Goal: Task Accomplishment & Management: Complete application form

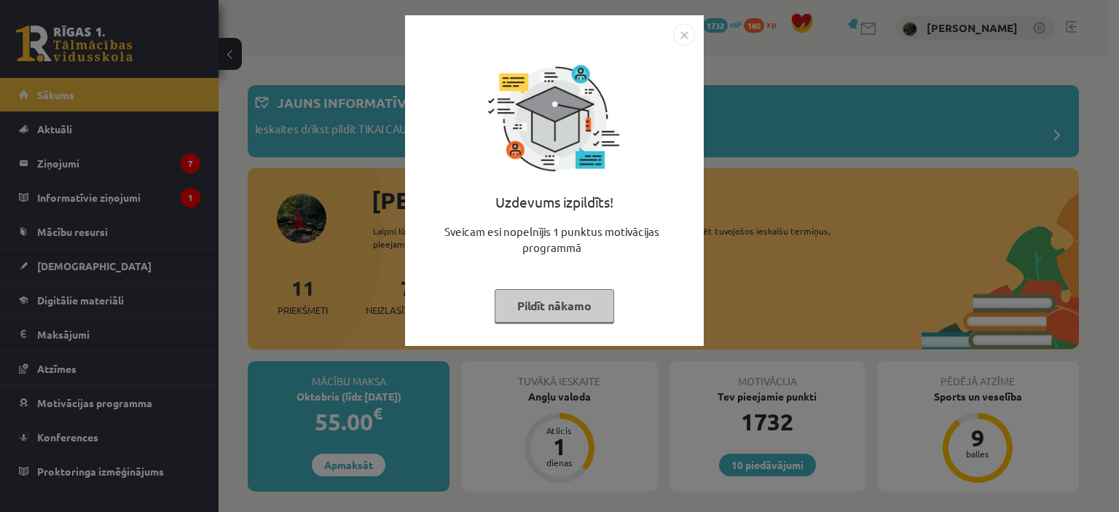
click at [686, 31] on img "Close" at bounding box center [684, 35] width 22 height 22
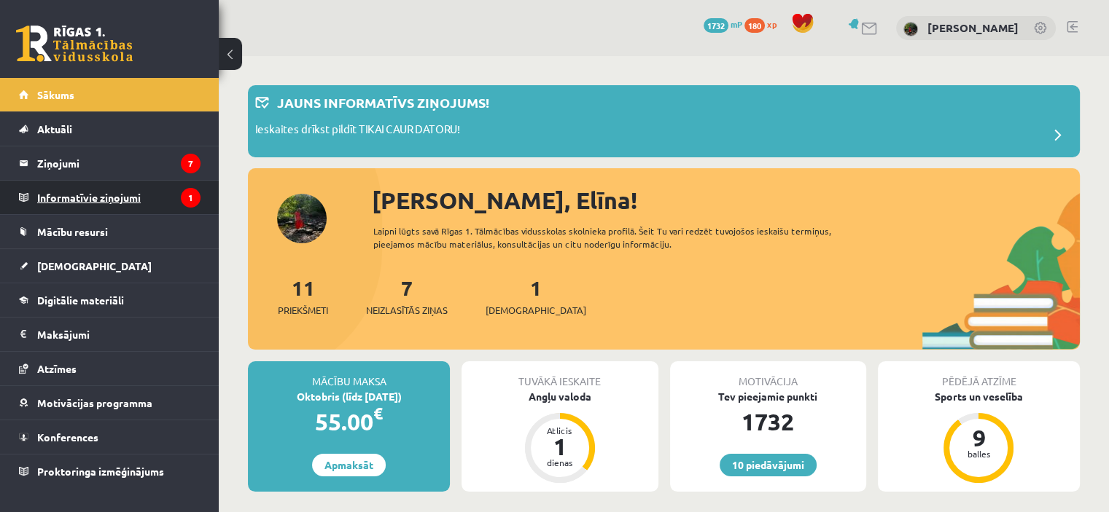
click at [155, 201] on legend "Informatīvie ziņojumi 1" at bounding box center [118, 198] width 163 height 34
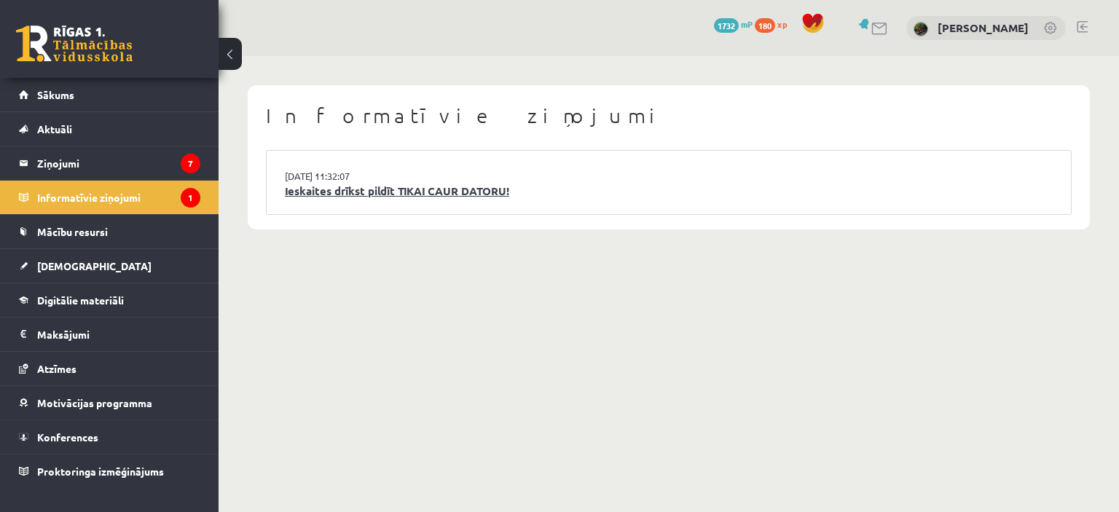
click at [584, 183] on link "Ieskaites drīkst pildīt TIKAI CAUR DATORU!" at bounding box center [669, 191] width 768 height 17
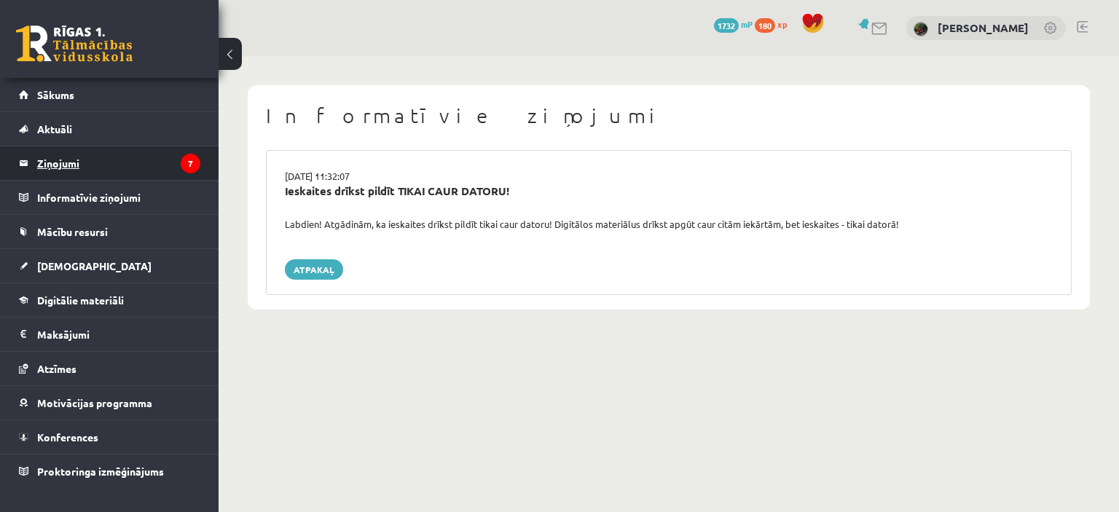
click at [171, 168] on legend "Ziņojumi 7" at bounding box center [118, 163] width 163 height 34
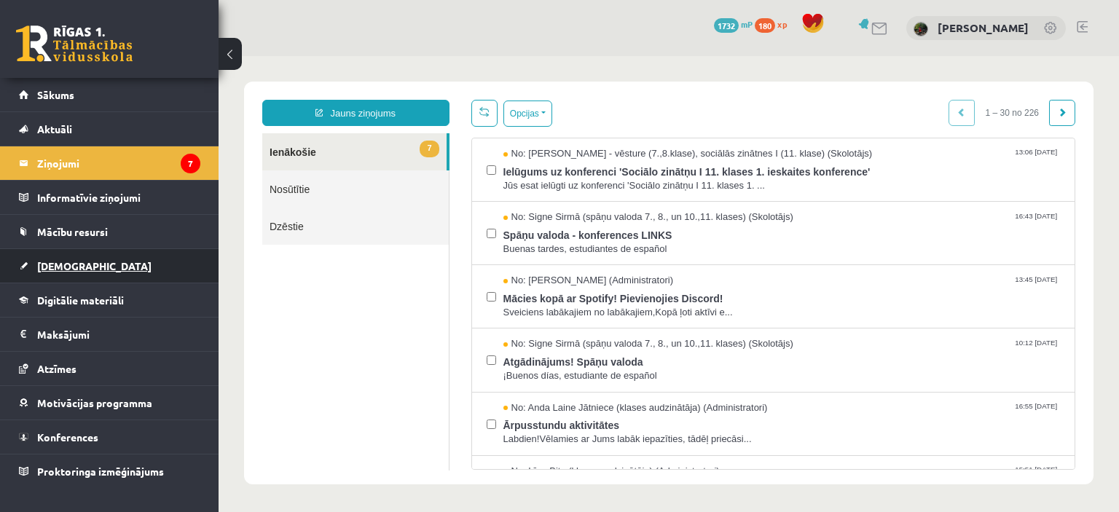
click at [75, 265] on span "[DEMOGRAPHIC_DATA]" at bounding box center [94, 265] width 114 height 13
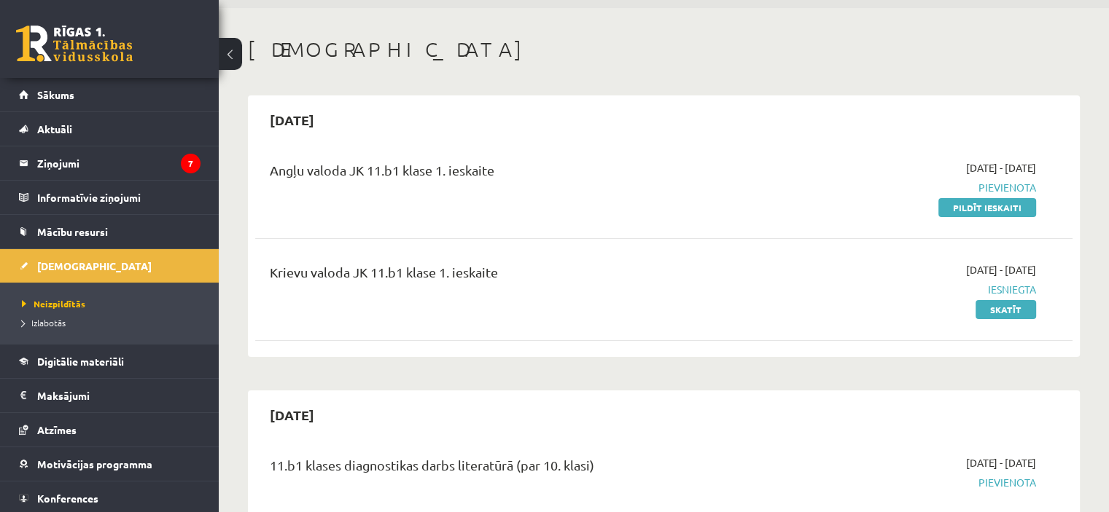
scroll to position [73, 0]
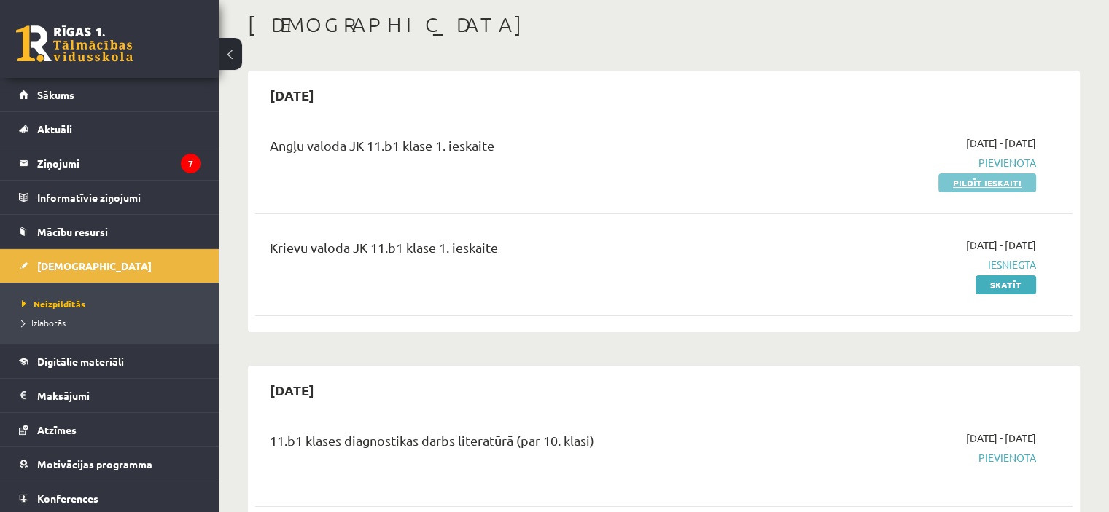
click at [997, 181] on link "Pildīt ieskaiti" at bounding box center [987, 182] width 98 height 19
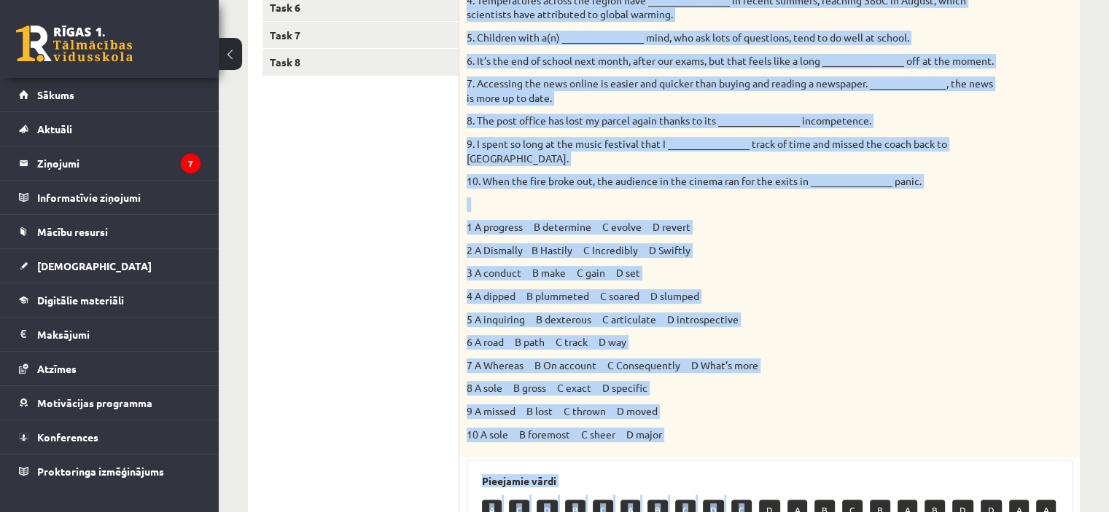
scroll to position [424, 0]
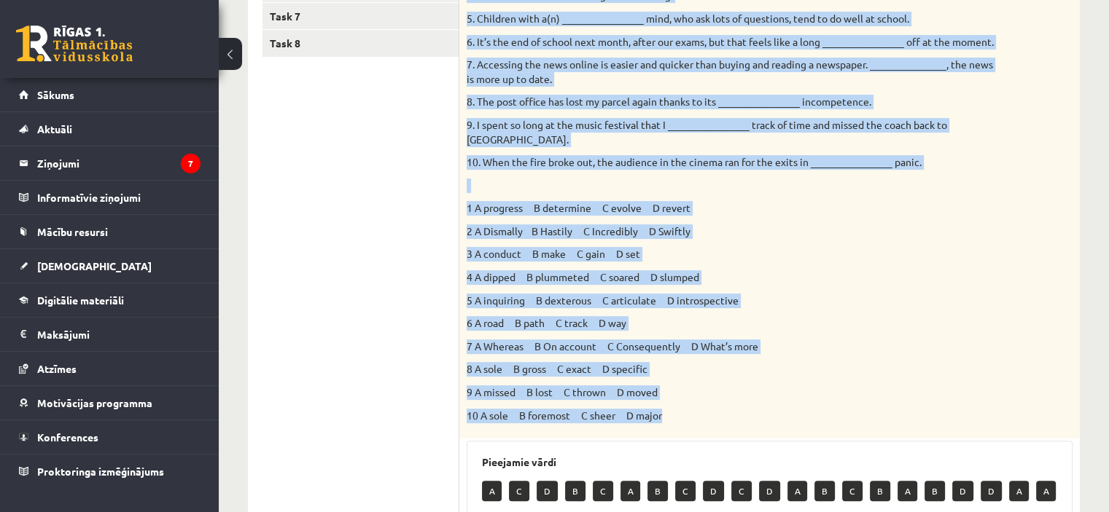
drag, startPoint x: 467, startPoint y: 146, endPoint x: 739, endPoint y: 405, distance: 375.8
click at [739, 405] on div "Choose the correct answers. 1. The genes we inherit from our parents __________…" at bounding box center [769, 145] width 620 height 587
copy div "Loremi dol sitamet consect. 0. Adi elits do eiusmod temp inc utlabor __________…"
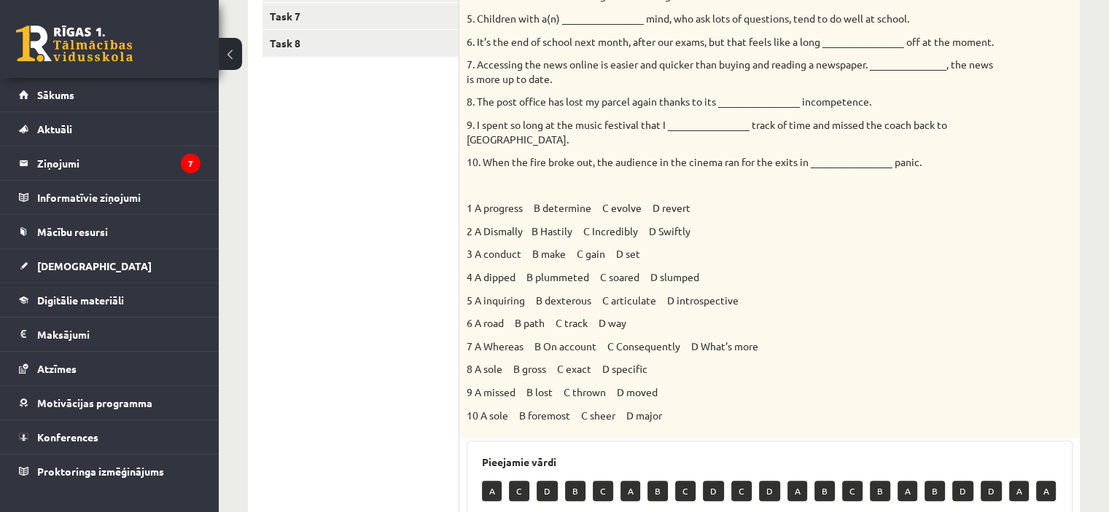
click at [360, 244] on ul "Task 1 Task 2 Task 3 Task 4 Task 5 Task 6 Task 7 Task 8" at bounding box center [360, 345] width 197 height 1016
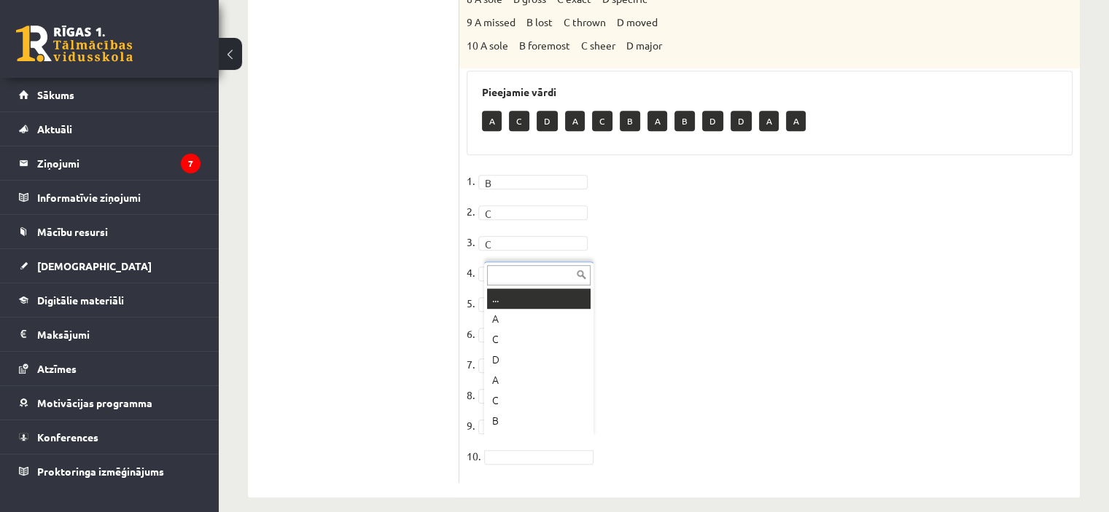
scroll to position [17, 0]
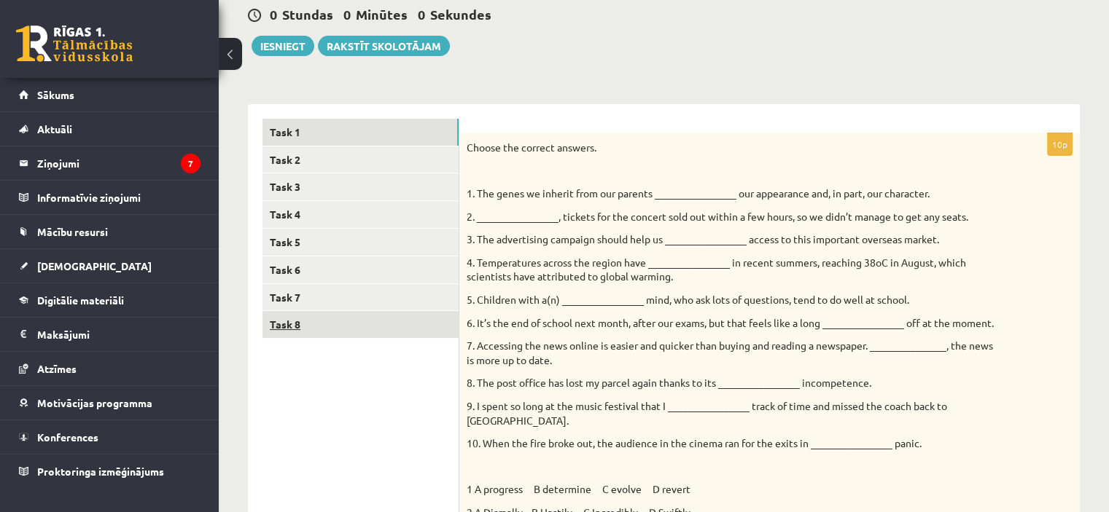
scroll to position [138, 0]
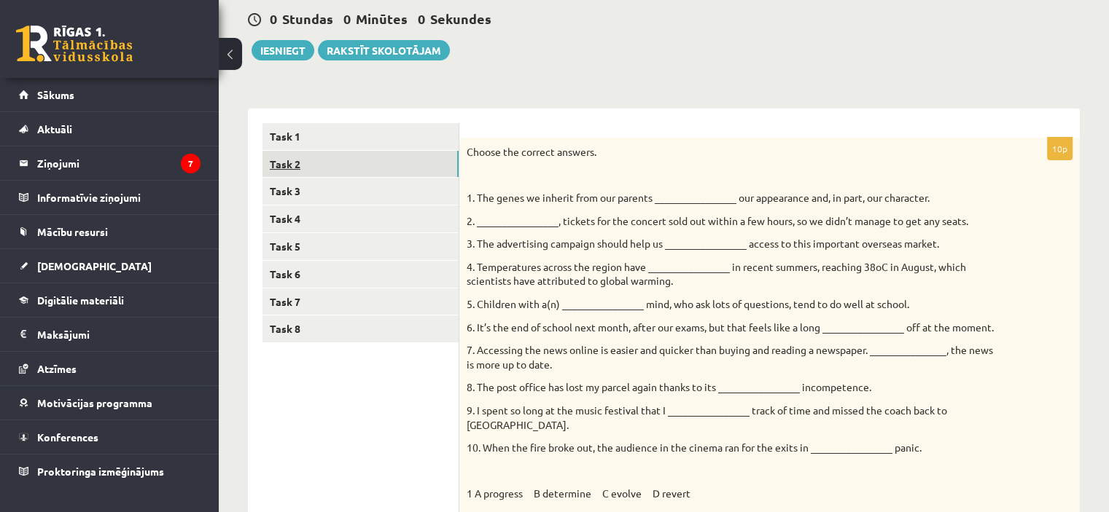
click at [373, 163] on link "Task 2" at bounding box center [360, 164] width 196 height 27
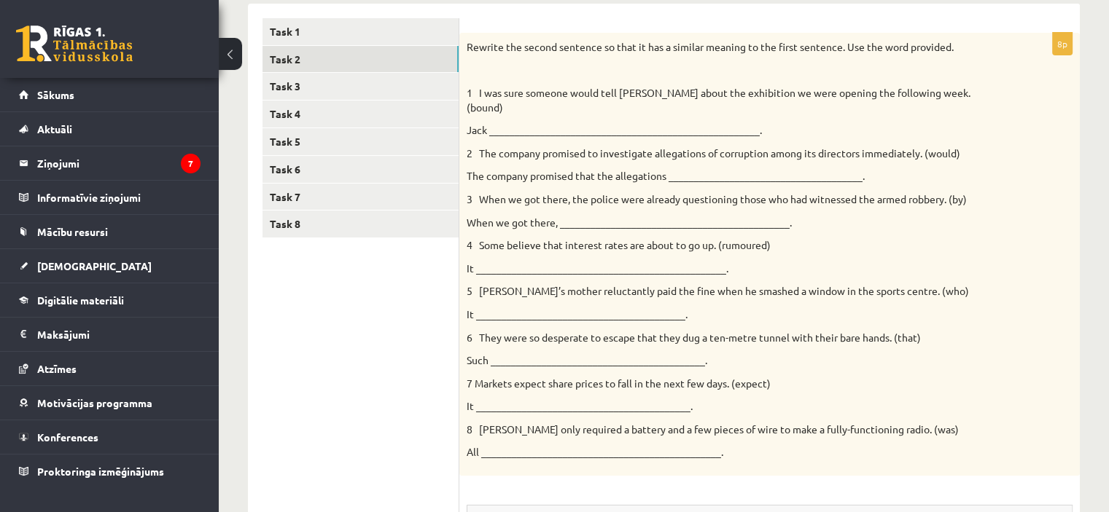
scroll to position [219, 0]
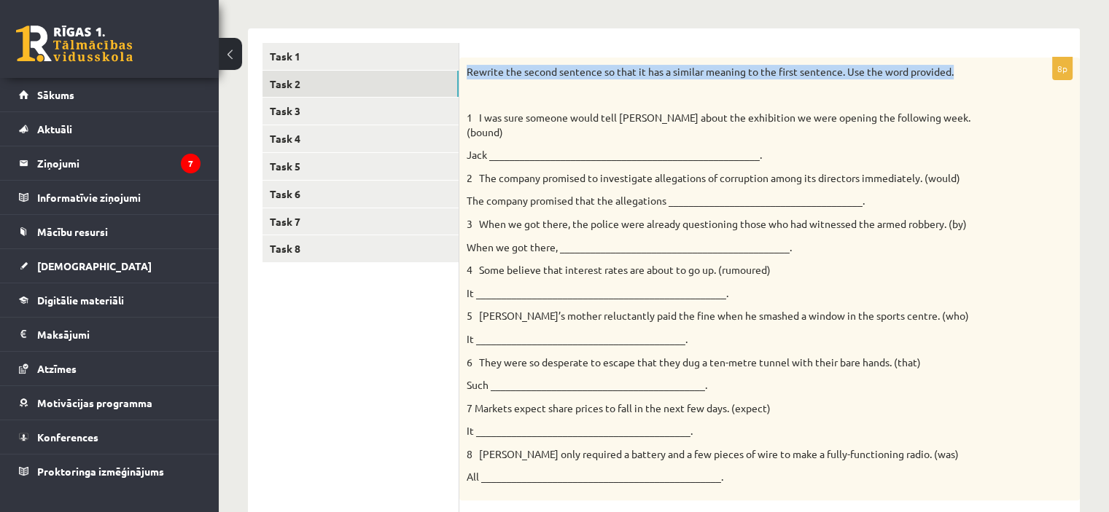
drag, startPoint x: 466, startPoint y: 69, endPoint x: 982, endPoint y: 71, distance: 516.7
click at [982, 71] on div "Rewrite the second sentence so that it has a similar meaning to the first sente…" at bounding box center [769, 279] width 620 height 443
copy p "Rewrite the second sentence so that it has a similar meaning to the first sente…"
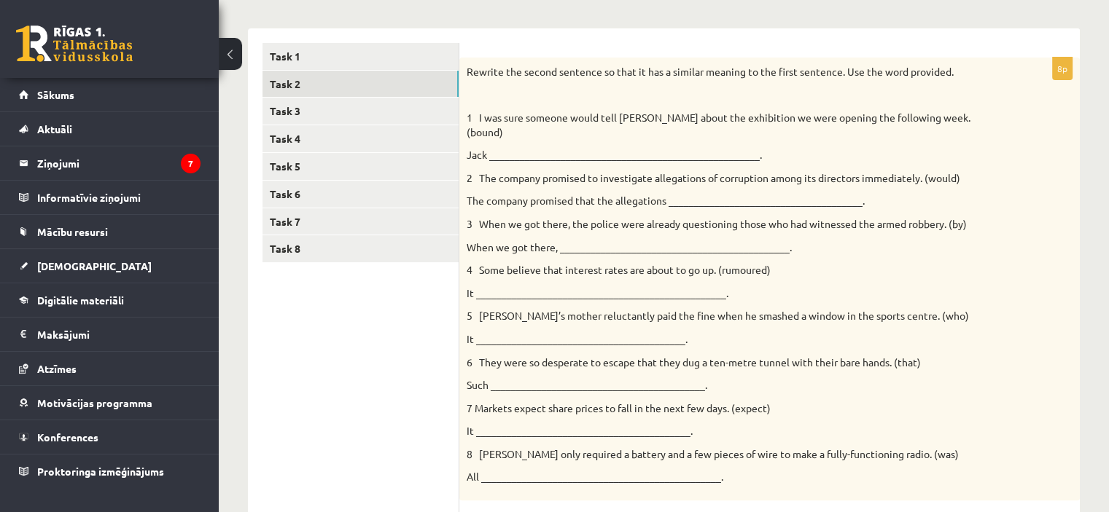
click at [426, 337] on ul "Task 1 Task 2 Task 3 Task 4 Task 5 Task 6 Task 7 Task 8" at bounding box center [360, 438] width 197 height 790
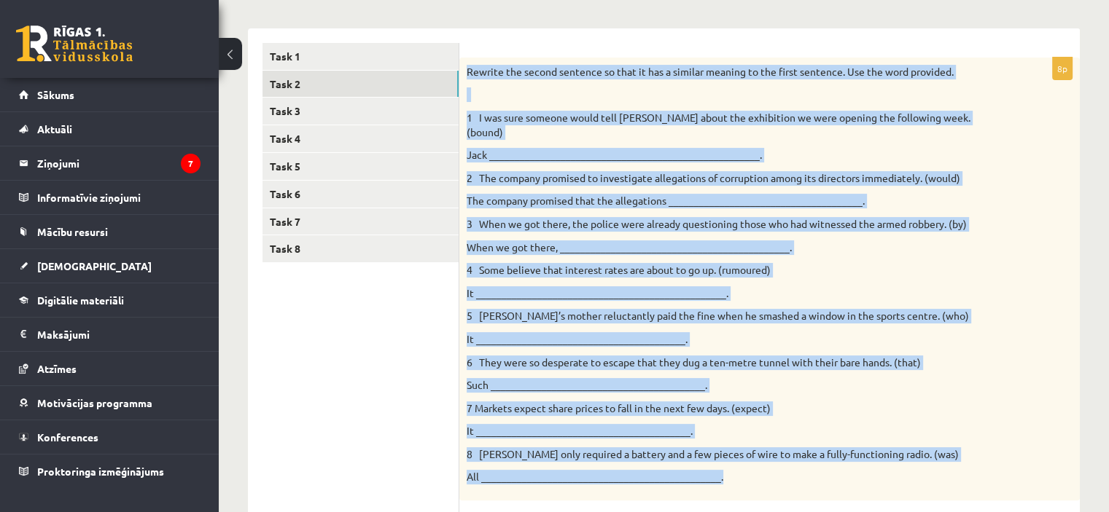
drag, startPoint x: 466, startPoint y: 66, endPoint x: 904, endPoint y: 459, distance: 587.8
click at [904, 459] on div "Rewrite the second sentence so that it has a similar meaning to the first sente…" at bounding box center [769, 279] width 620 height 443
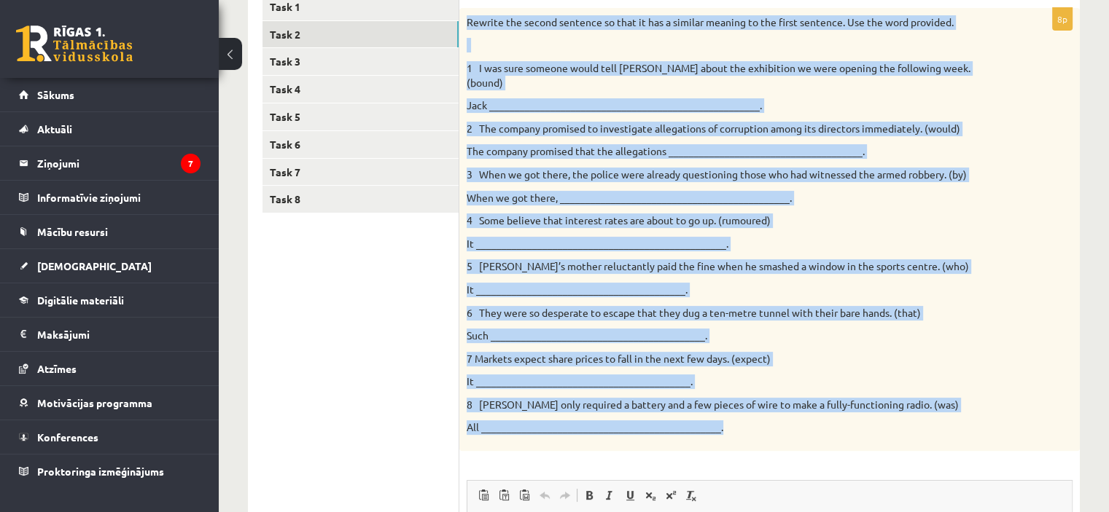
scroll to position [292, 0]
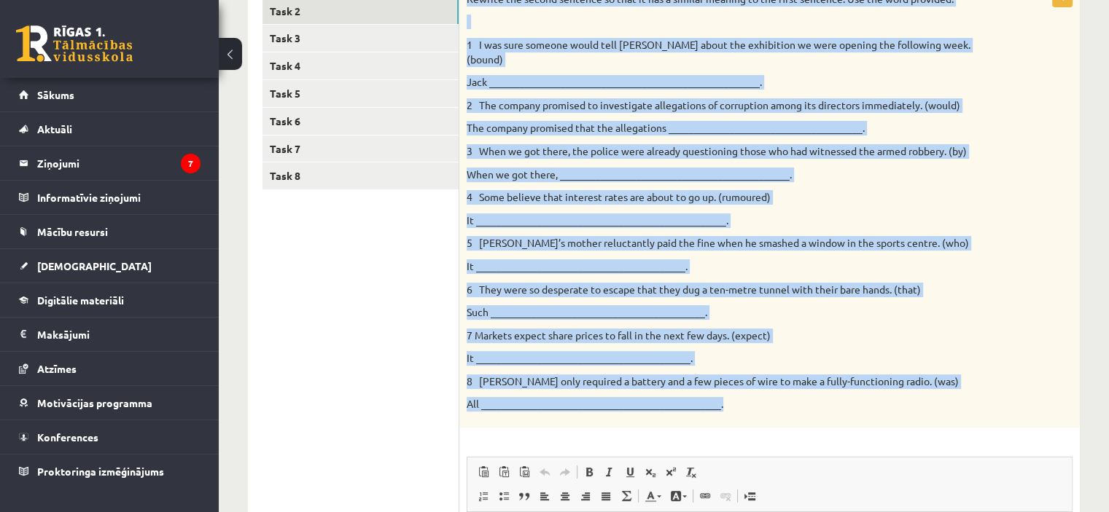
copy div "Rewrite the second sentence so that it has a similar meaning to the first sente…"
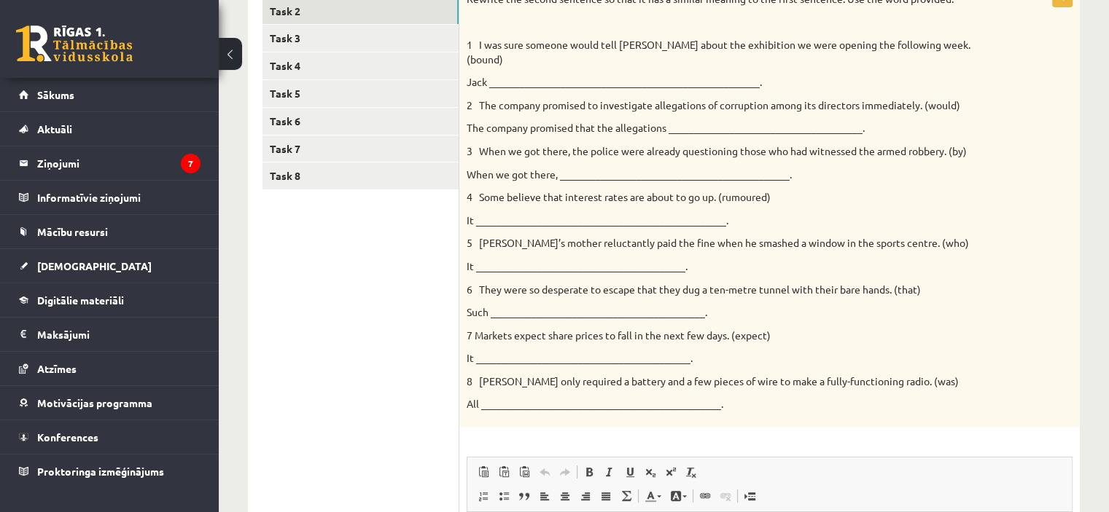
click at [420, 312] on ul "Task 1 Task 2 Task 3 Task 4 Task 5 Task 6 Task 7 Task 8" at bounding box center [360, 365] width 197 height 790
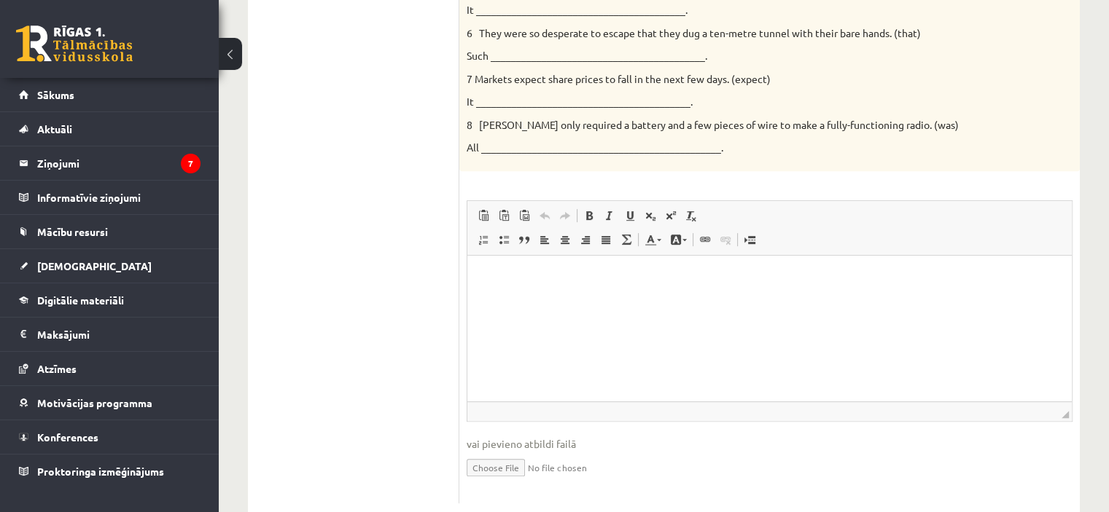
scroll to position [568, 0]
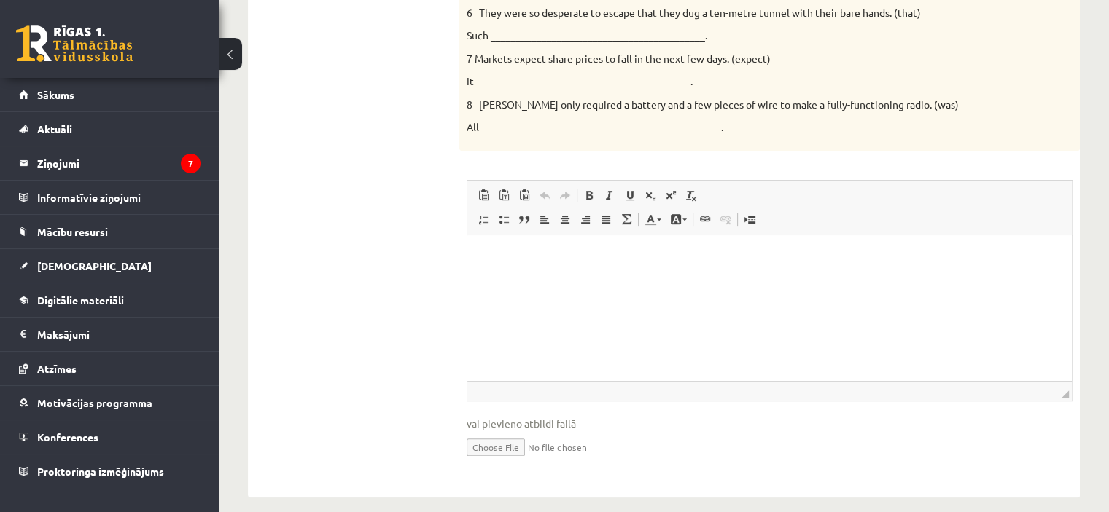
click at [514, 249] on html at bounding box center [769, 257] width 604 height 44
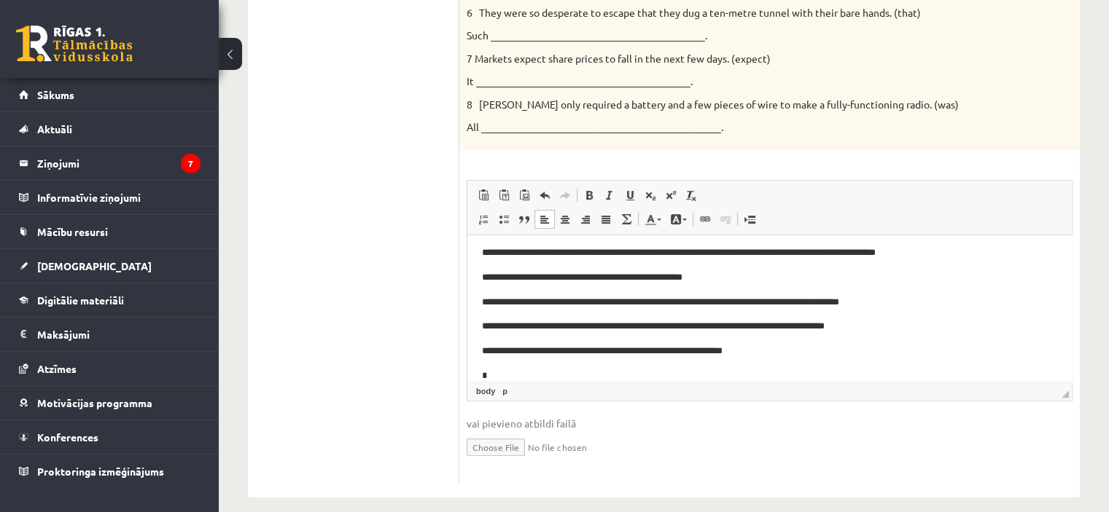
scroll to position [54, 0]
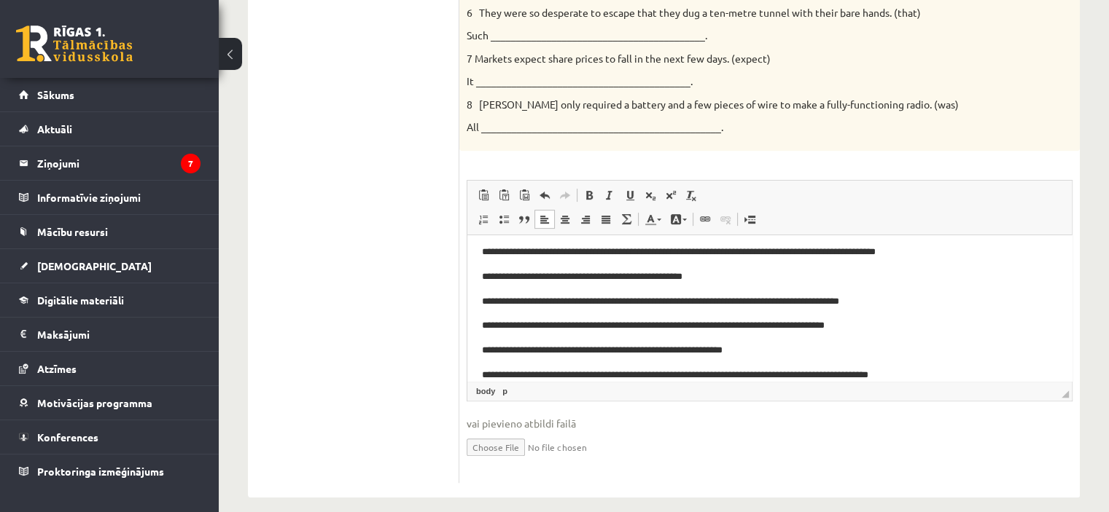
click at [323, 281] on ul "Task 1 Task 2 Task 3 Task 4 Task 5 Task 6 Task 7 Task 8" at bounding box center [360, 88] width 197 height 790
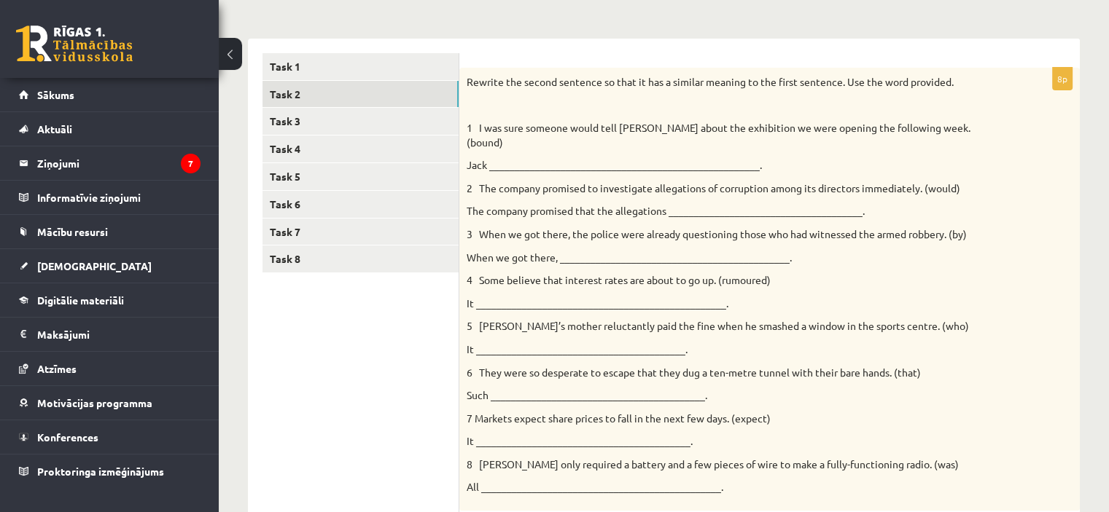
scroll to position [58, 0]
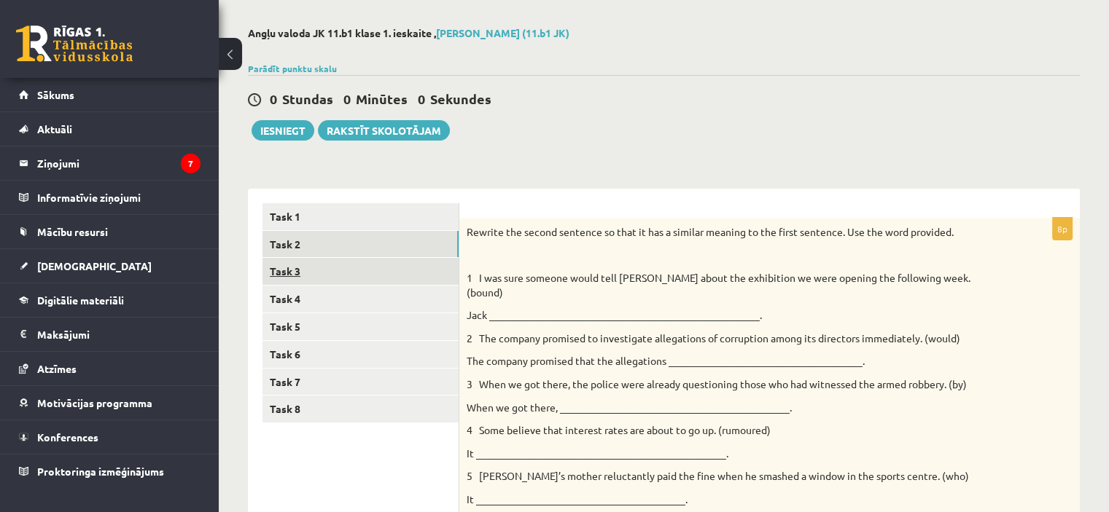
click at [301, 274] on link "Task 3" at bounding box center [360, 271] width 196 height 27
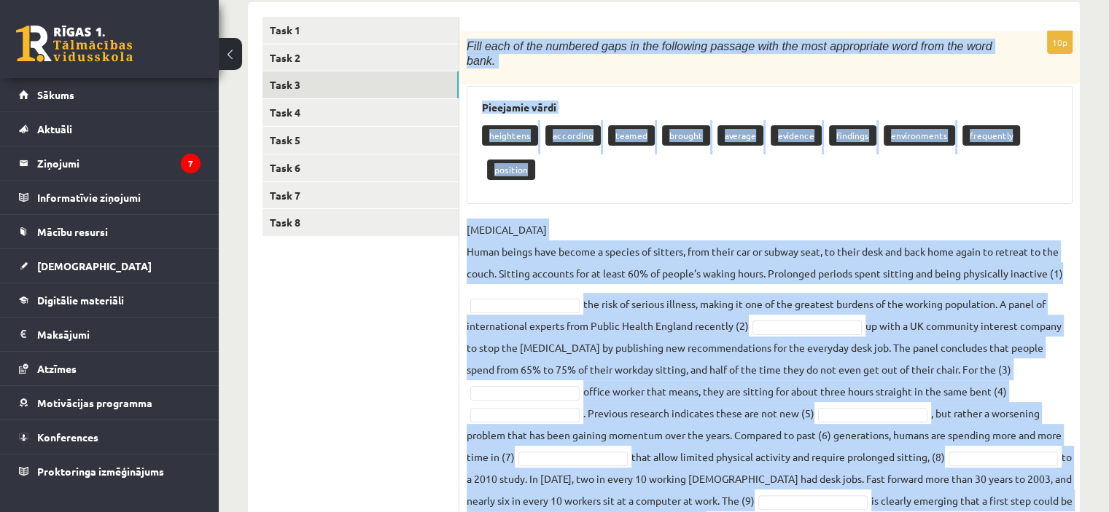
scroll to position [302, 0]
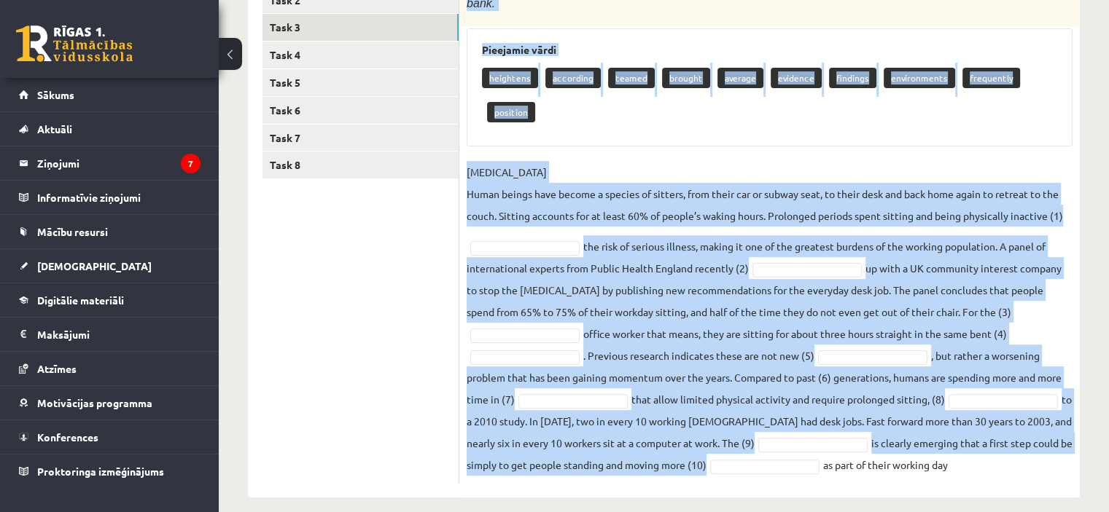
drag, startPoint x: 466, startPoint y: 203, endPoint x: 943, endPoint y: 442, distance: 534.2
click at [943, 442] on div "10p Fill each of the numbered gaps in the following passage with the most appro…" at bounding box center [769, 229] width 620 height 510
copy div "Fill each of the numbered gaps in the following passage with the most appropria…"
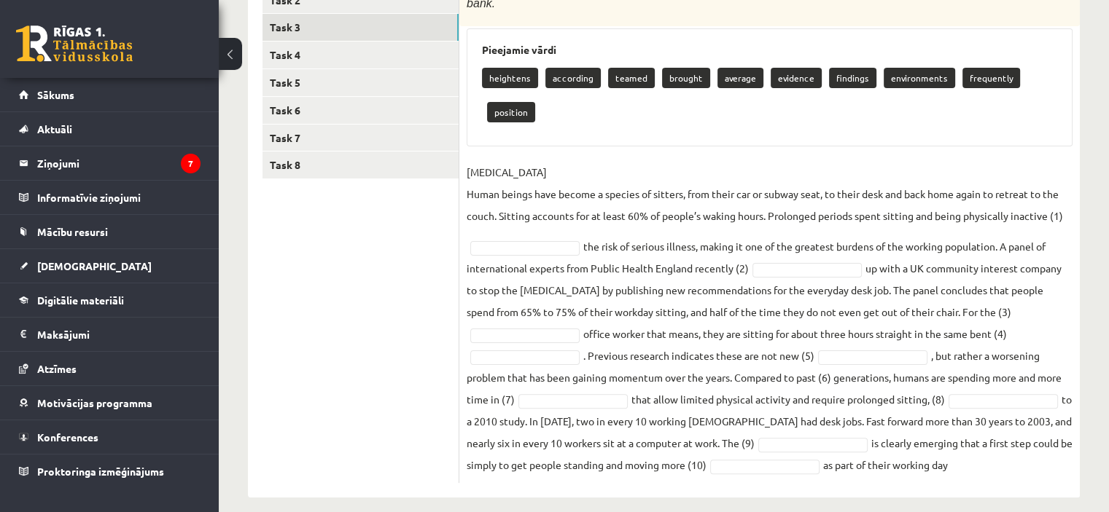
click at [386, 289] on ul "Task 1 Task 2 Task 3 Task 4 Task 5 Task 6 Task 7 Task 8" at bounding box center [360, 221] width 197 height 525
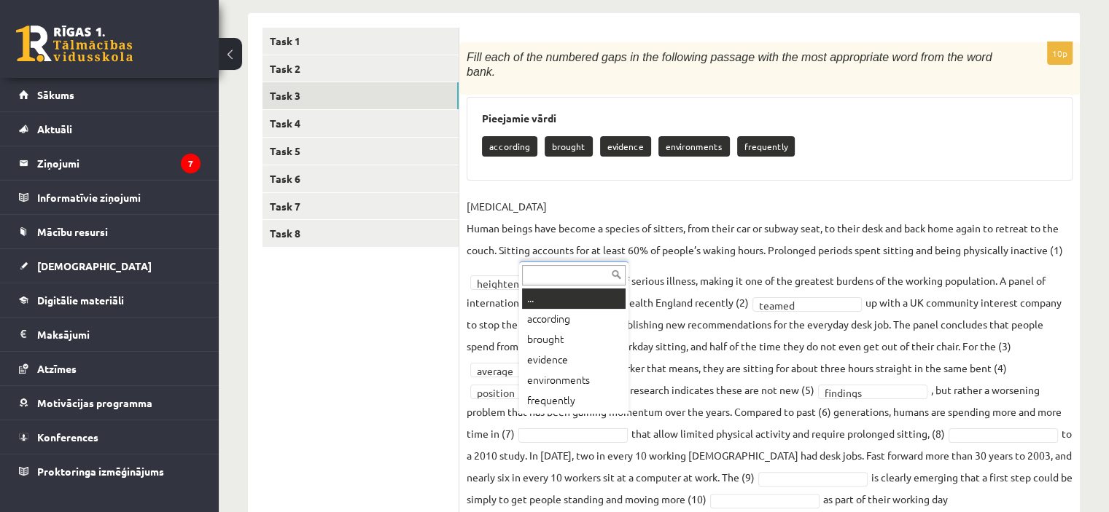
scroll to position [268, 0]
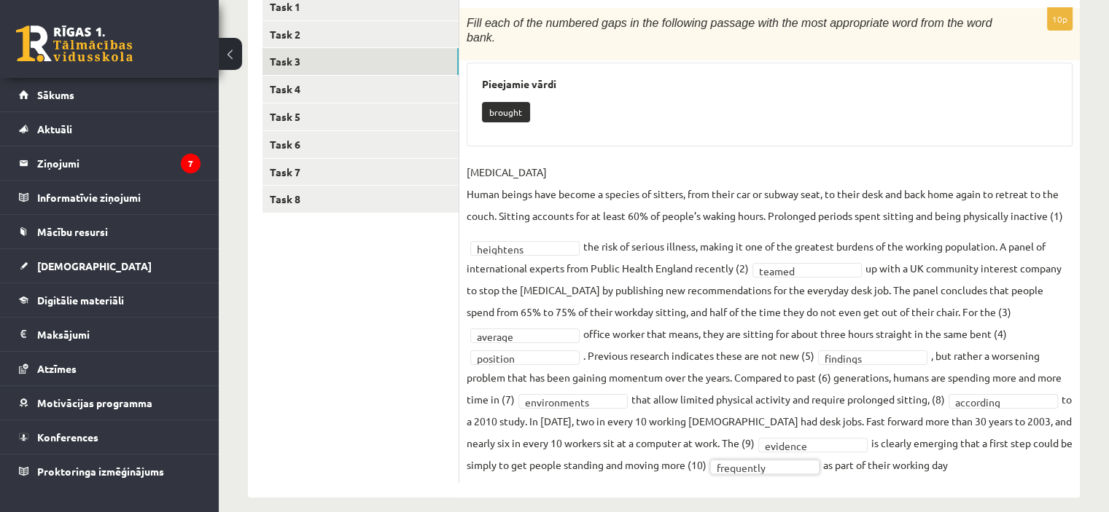
click at [379, 384] on ul "Task 1 Task 2 Task 3 Task 4 Task 5 Task 6 Task 7 Task 8" at bounding box center [360, 238] width 197 height 490
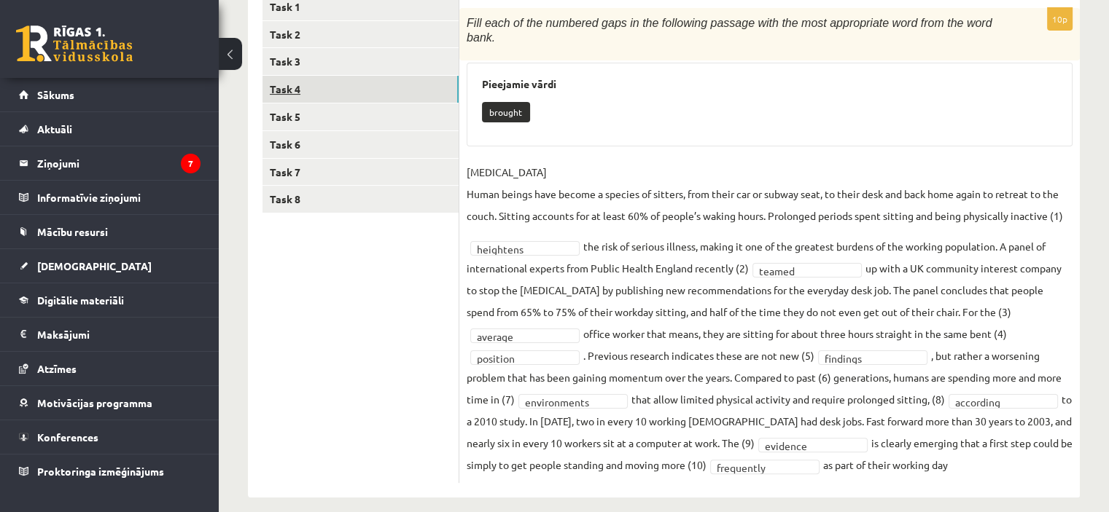
click at [333, 86] on link "Task 4" at bounding box center [360, 89] width 196 height 27
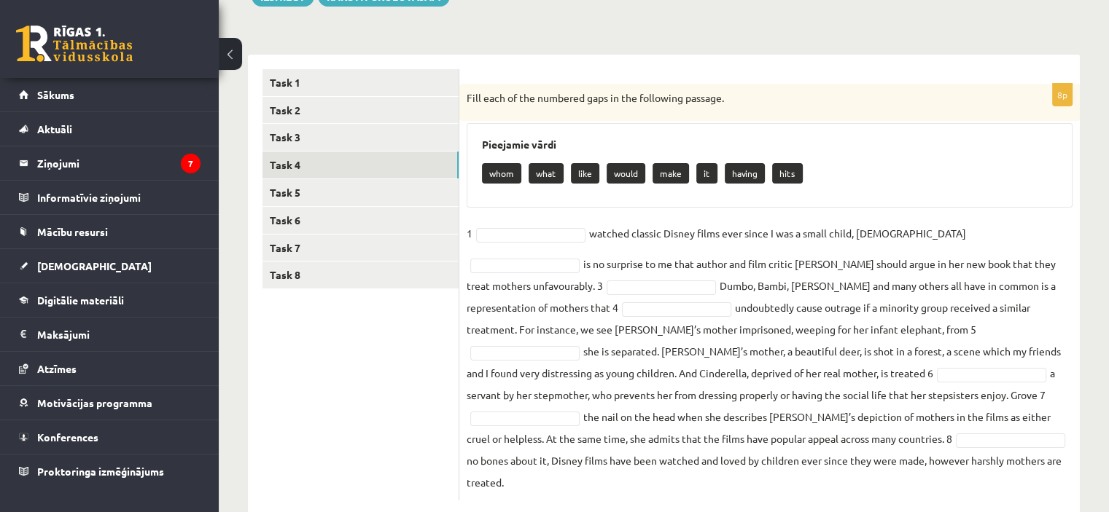
scroll to position [203, 0]
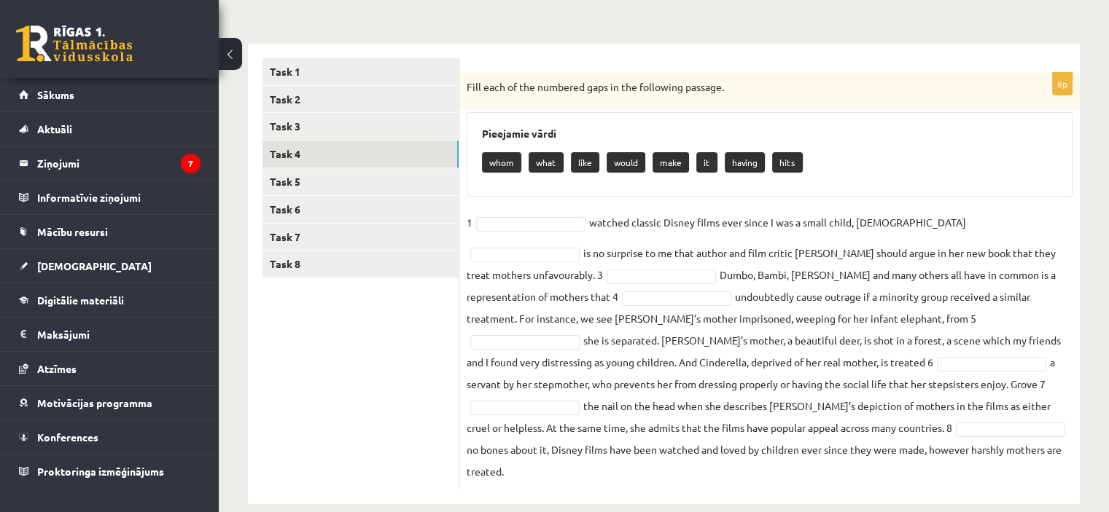
drag, startPoint x: 467, startPoint y: 85, endPoint x: 762, endPoint y: 448, distance: 467.9
click at [762, 448] on div "8p Fill each of the numbered gaps in the following passage. Pieejamie vārdi who…" at bounding box center [769, 281] width 620 height 417
copy div "Fill each of the numbered gaps in the following passage. Pieejamie vārdi whom w…"
click at [404, 394] on ul "Task 1 Task 2 Task 3 Task 4 Task 5 Task 6 Task 7 Task 8" at bounding box center [360, 273] width 197 height 431
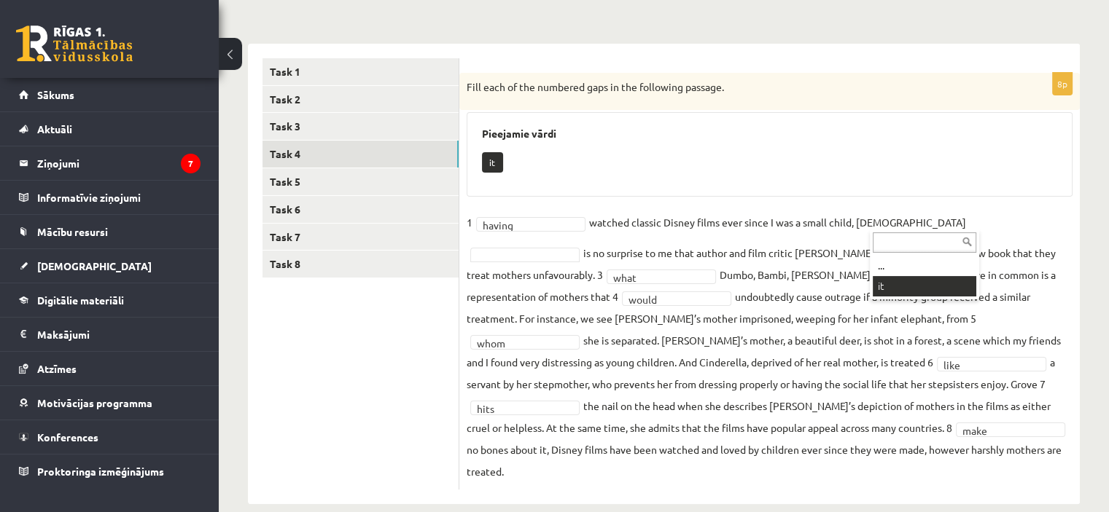
scroll to position [169, 0]
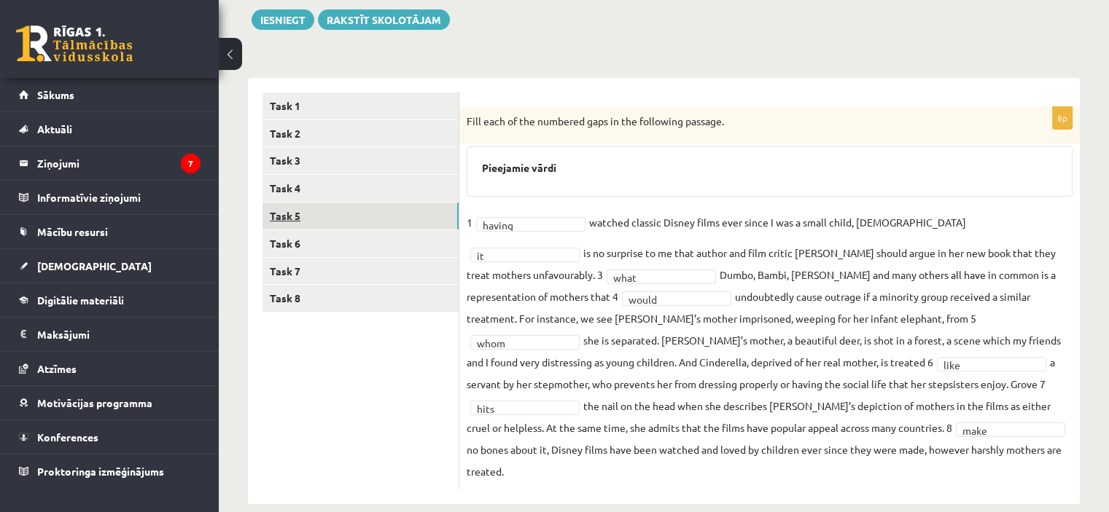
click at [331, 209] on link "Task 5" at bounding box center [360, 216] width 196 height 27
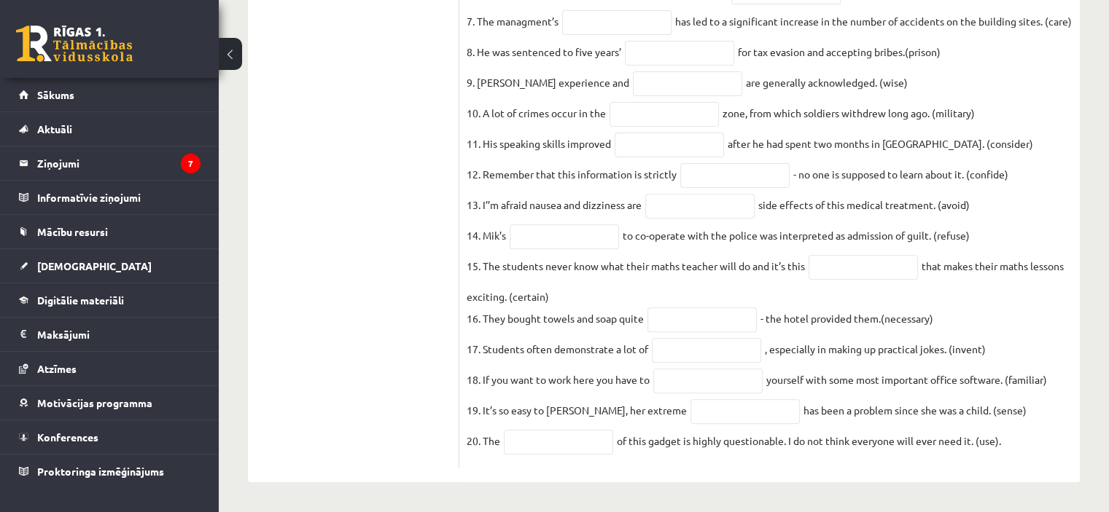
scroll to position [550, 0]
click at [587, 241] on fieldset "1. Three people have been questioned with the of a four-year-old girl. (appear)…" at bounding box center [769, 144] width 606 height 634
click at [585, 224] on input "text" at bounding box center [563, 236] width 109 height 25
click at [392, 243] on ul "Task 1 Task 2 Task 3 Task 4 Task 5 Task 6 Task 7 Task 8" at bounding box center [360, 114] width 197 height 708
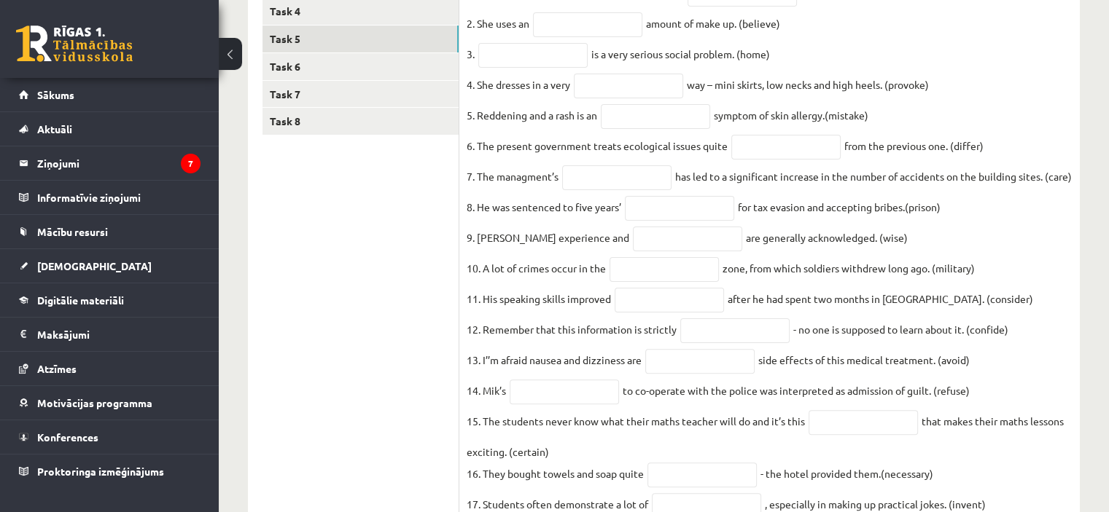
scroll to position [185, 0]
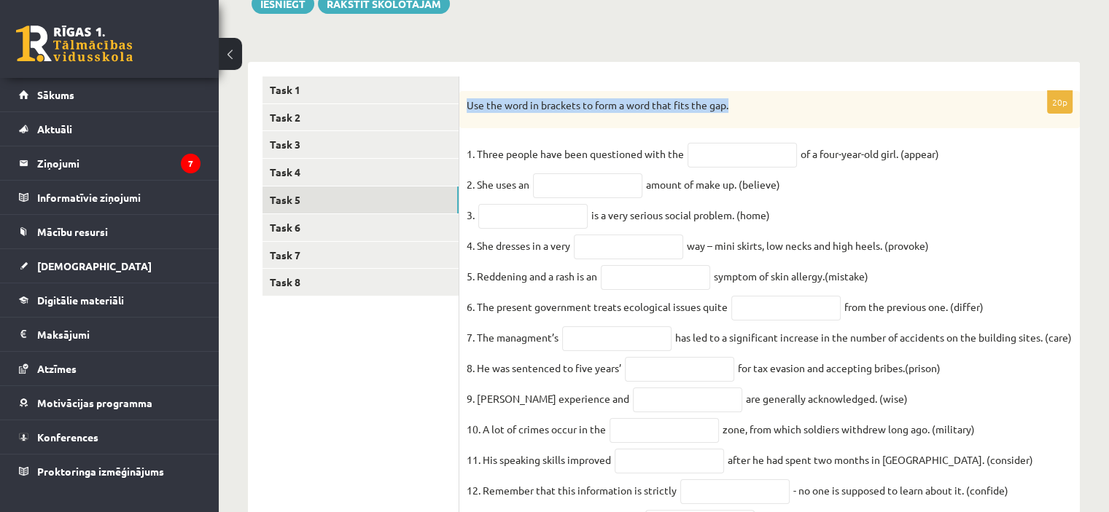
drag, startPoint x: 466, startPoint y: 102, endPoint x: 757, endPoint y: 107, distance: 290.1
click at [757, 107] on p "Use the word in brackets to form a word that fits the gap." at bounding box center [732, 105] width 533 height 15
copy p "Use the word in brackets to form a word that fits the gap."
click at [297, 377] on ul "Task 1 Task 2 Task 3 Task 4 Task 5 Task 6 Task 7 Task 8" at bounding box center [360, 431] width 197 height 708
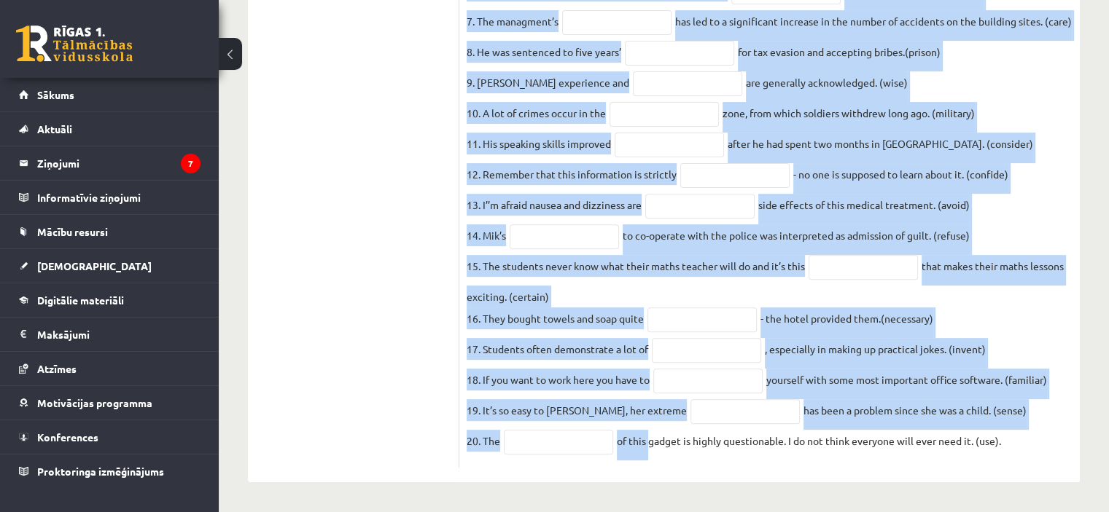
scroll to position [550, 0]
drag, startPoint x: 464, startPoint y: 177, endPoint x: 1029, endPoint y: 431, distance: 619.8
click at [1029, 431] on div "20p Use the word in brackets to form a word that fits the gap. 1. Three people …" at bounding box center [769, 122] width 620 height 694
copy div "Use the word in brackets to form a word that fits the gap. 1. Three people have…"
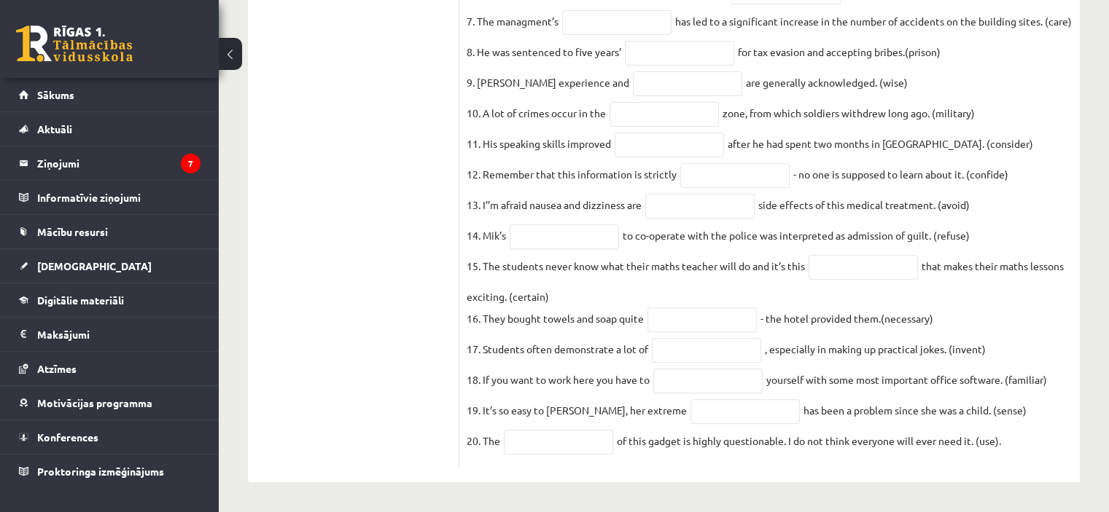
click at [410, 284] on ul "Task 1 Task 2 Task 3 Task 4 Task 5 Task 6 Task 7 Task 8" at bounding box center [360, 114] width 197 height 708
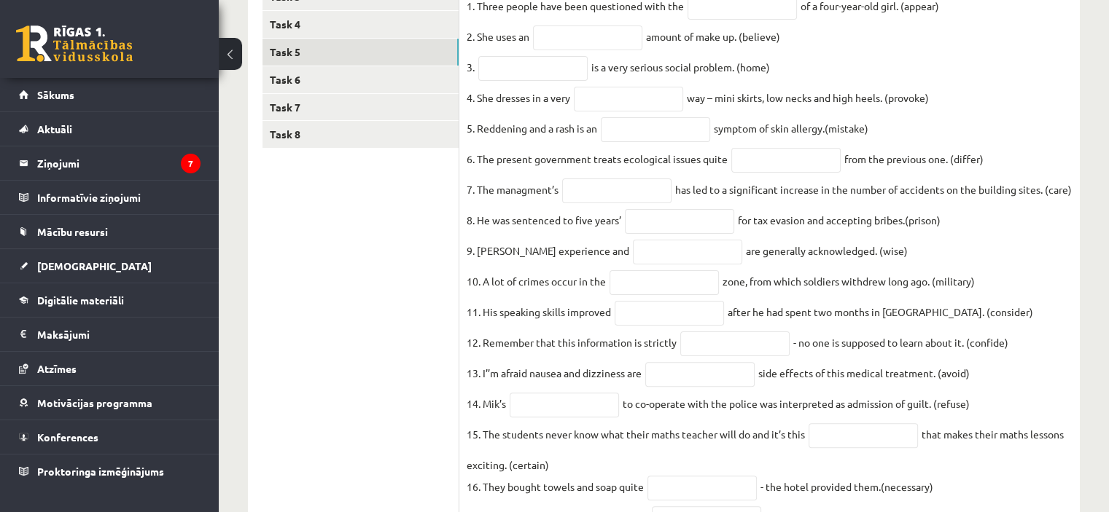
scroll to position [185, 0]
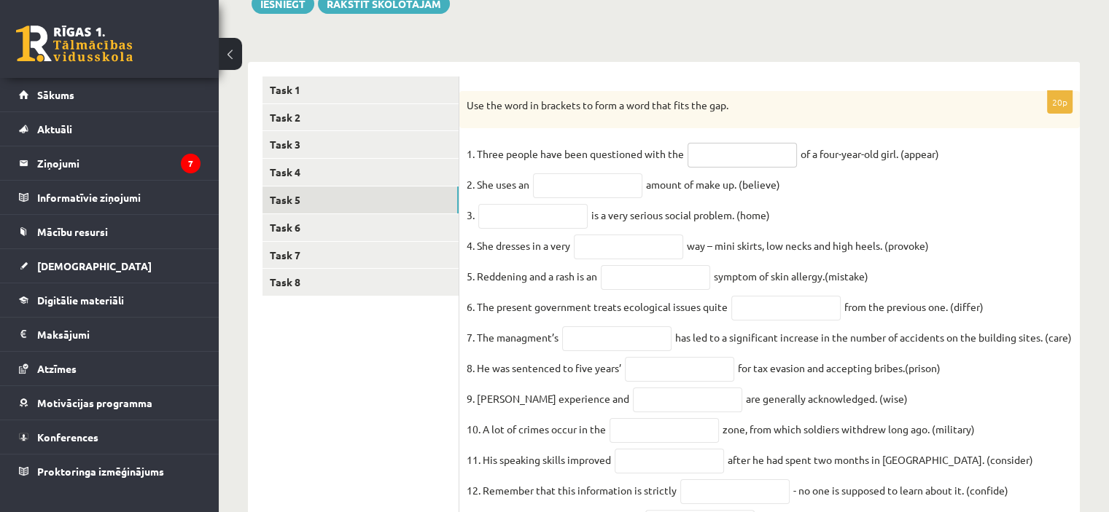
click at [714, 156] on input "text" at bounding box center [741, 155] width 109 height 25
type input "**********"
click at [574, 189] on input "text" at bounding box center [587, 185] width 109 height 25
type input "**********"
click at [552, 219] on input "text" at bounding box center [532, 216] width 109 height 25
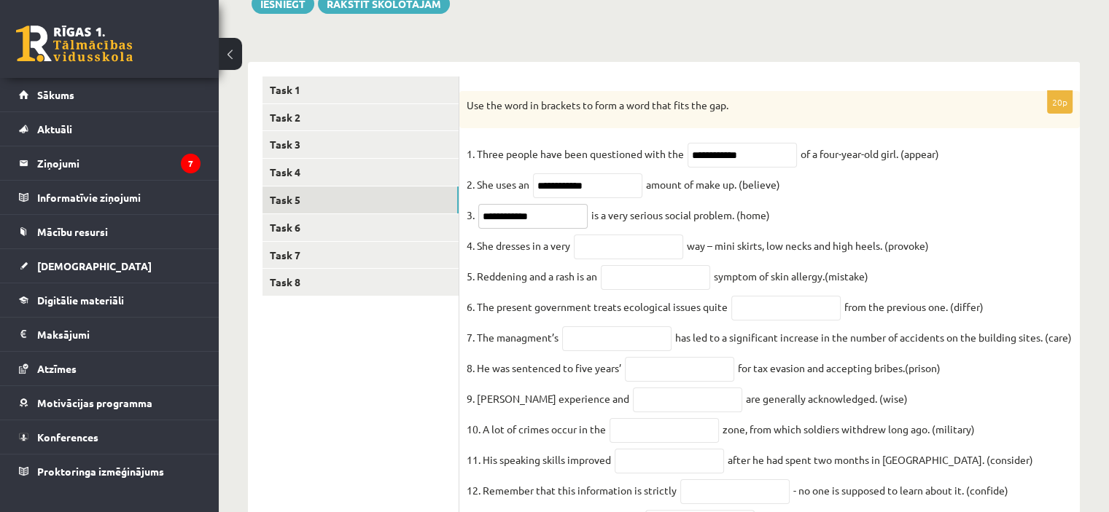
type input "**********"
click at [628, 250] on input "text" at bounding box center [628, 247] width 109 height 25
type input "**********"
click at [635, 290] on input "text" at bounding box center [655, 277] width 109 height 25
type input "**********"
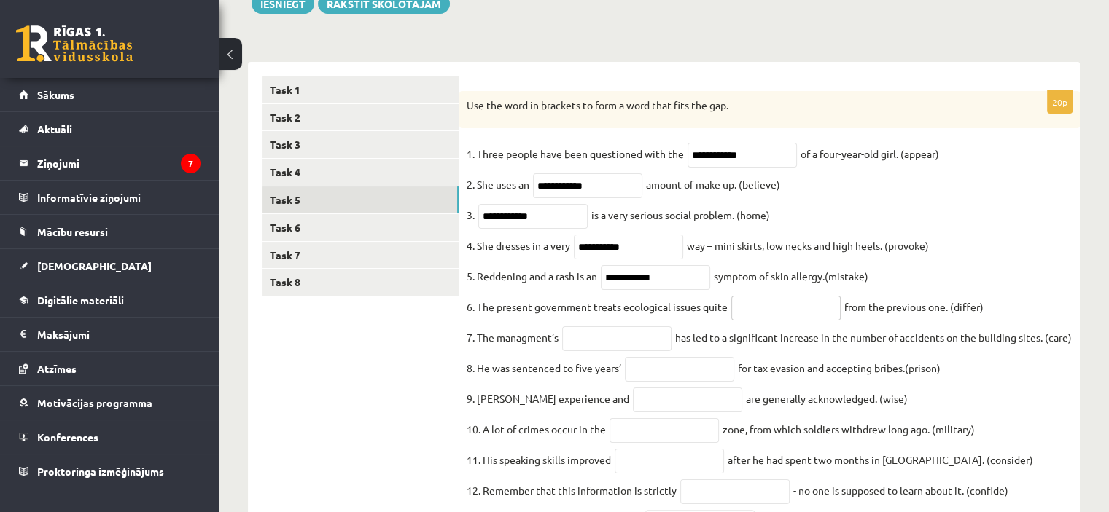
click at [755, 316] on input "text" at bounding box center [785, 308] width 109 height 25
type input "**********"
click at [623, 349] on input "text" at bounding box center [616, 339] width 109 height 25
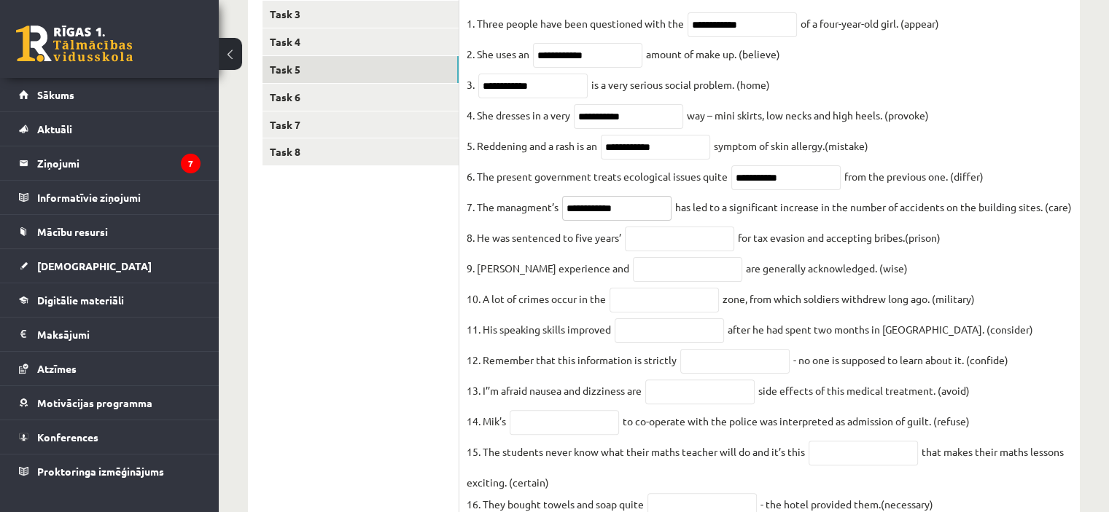
scroll to position [331, 0]
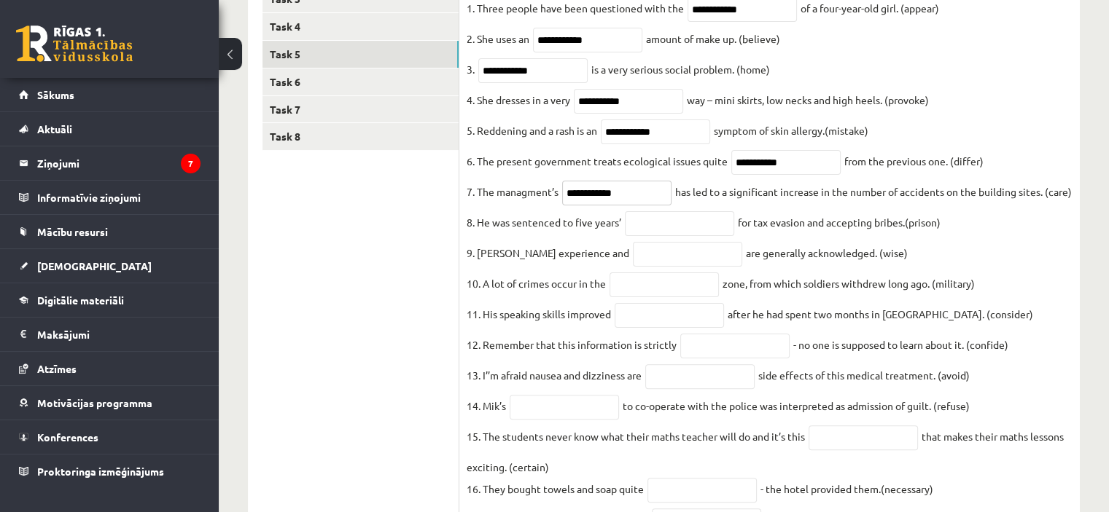
type input "**********"
click at [680, 236] on input "text" at bounding box center [679, 223] width 109 height 25
type input "**********"
click at [657, 267] on input "text" at bounding box center [687, 254] width 109 height 25
type input "******"
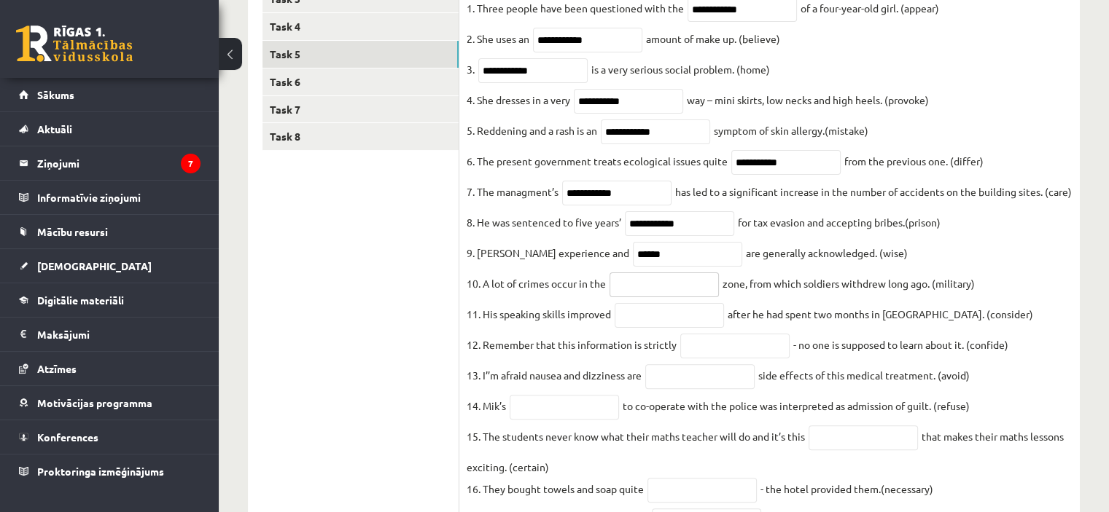
click at [652, 297] on input "text" at bounding box center [663, 285] width 109 height 25
type input "**********"
click at [662, 328] on input "text" at bounding box center [668, 315] width 109 height 25
type input "**********"
click at [689, 359] on input "text" at bounding box center [734, 346] width 109 height 25
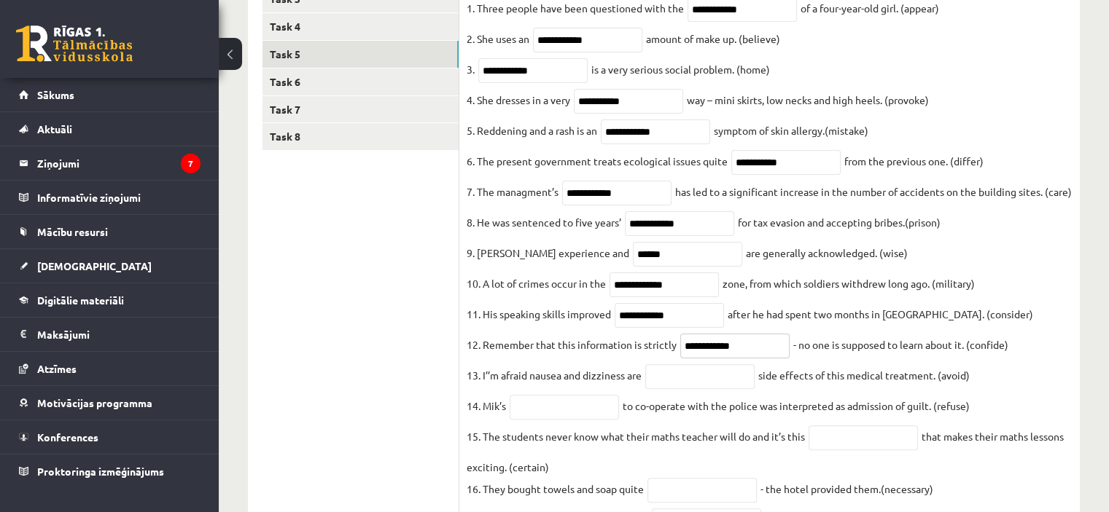
type input "**********"
click at [681, 389] on input "text" at bounding box center [699, 376] width 109 height 25
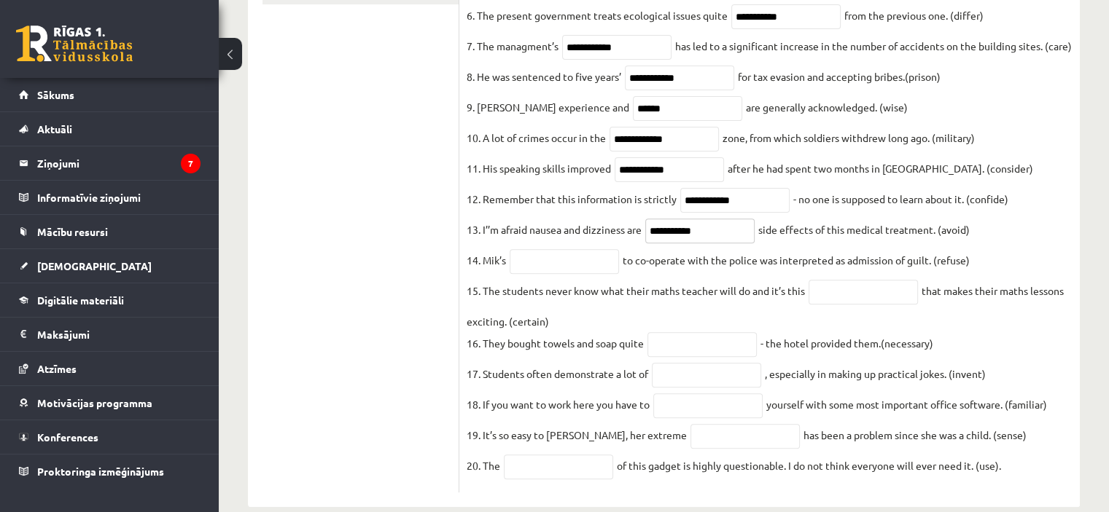
type input "**********"
click at [532, 274] on input "text" at bounding box center [563, 261] width 109 height 25
type input "*******"
click at [863, 305] on input "text" at bounding box center [862, 292] width 109 height 25
type input "**********"
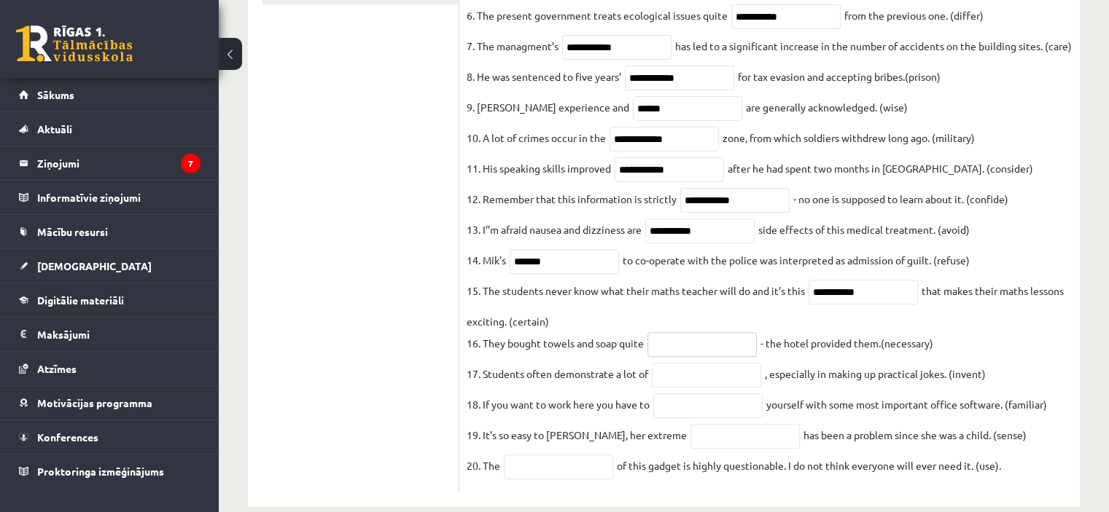
click at [686, 357] on input "text" at bounding box center [701, 344] width 109 height 25
type input "**********"
click at [681, 388] on input "text" at bounding box center [706, 375] width 109 height 25
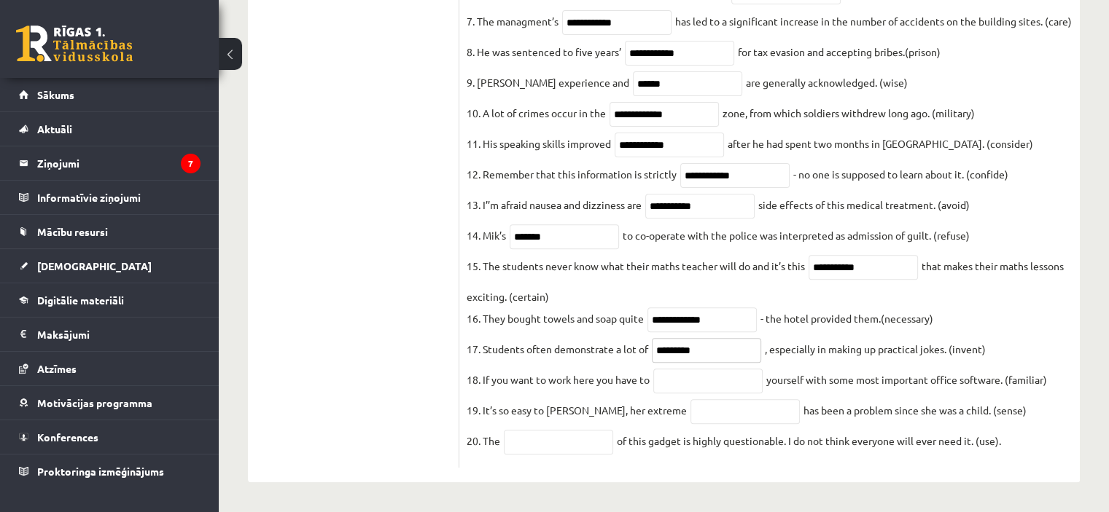
type input "*********"
click at [691, 380] on input "text" at bounding box center [707, 381] width 109 height 25
type input "**********"
click at [720, 413] on input "text" at bounding box center [744, 411] width 109 height 25
type input "**********"
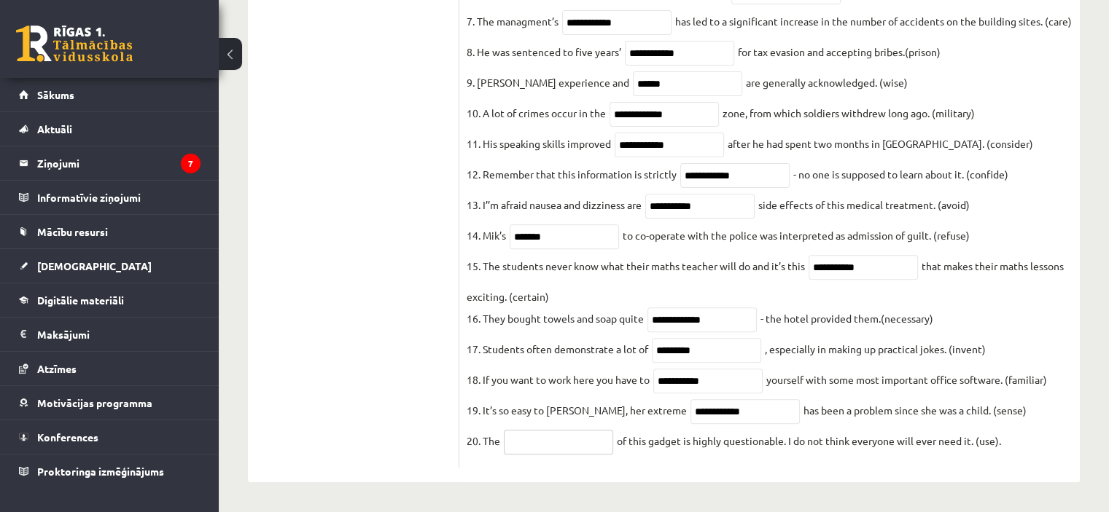
click at [509, 439] on input "text" at bounding box center [558, 442] width 109 height 25
type input "**********"
click at [298, 244] on ul "Task 1 Task 2 Task 3 Task 4 Task 5 Task 6 Task 7 Task 8" at bounding box center [360, 114] width 197 height 708
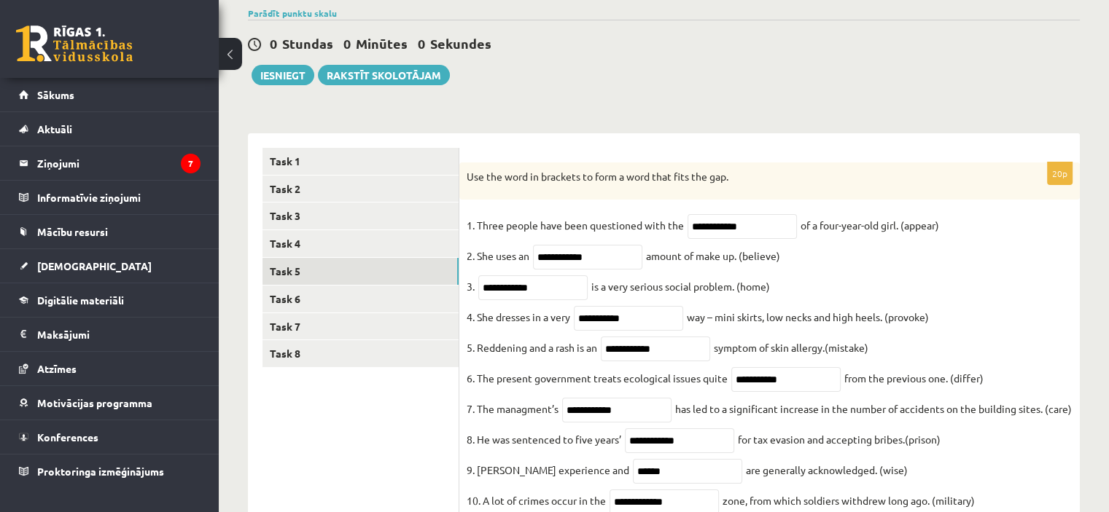
scroll to position [112, 0]
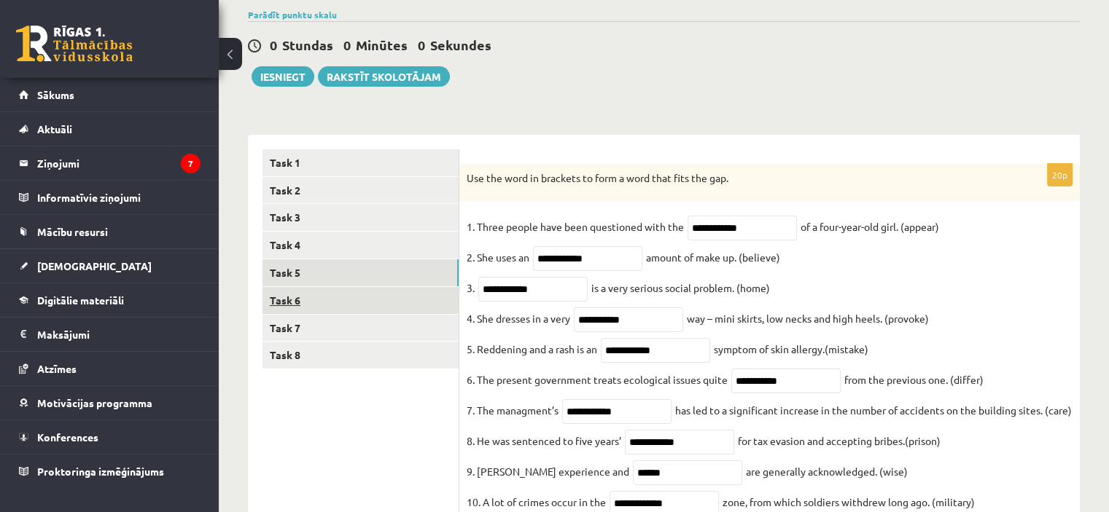
click at [292, 294] on link "Task 6" at bounding box center [360, 300] width 196 height 27
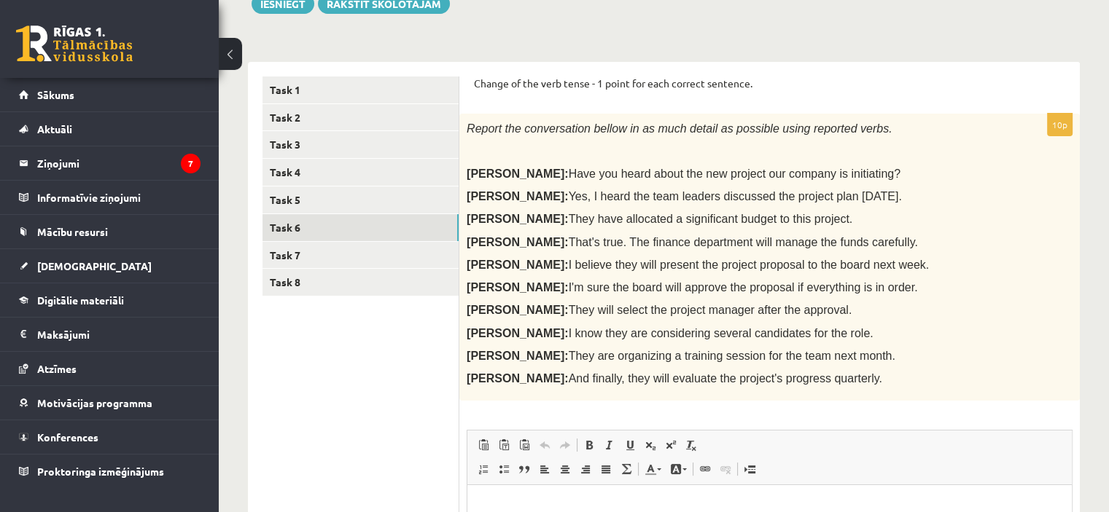
scroll to position [0, 0]
drag, startPoint x: 472, startPoint y: 85, endPoint x: 770, endPoint y: 69, distance: 298.5
click at [770, 69] on div "Change of the verb tense - 1 point for each correct sentence. 10p Report the co…" at bounding box center [769, 405] width 620 height 687
copy p "Change of the verb tense - 1 point for each correct sentence."
click at [353, 405] on ul "Task 1 Task 2 Task 3 Task 4 Task 5 Task 6 Task 7 Task 8" at bounding box center [360, 405] width 197 height 657
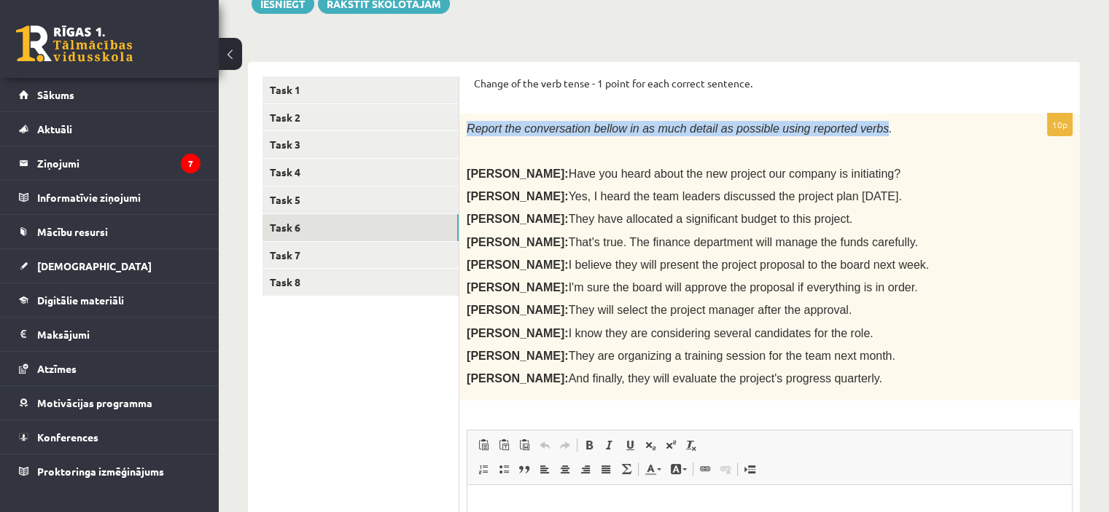
drag, startPoint x: 468, startPoint y: 133, endPoint x: 849, endPoint y: 125, distance: 381.2
click at [849, 125] on span "Report the conversation bellow in as much detail as possible using reported ver…" at bounding box center [678, 128] width 425 height 12
copy span "Report the conversation bellow in as much detail as possible using reported ver…"
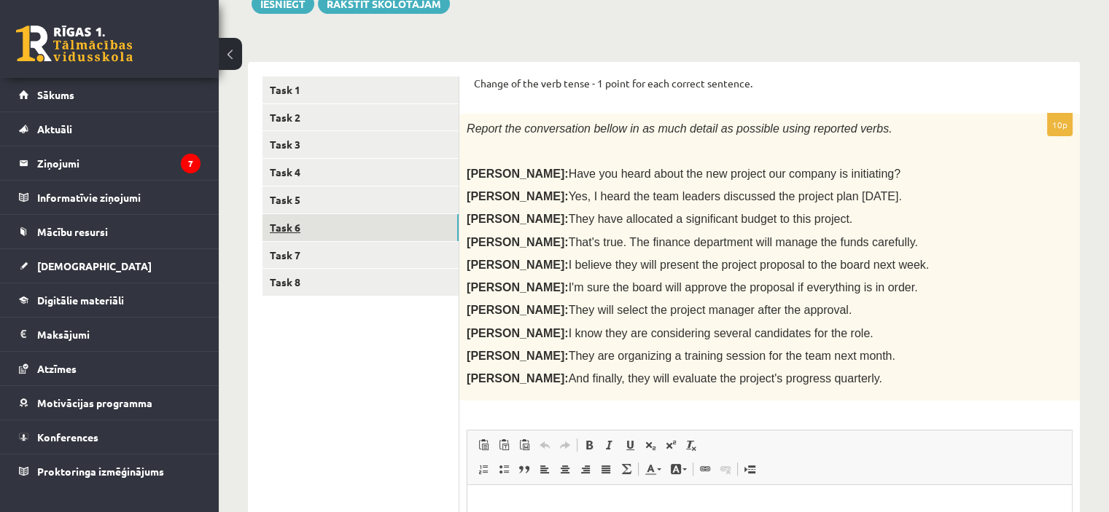
drag, startPoint x: 379, startPoint y: 402, endPoint x: 407, endPoint y: 230, distance: 174.2
click at [380, 402] on ul "Task 1 Task 2 Task 3 Task 4 Task 5 Task 6 Task 7 Task 8" at bounding box center [360, 405] width 197 height 657
drag, startPoint x: 472, startPoint y: 80, endPoint x: 781, endPoint y: 378, distance: 429.9
click at [834, 375] on div "Change of the verb tense - 1 point for each correct sentence. 10p Report the co…" at bounding box center [769, 405] width 620 height 687
copy form "Change of the verb tense - 1 point for each correct sentence. 10p Report the co…"
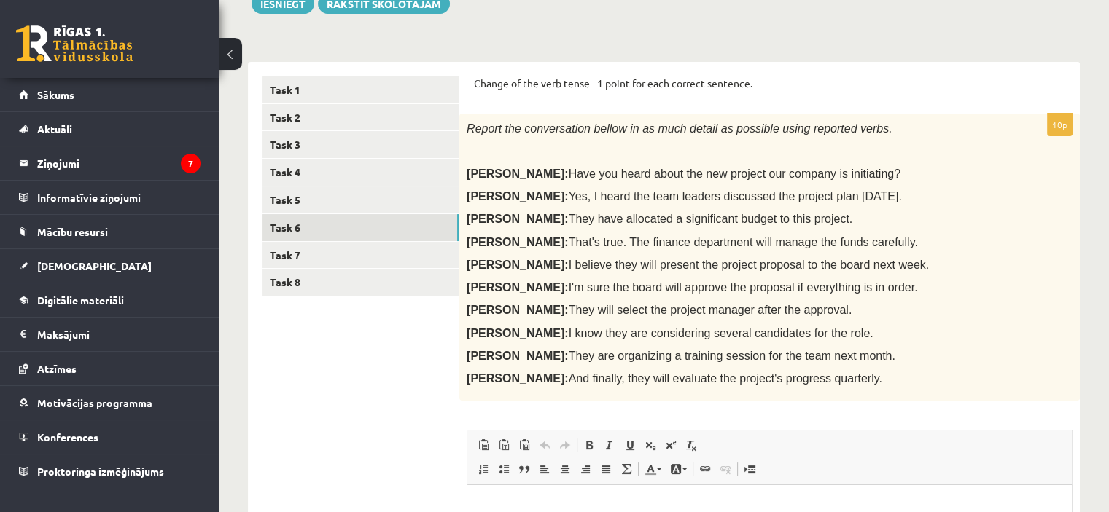
drag, startPoint x: 356, startPoint y: 403, endPoint x: 375, endPoint y: 356, distance: 50.6
click at [356, 402] on ul "Task 1 Task 2 Task 3 Task 4 Task 5 Task 6 Task 7 Task 8" at bounding box center [360, 405] width 197 height 657
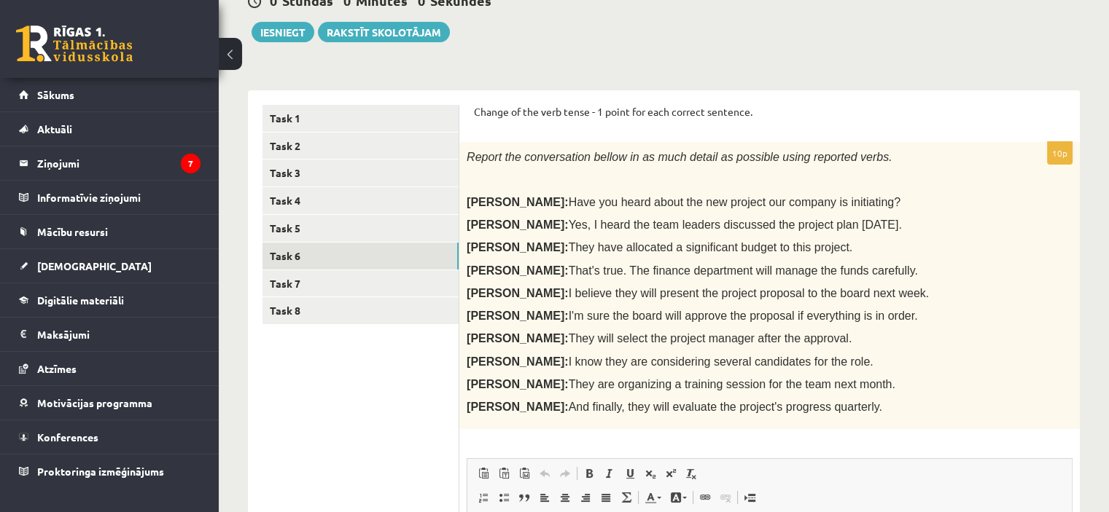
scroll to position [185, 0]
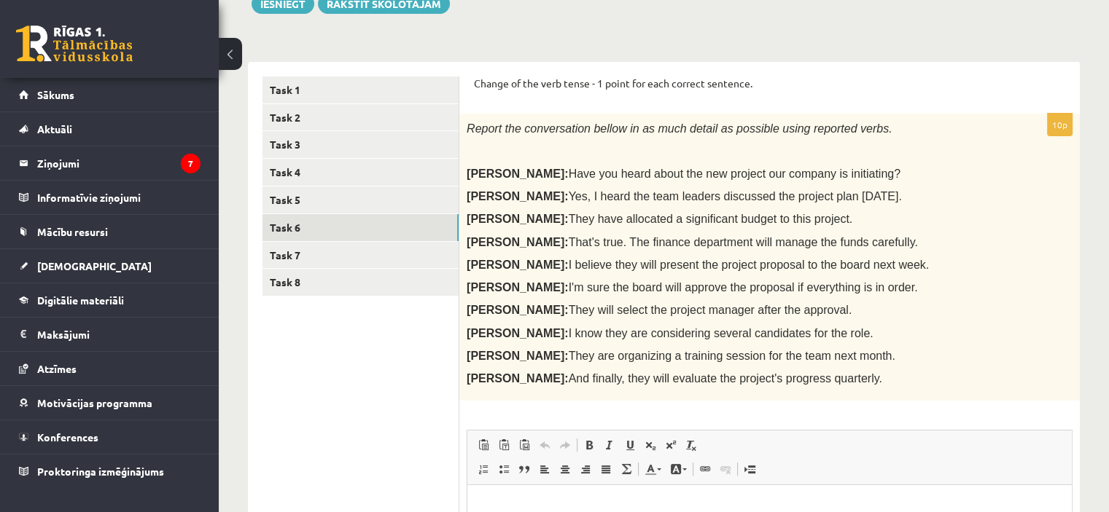
click at [425, 428] on ul "Task 1 Task 2 Task 3 Task 4 Task 5 Task 6 Task 7 Task 8" at bounding box center [360, 405] width 197 height 657
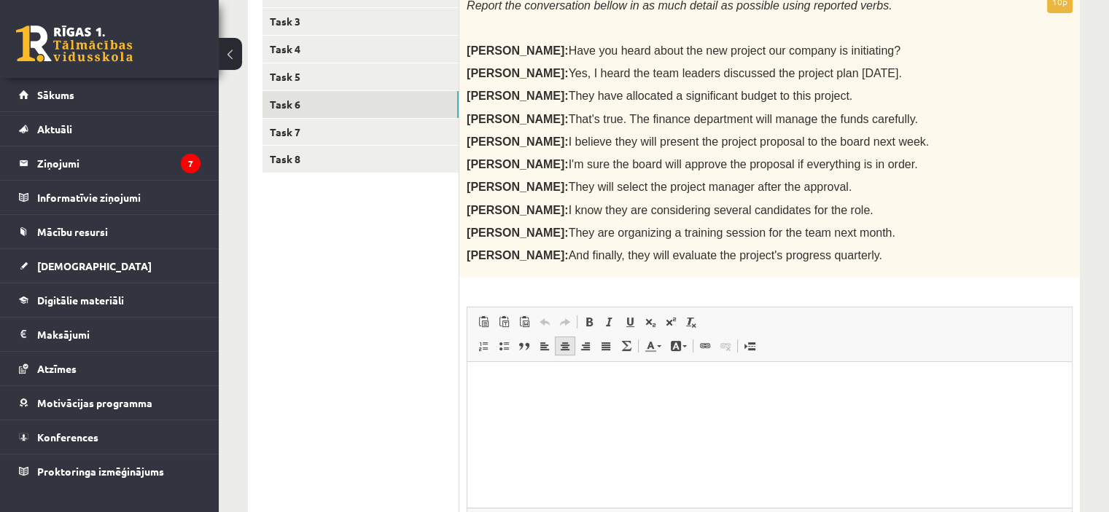
scroll to position [331, 0]
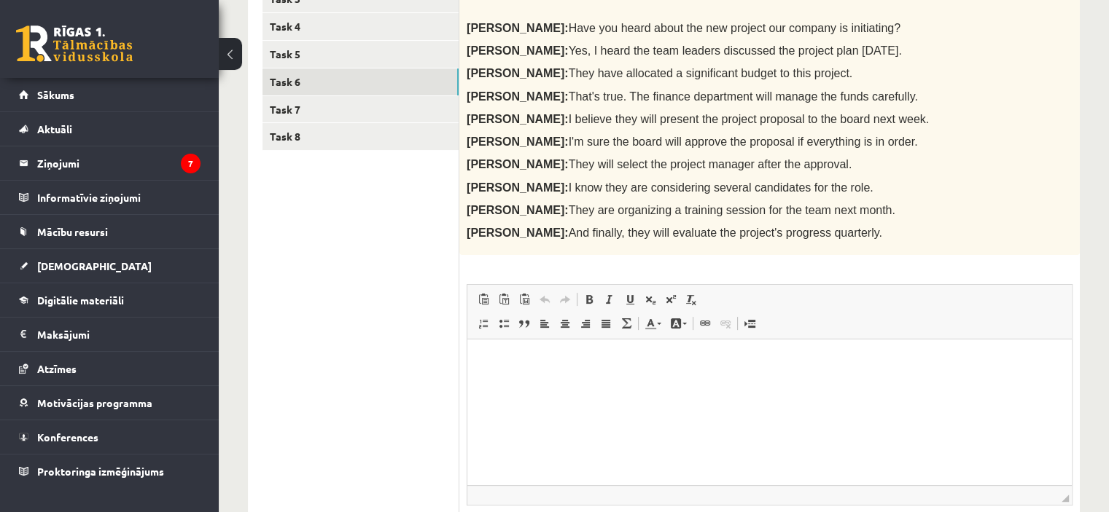
click at [548, 370] on html at bounding box center [769, 362] width 604 height 44
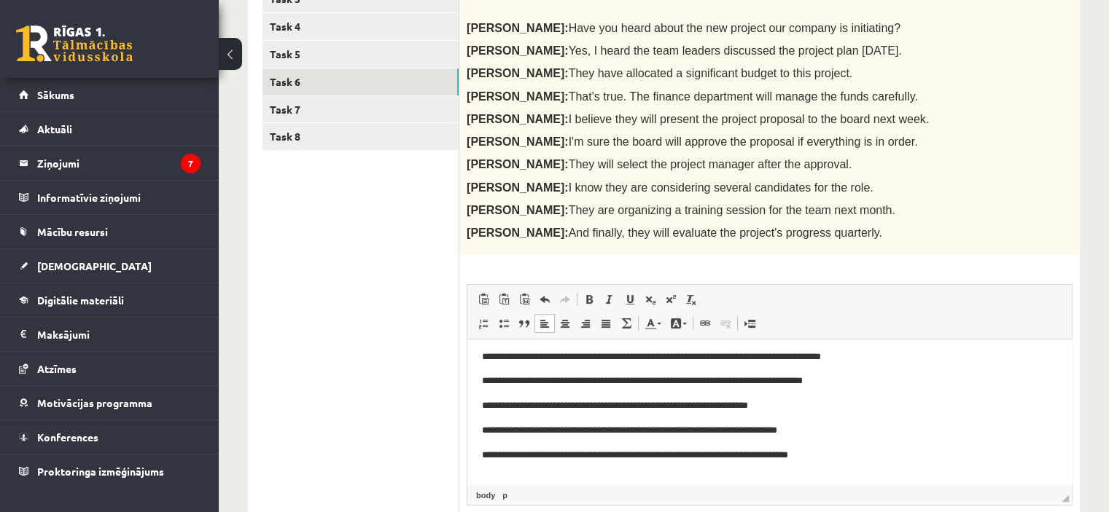
scroll to position [103, 0]
click at [326, 286] on ul "Task 1 Task 2 Task 3 Task 4 Task 5 Task 6 Task 7 Task 8" at bounding box center [360, 259] width 197 height 657
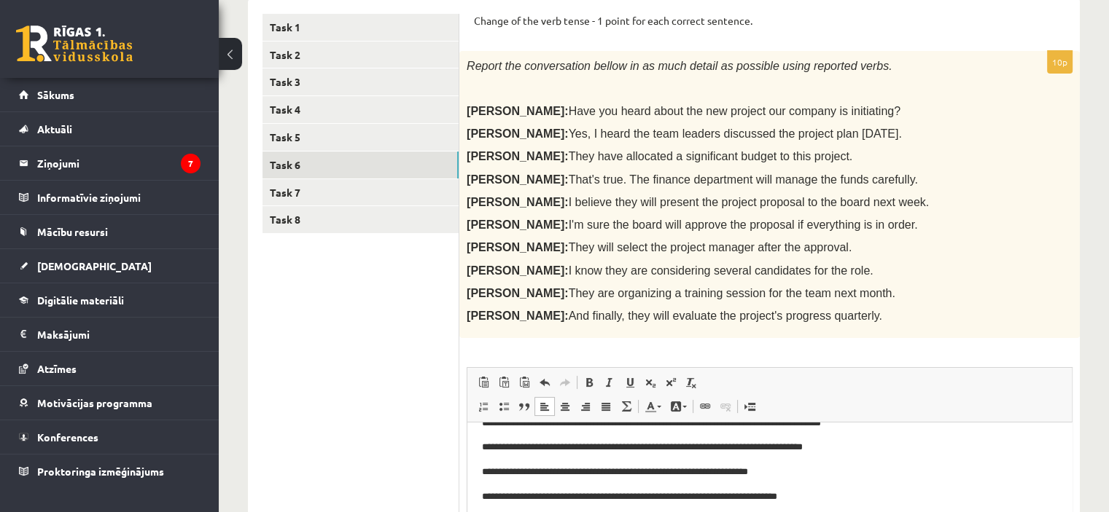
scroll to position [230, 0]
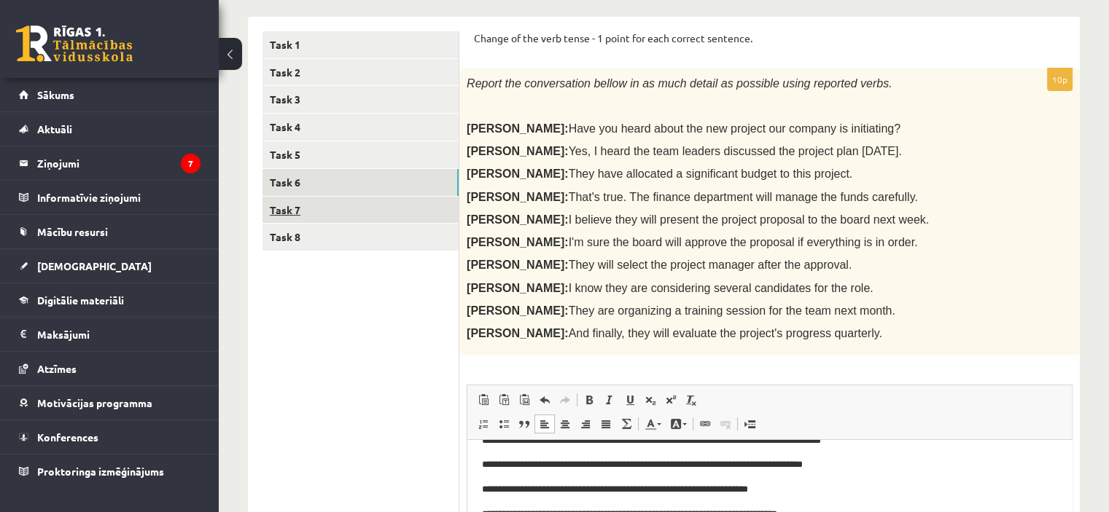
click at [335, 215] on link "Task 7" at bounding box center [360, 210] width 196 height 27
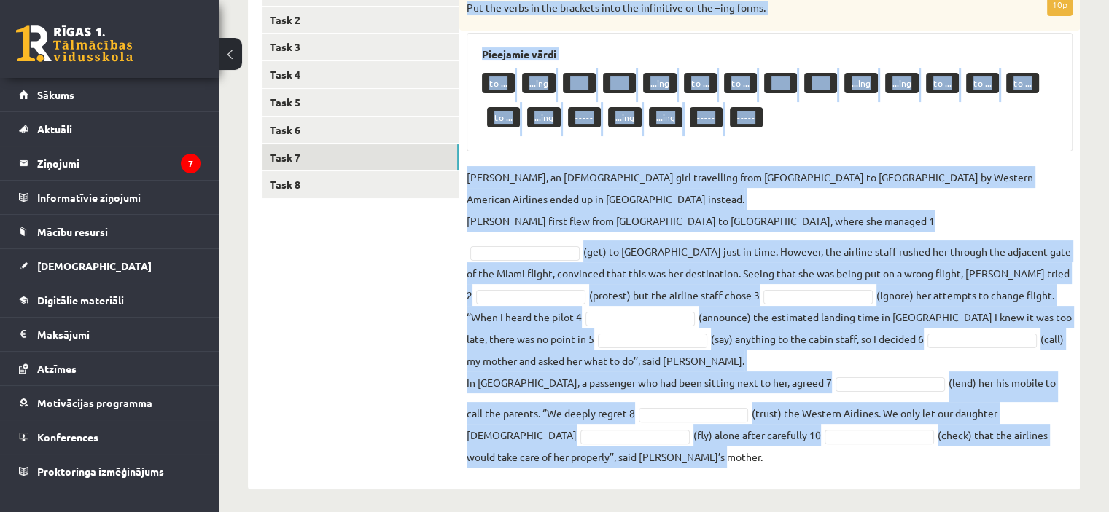
scroll to position [289, 0]
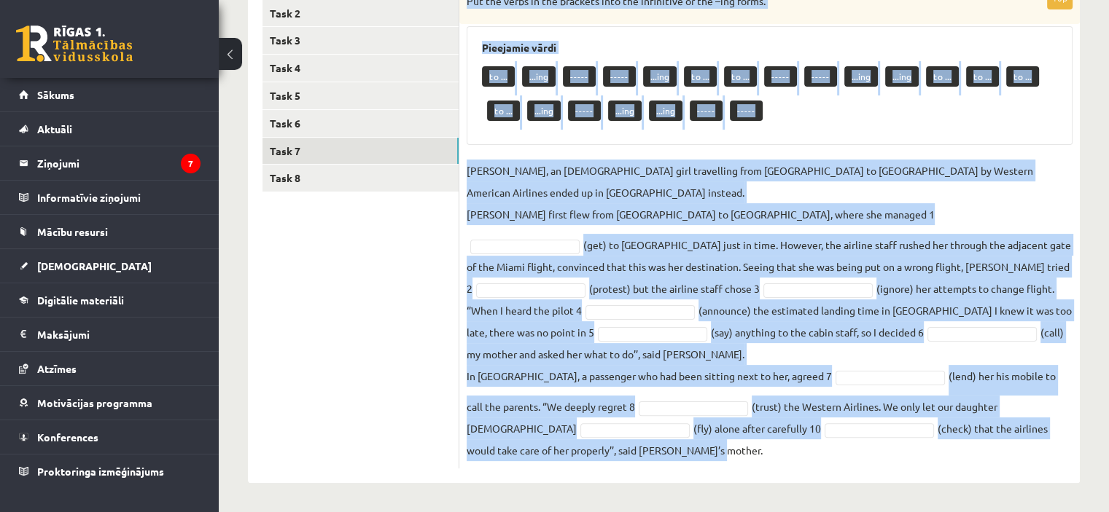
drag, startPoint x: 466, startPoint y: 143, endPoint x: 807, endPoint y: 515, distance: 504.5
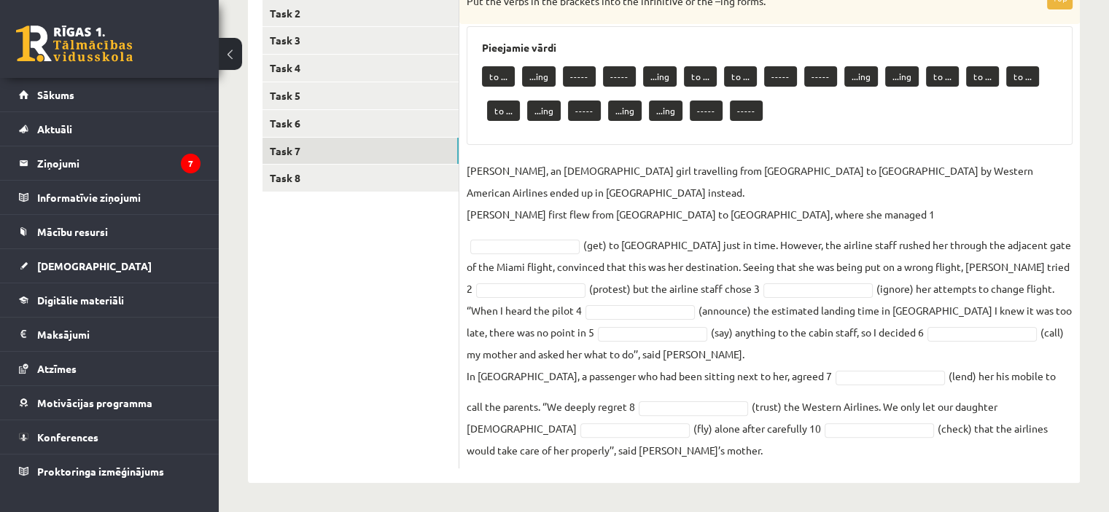
click at [324, 329] on ul "Task 1 Task 2 Task 3 Task 4 Task 5 Task 6 Task 7 Task 8" at bounding box center [360, 220] width 197 height 496
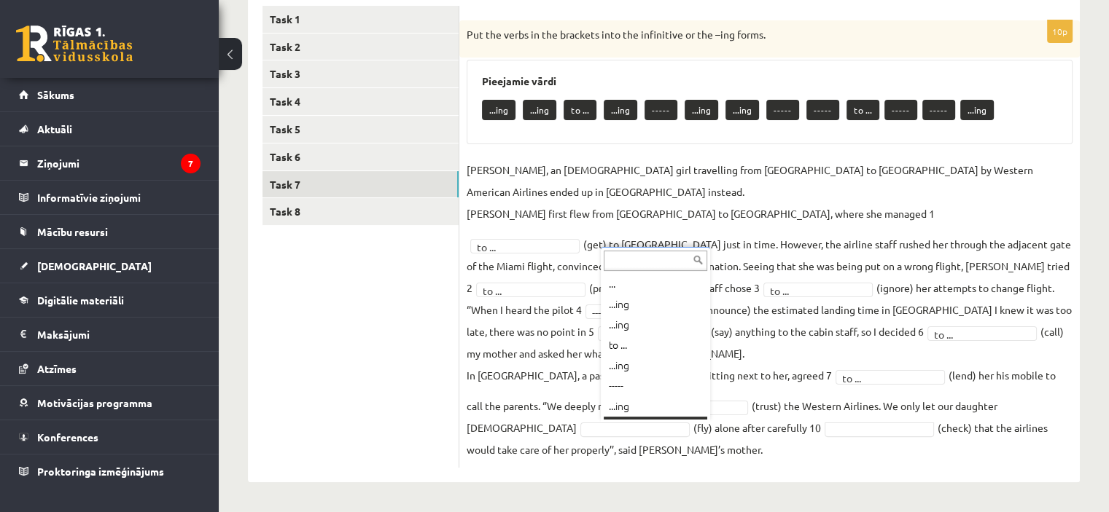
scroll to position [17, 0]
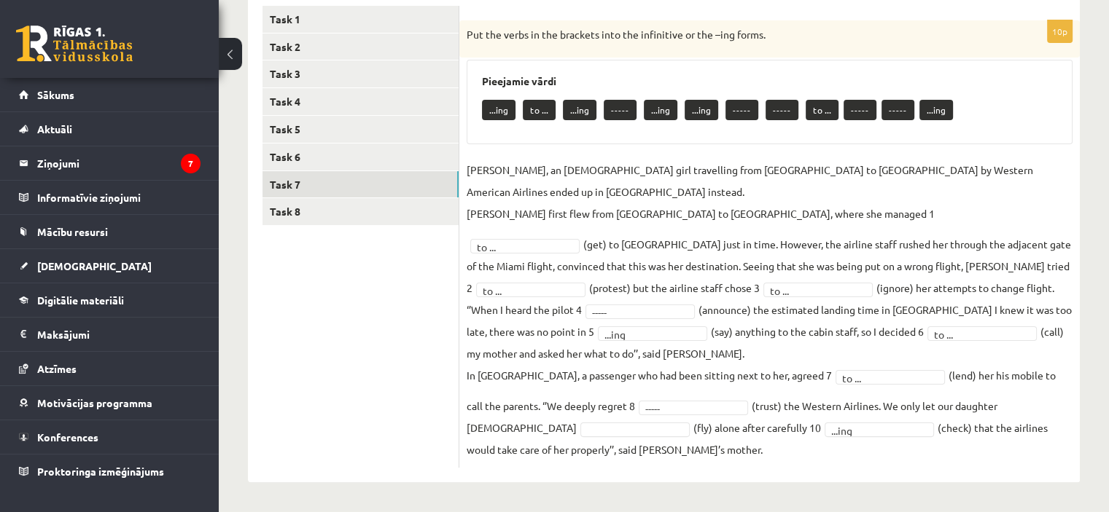
click at [422, 390] on ul "Task 1 Task 2 Task 3 Task 4 Task 5 Task 6 Task 7 Task 8" at bounding box center [360, 237] width 197 height 462
click at [370, 405] on ul "Task 1 Task 2 Task 3 Task 4 Task 5 Task 6 Task 7 Task 8" at bounding box center [360, 237] width 197 height 462
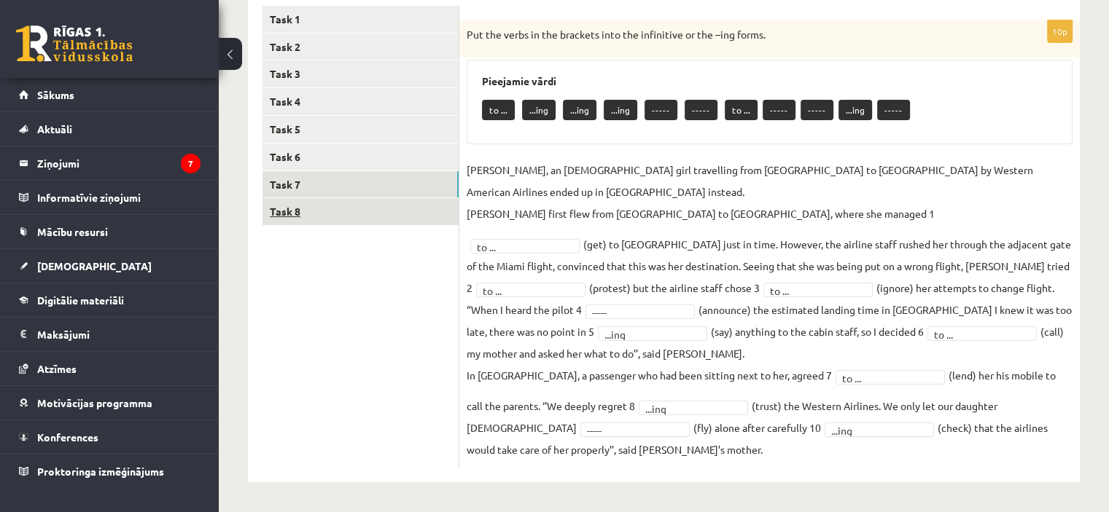
click at [359, 222] on link "Task 8" at bounding box center [360, 211] width 196 height 27
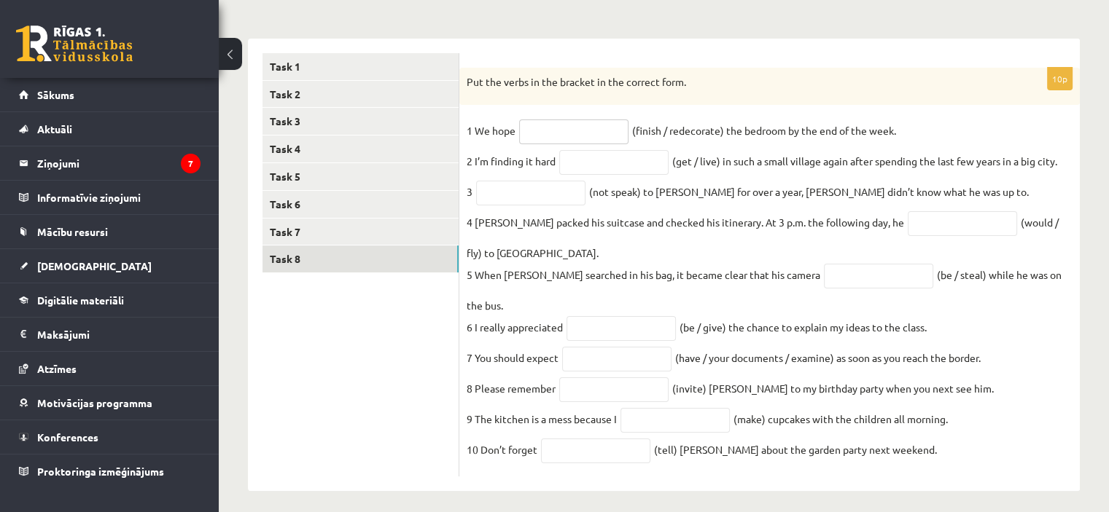
click at [577, 128] on input "text" at bounding box center [573, 132] width 109 height 25
click at [547, 198] on input "text" at bounding box center [530, 193] width 109 height 25
click at [434, 309] on ul "Task 1 Task 2 Task 3 Task 4 Task 5 Task 6 Task 7 Task 8" at bounding box center [360, 265] width 197 height 424
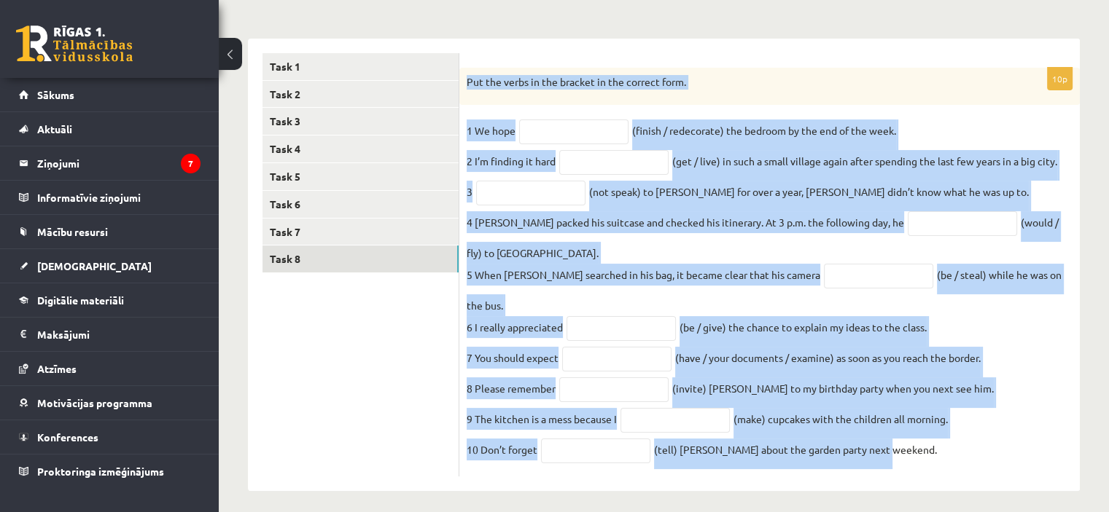
drag, startPoint x: 466, startPoint y: 78, endPoint x: 942, endPoint y: 458, distance: 608.7
click at [942, 458] on div "10p Put the verbs in the bracket in the correct form. 1 We hope (finish / redec…" at bounding box center [769, 273] width 620 height 410
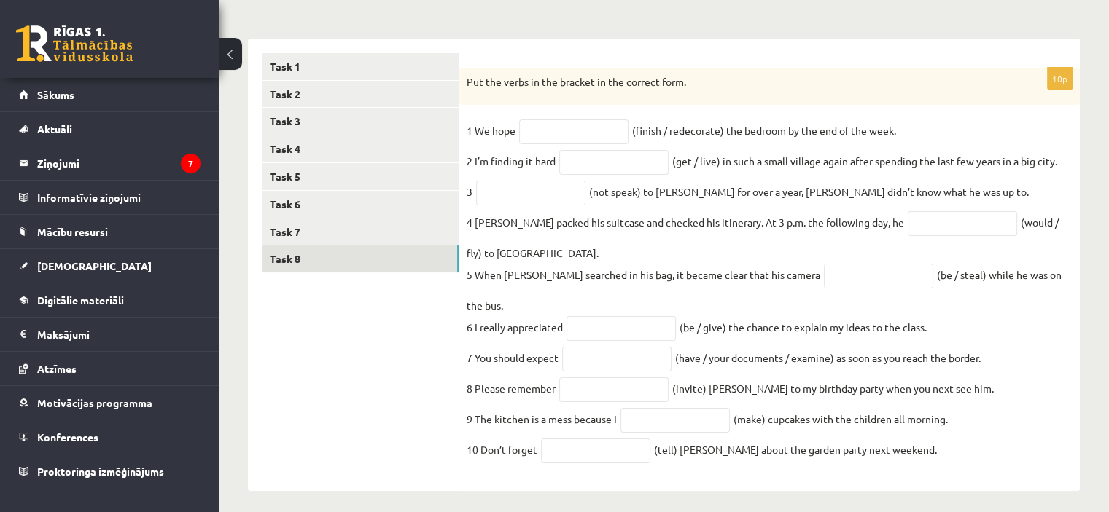
click at [322, 370] on ul "Task 1 Task 2 Task 3 Task 4 Task 5 Task 6 Task 7 Task 8" at bounding box center [360, 265] width 197 height 424
click at [548, 135] on input "text" at bounding box center [573, 132] width 109 height 25
type input "**********"
click at [587, 166] on input "text" at bounding box center [613, 162] width 109 height 25
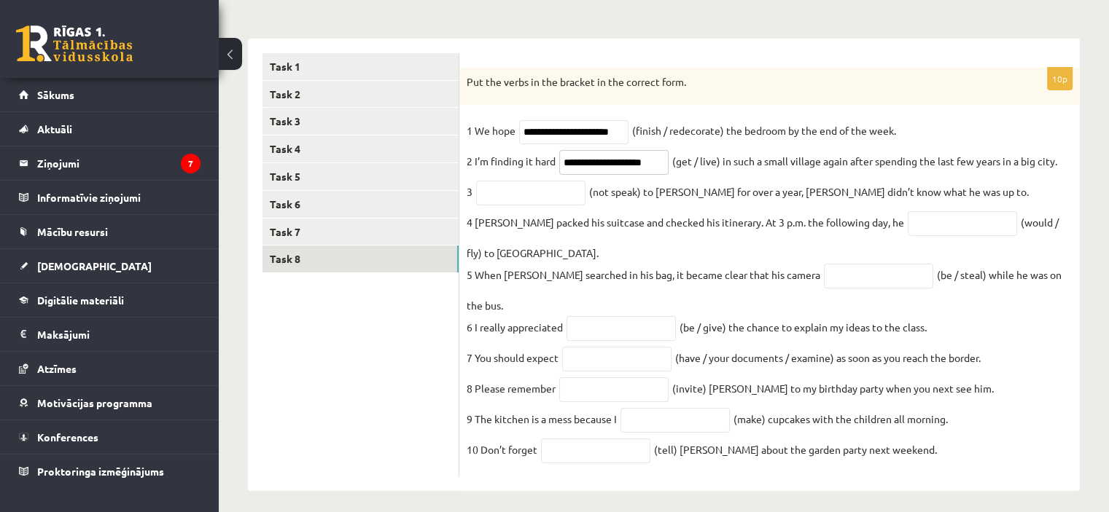
type input "**********"
click at [522, 198] on input "text" at bounding box center [530, 193] width 109 height 25
type input "**********"
click at [927, 225] on input "text" at bounding box center [961, 223] width 109 height 25
type input "**********"
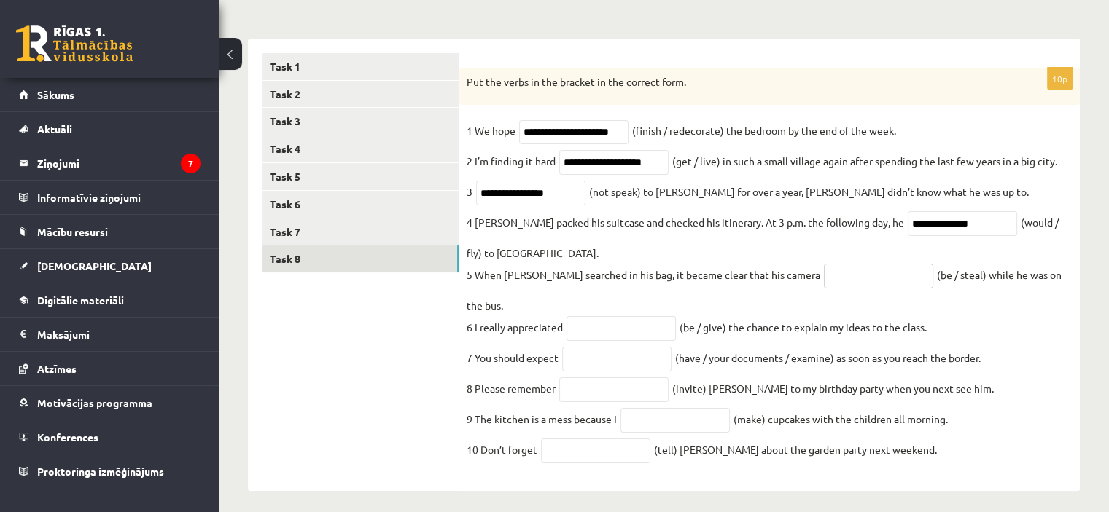
click at [829, 286] on input "text" at bounding box center [878, 276] width 109 height 25
type input "**********"
click at [599, 316] on input "text" at bounding box center [620, 328] width 109 height 25
type input "**********"
click at [608, 347] on input "text" at bounding box center [616, 359] width 109 height 25
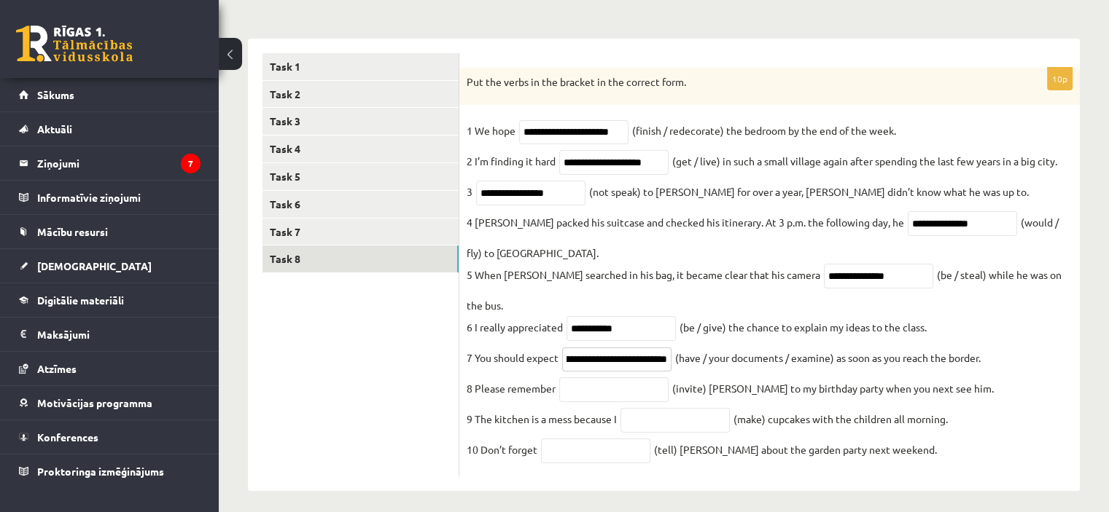
scroll to position [0, 58]
type input "**********"
click at [605, 378] on input "text" at bounding box center [613, 390] width 109 height 25
type input "*********"
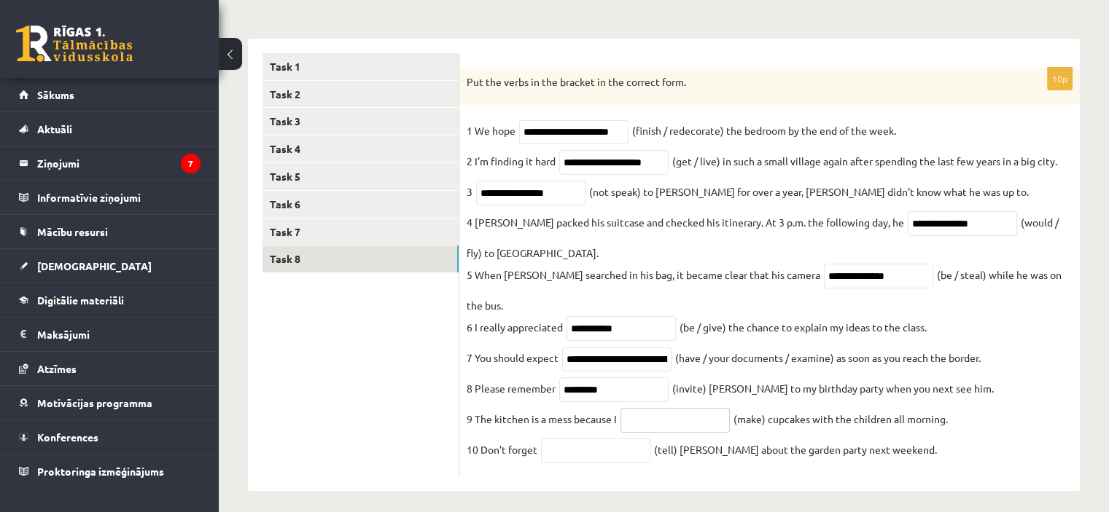
click at [638, 415] on input "text" at bounding box center [674, 420] width 109 height 25
type input "**********"
click at [615, 445] on input "text" at bounding box center [595, 451] width 109 height 25
type input "*******"
click at [394, 421] on ul "Task 1 Task 2 Task 3 Task 4 Task 5 Task 6 Task 7 Task 8" at bounding box center [360, 265] width 197 height 424
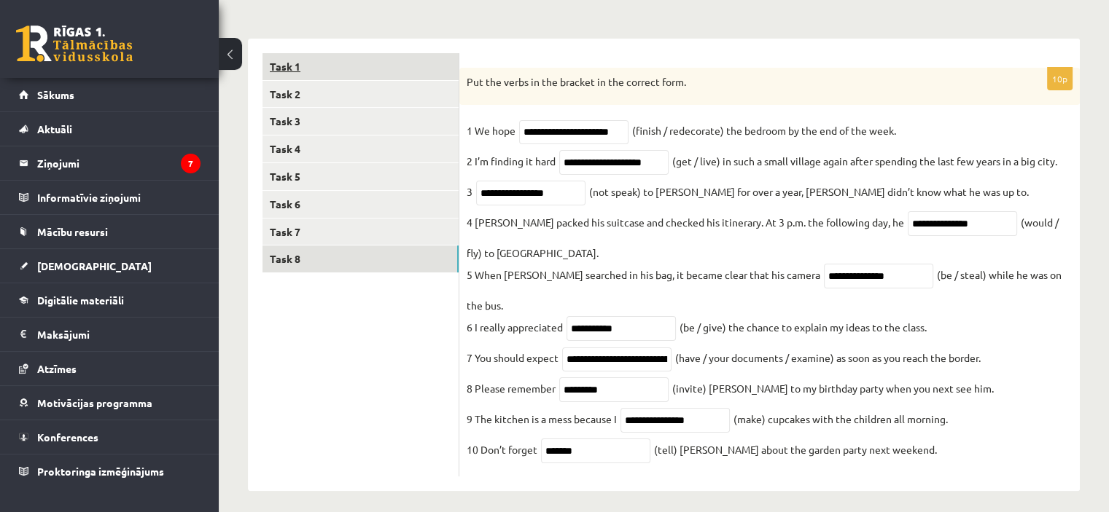
click at [305, 59] on link "Task 1" at bounding box center [360, 66] width 196 height 27
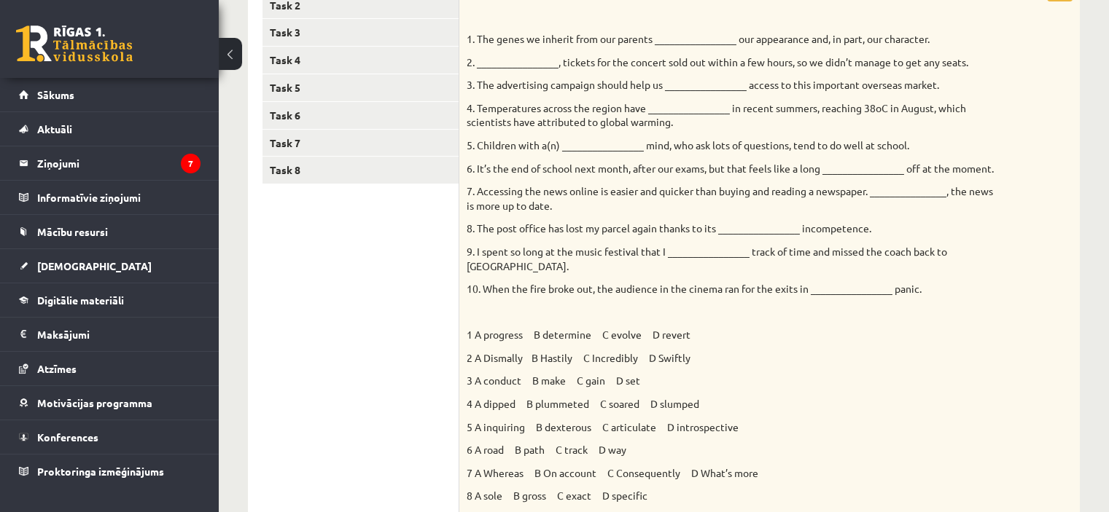
scroll to position [212, 0]
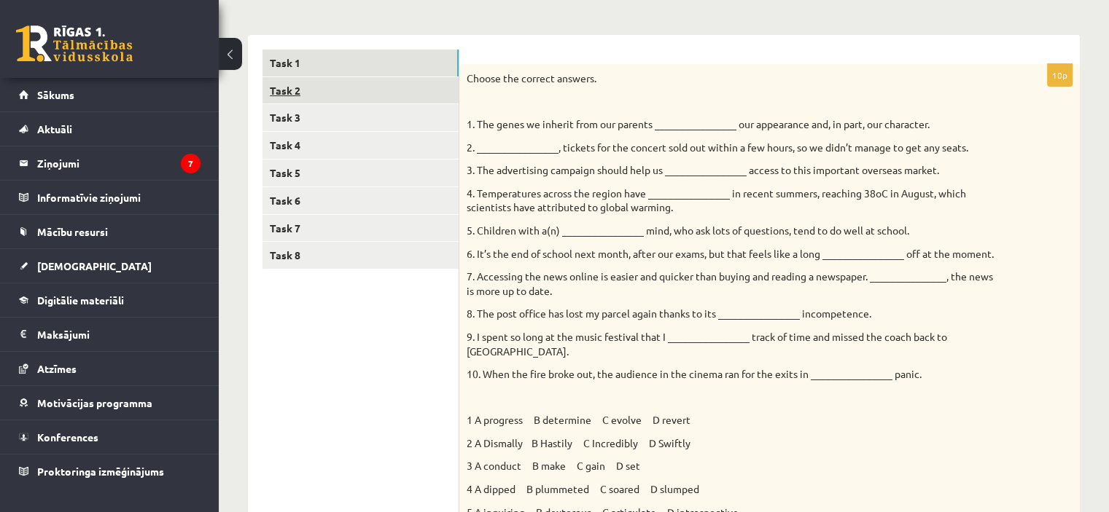
click at [359, 87] on link "Task 2" at bounding box center [360, 90] width 196 height 27
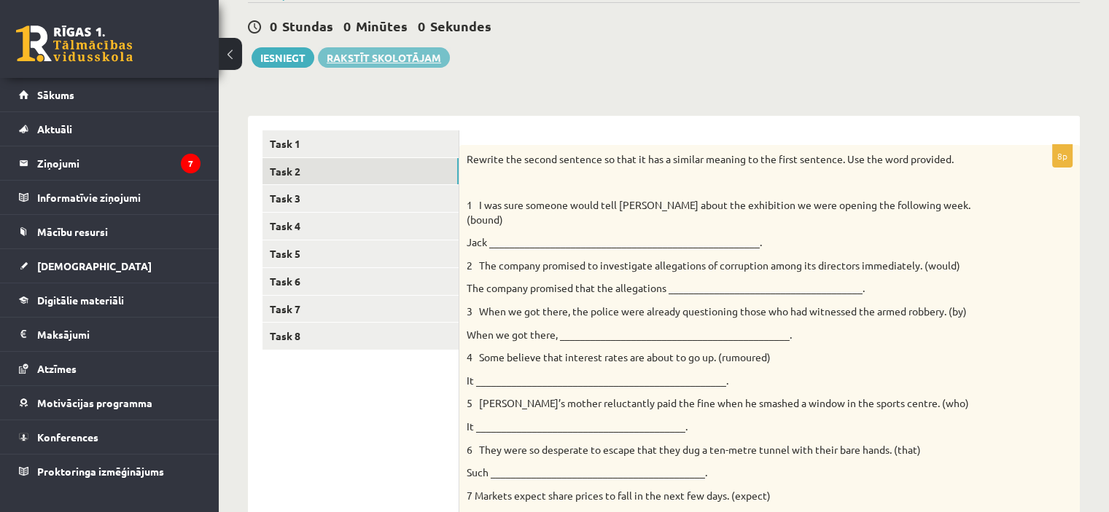
scroll to position [0, 0]
click at [284, 58] on button "Iesniegt" at bounding box center [282, 57] width 63 height 20
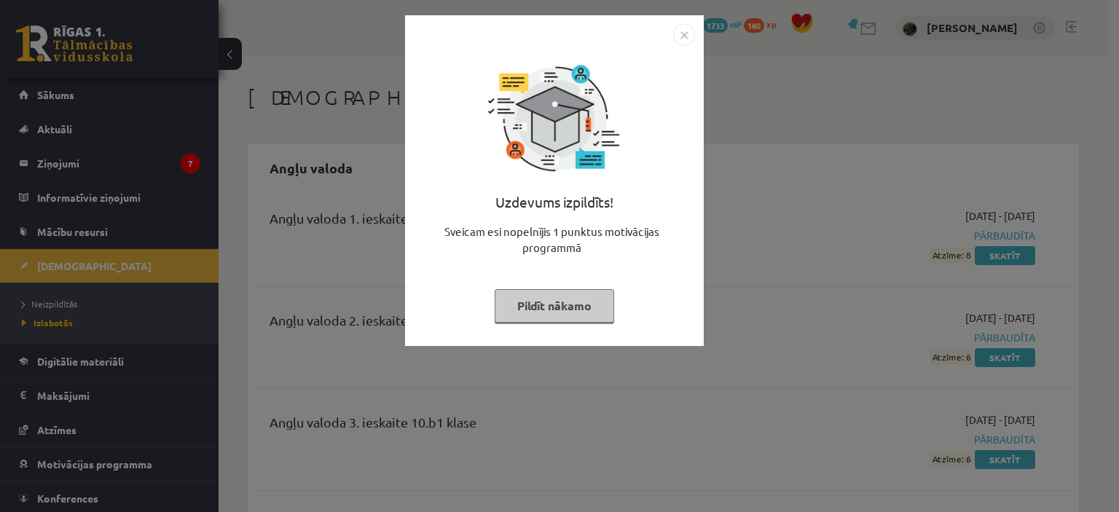
click at [686, 31] on img "Close" at bounding box center [684, 35] width 22 height 22
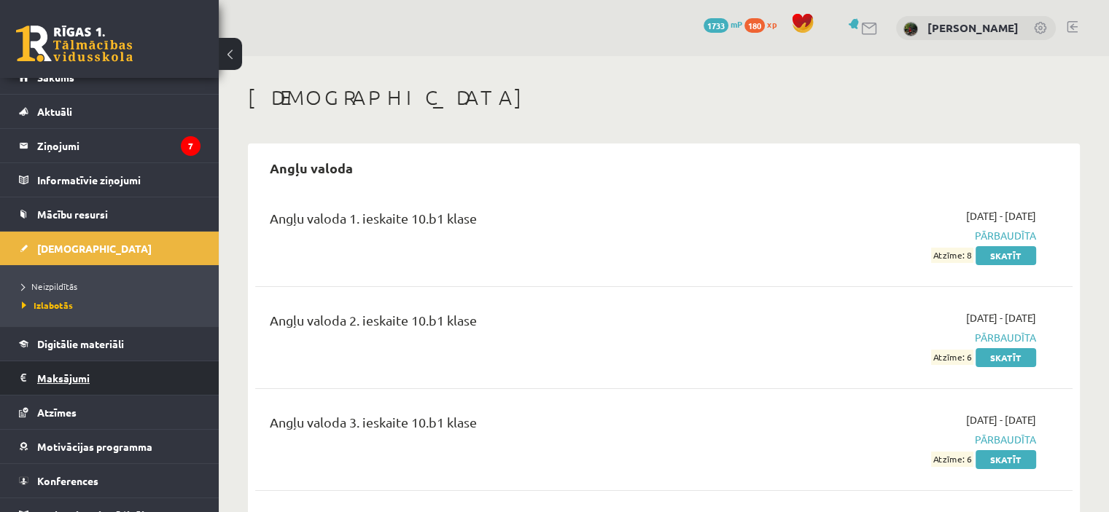
scroll to position [35, 0]
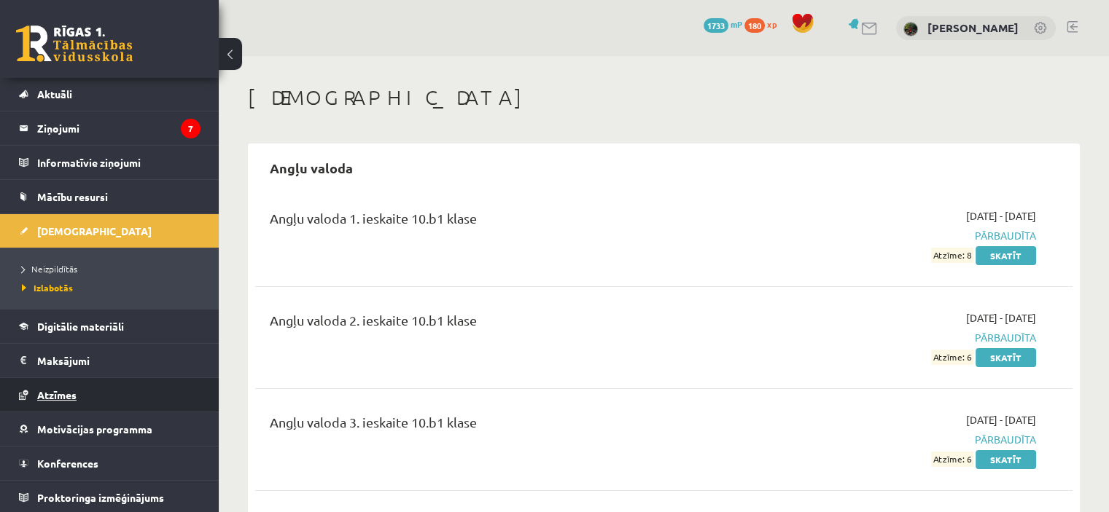
click at [64, 388] on span "Atzīmes" at bounding box center [56, 394] width 39 height 13
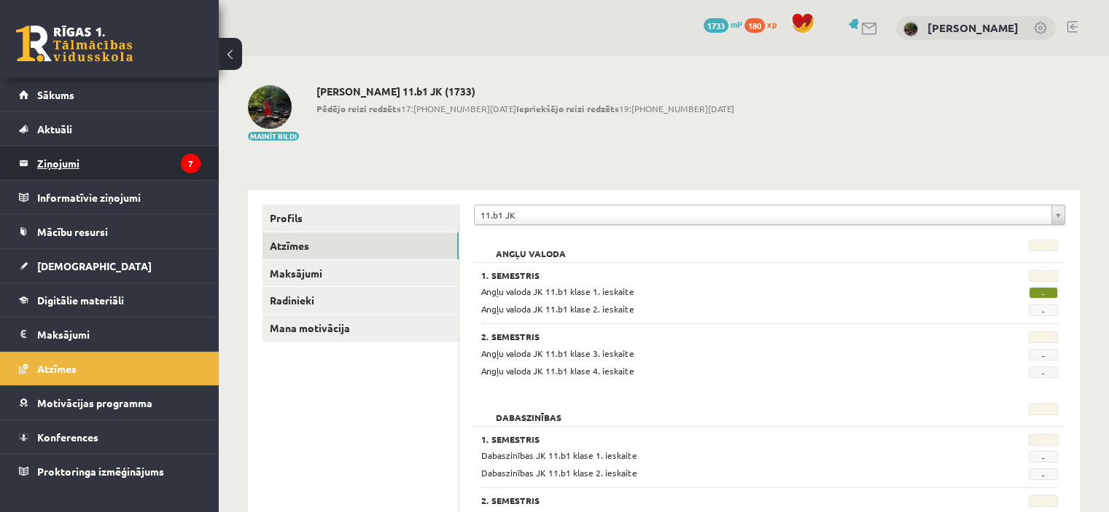
click at [96, 156] on legend "Ziņojumi 7" at bounding box center [118, 163] width 163 height 34
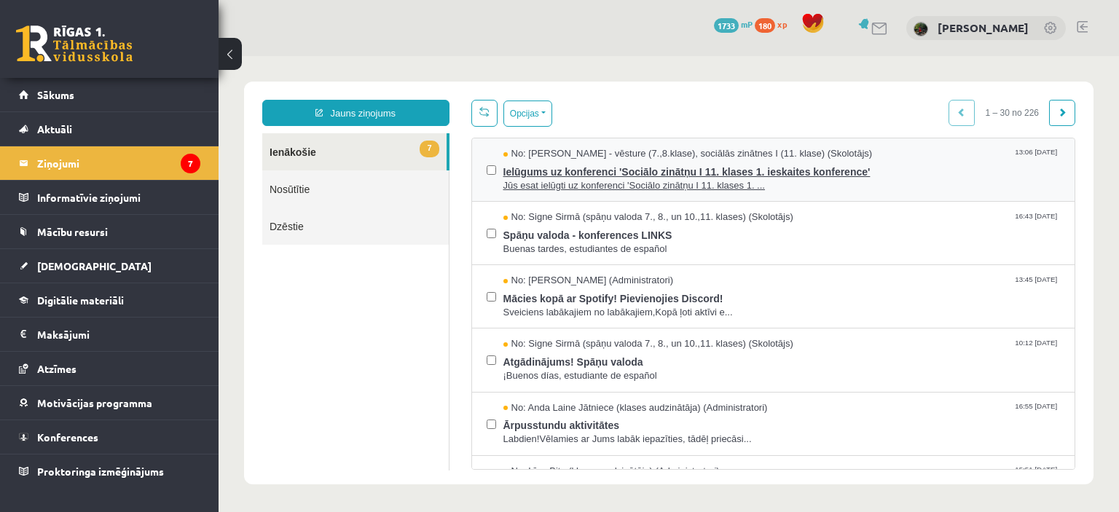
click at [915, 175] on span "Ielūgums uz konferenci 'Sociālo zinātņu I 11. klases 1. ieskaites konference'" at bounding box center [783, 170] width 558 height 18
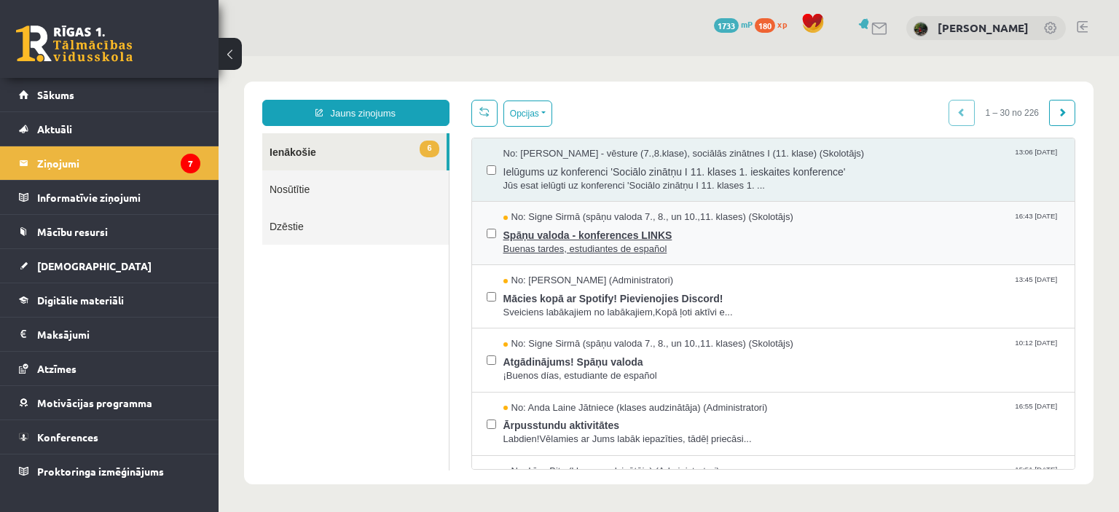
click at [840, 230] on span "Spāņu valoda - konferences LINKS" at bounding box center [783, 233] width 558 height 18
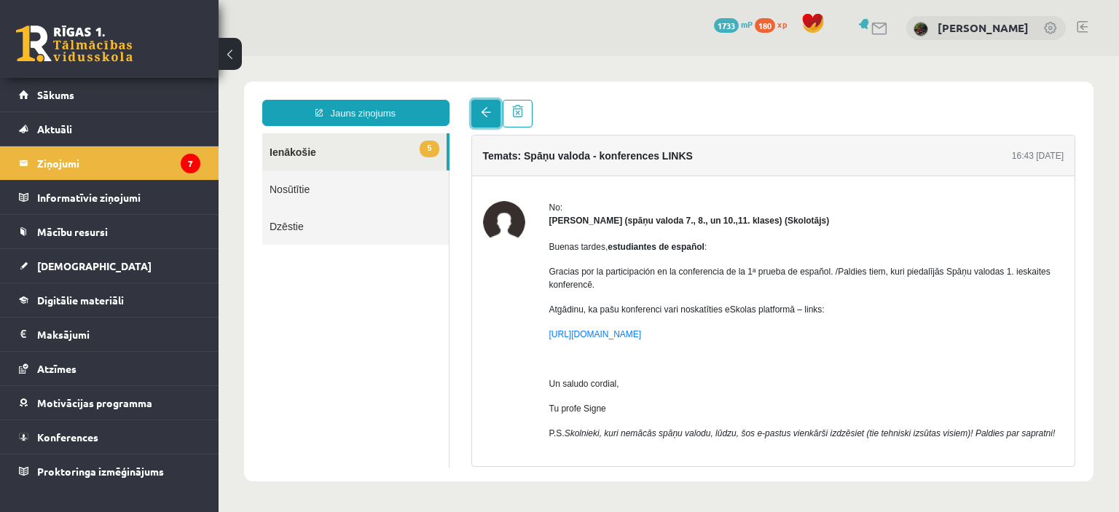
click at [482, 118] on link at bounding box center [486, 114] width 29 height 28
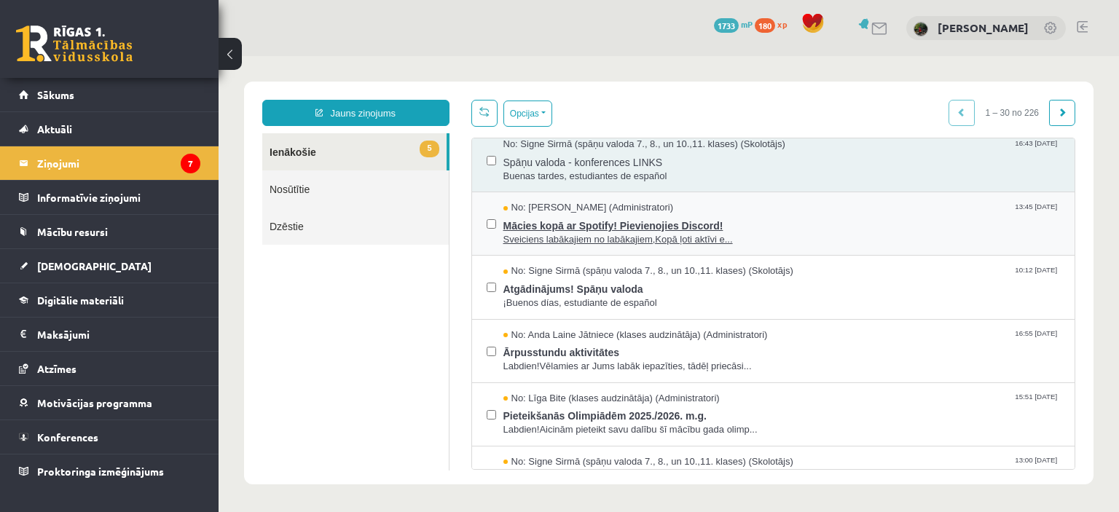
click at [815, 208] on div "No: [PERSON_NAME] (Administratori) 13:45 [DATE]" at bounding box center [783, 208] width 558 height 14
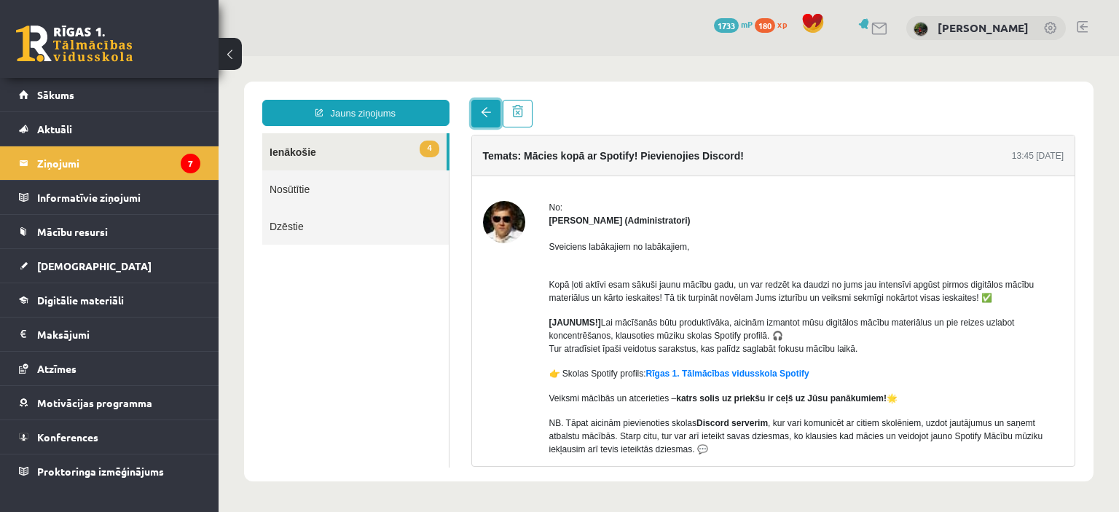
click at [488, 122] on link at bounding box center [486, 114] width 29 height 28
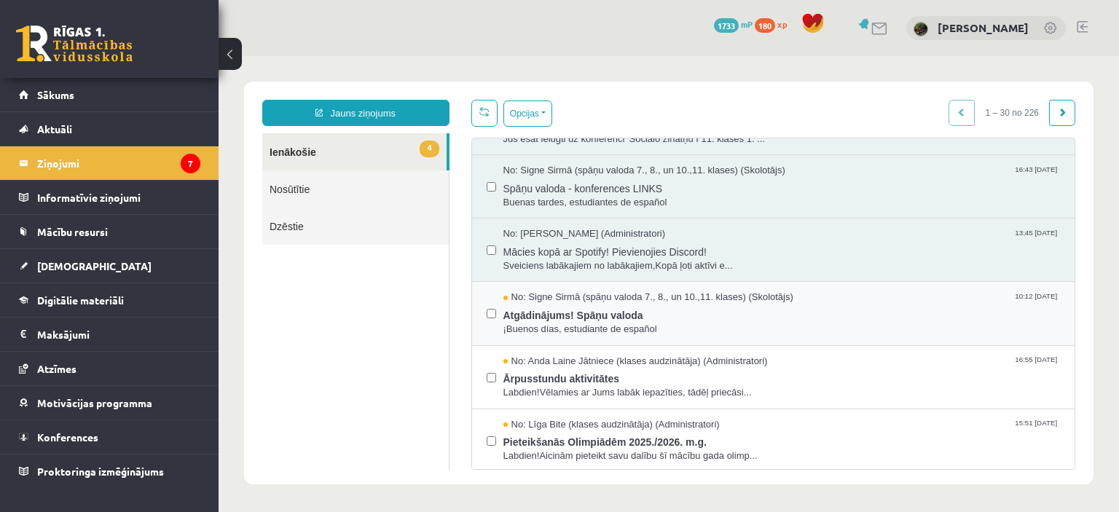
scroll to position [73, 0]
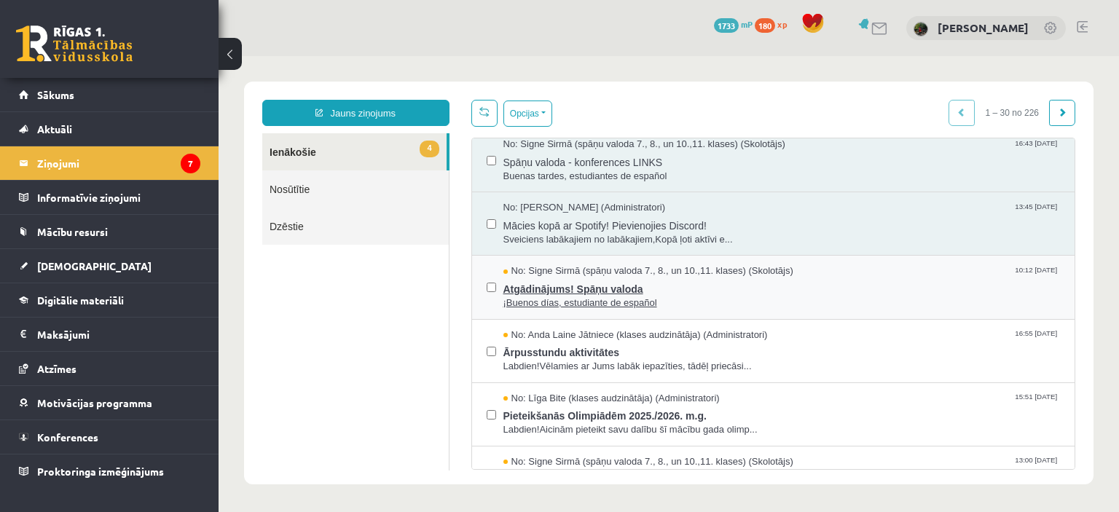
click at [832, 287] on span "Atgādinājums! Spāņu valoda" at bounding box center [783, 287] width 558 height 18
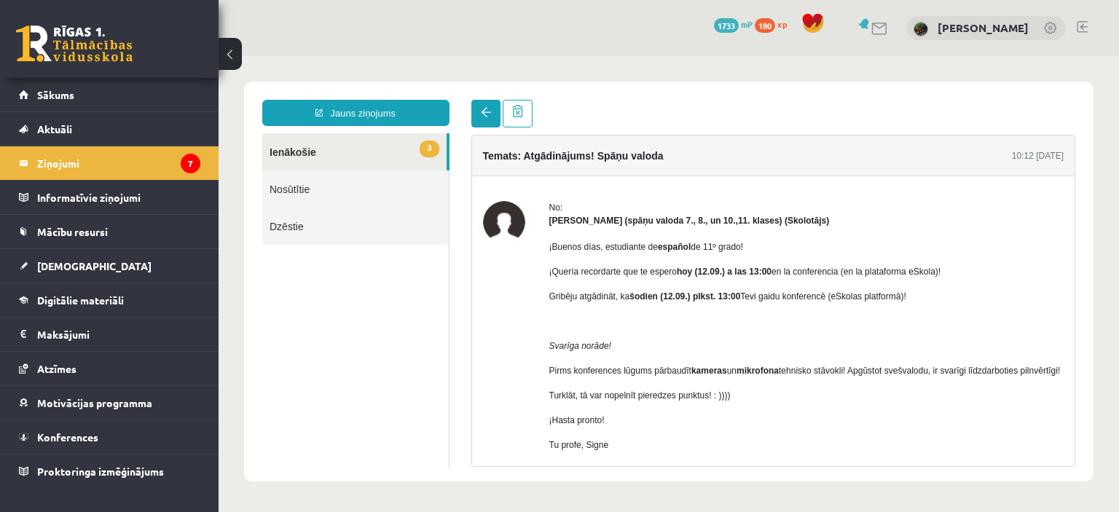
scroll to position [0, 0]
click at [490, 120] on link at bounding box center [486, 114] width 29 height 28
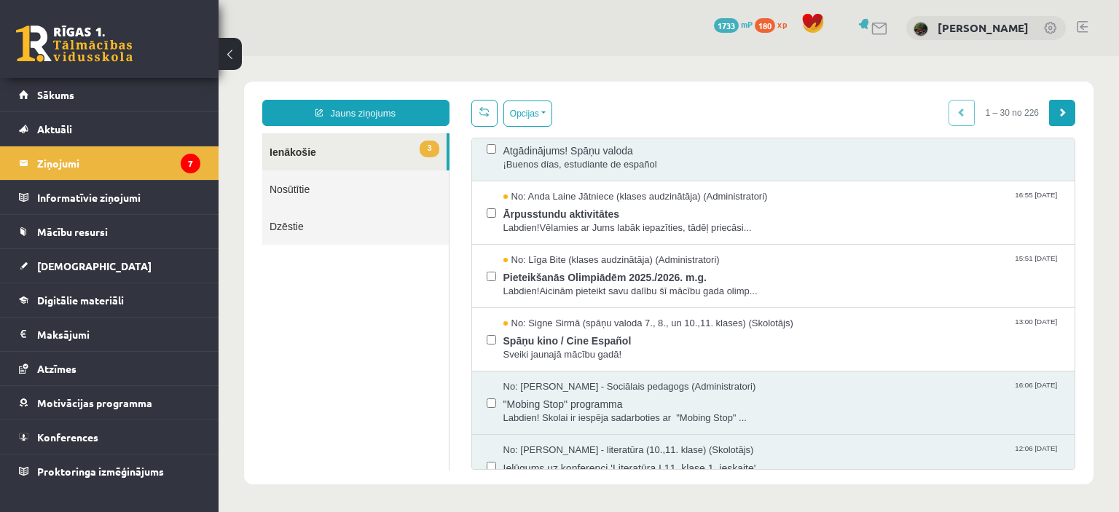
scroll to position [219, 0]
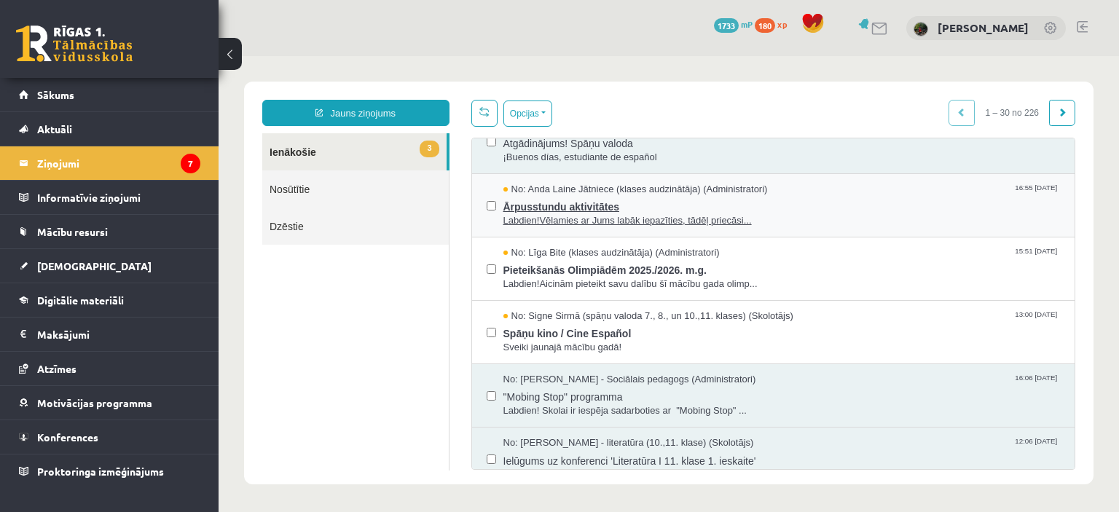
click at [865, 206] on span "Ārpusstundu aktivitātes" at bounding box center [783, 205] width 558 height 18
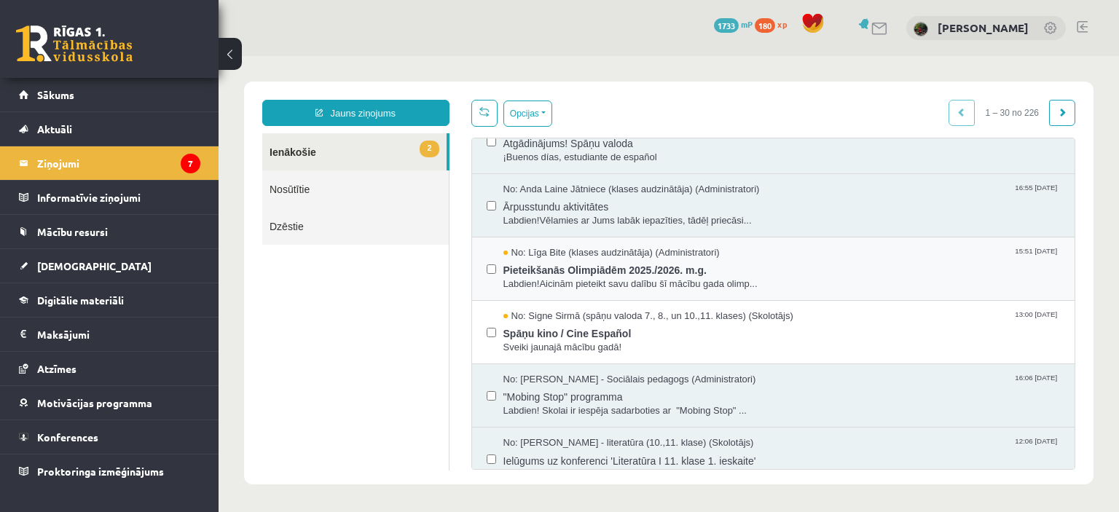
scroll to position [0, 0]
click at [848, 265] on span "Pieteikšanās Olimpiādēm 2025./2026. m.g." at bounding box center [783, 268] width 558 height 18
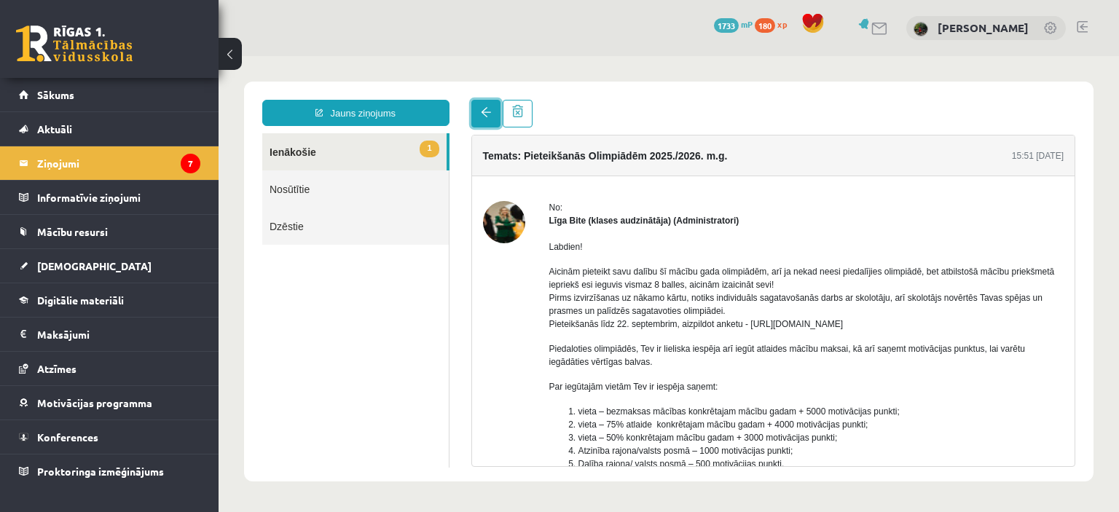
click at [480, 114] on link at bounding box center [486, 114] width 29 height 28
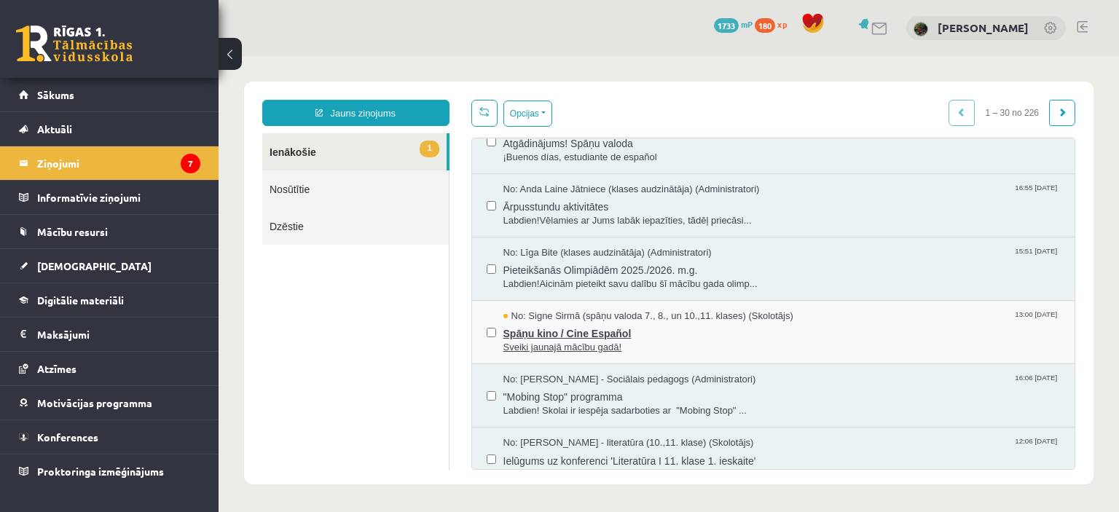
click at [856, 326] on span "Spāņu kino / Cine Español" at bounding box center [783, 332] width 558 height 18
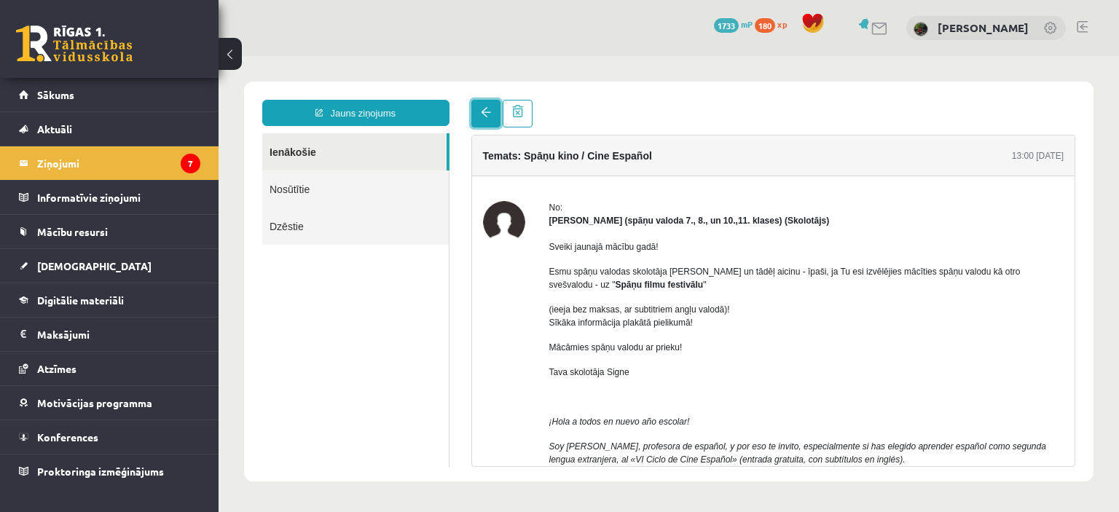
click at [482, 119] on link at bounding box center [486, 114] width 29 height 28
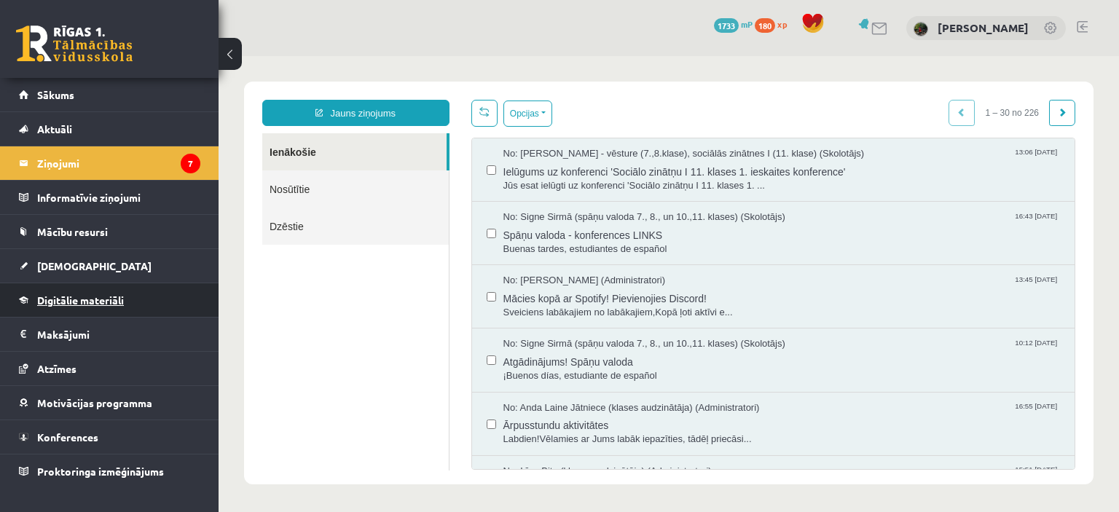
click at [82, 296] on span "Digitālie materiāli" at bounding box center [80, 300] width 87 height 13
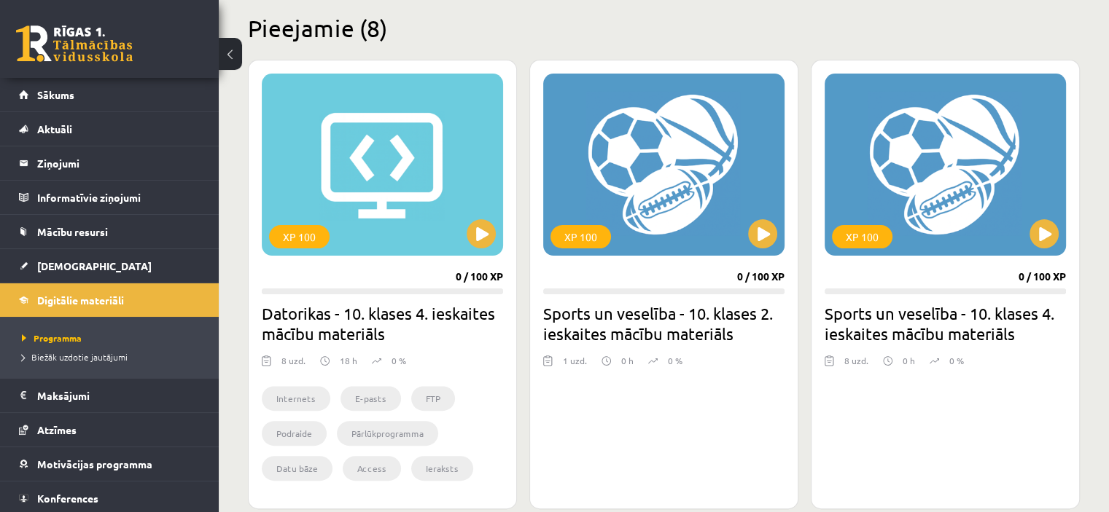
scroll to position [379, 0]
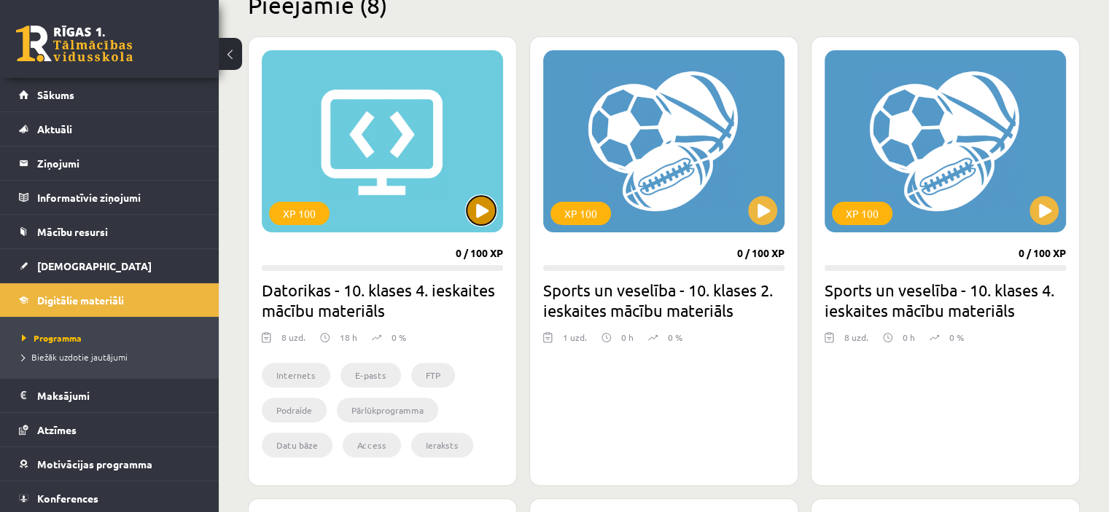
click at [480, 216] on button at bounding box center [480, 210] width 29 height 29
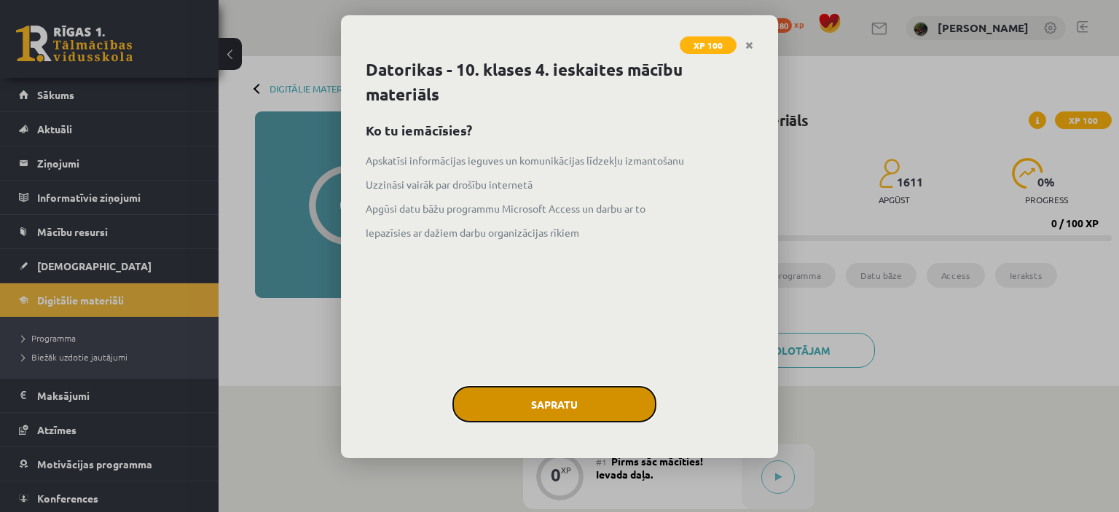
click at [552, 396] on button "Sapratu" at bounding box center [555, 404] width 204 height 36
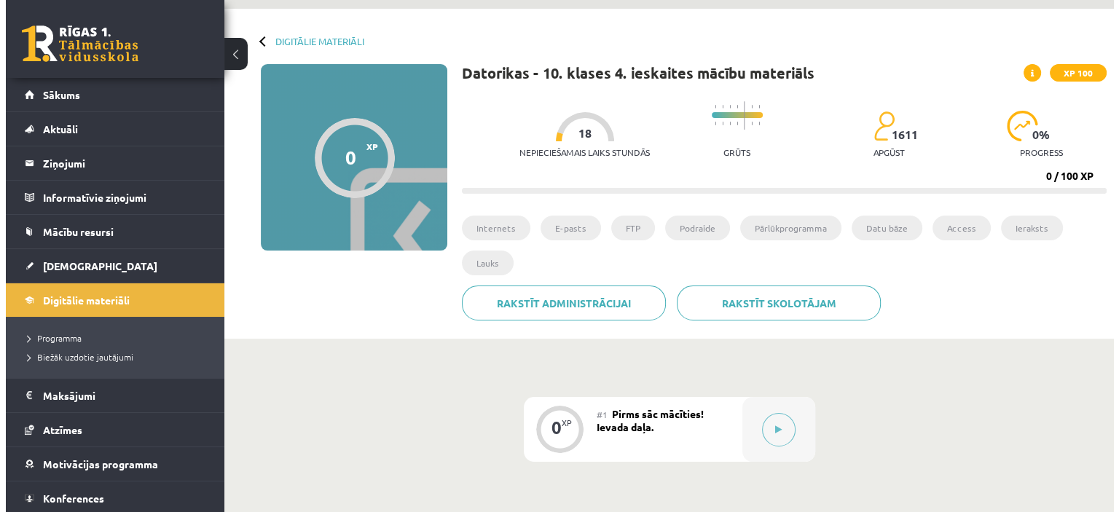
scroll to position [146, 0]
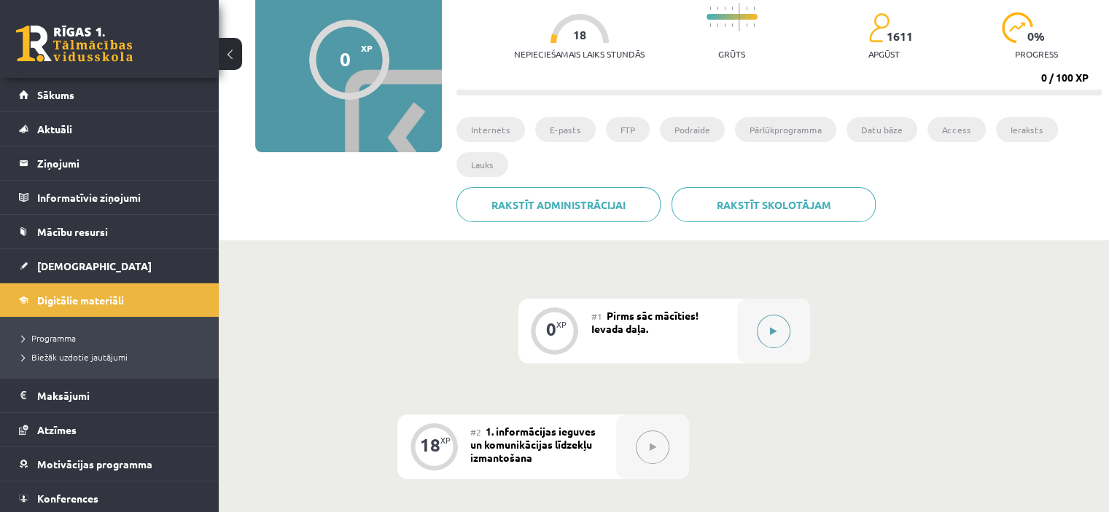
click at [761, 335] on button at bounding box center [774, 332] width 34 height 34
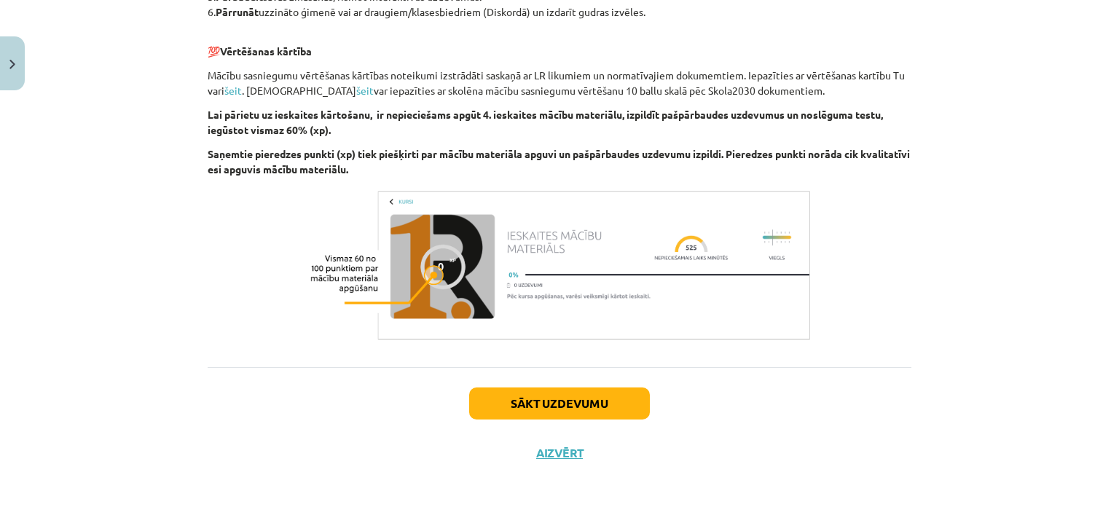
scroll to position [886, 0]
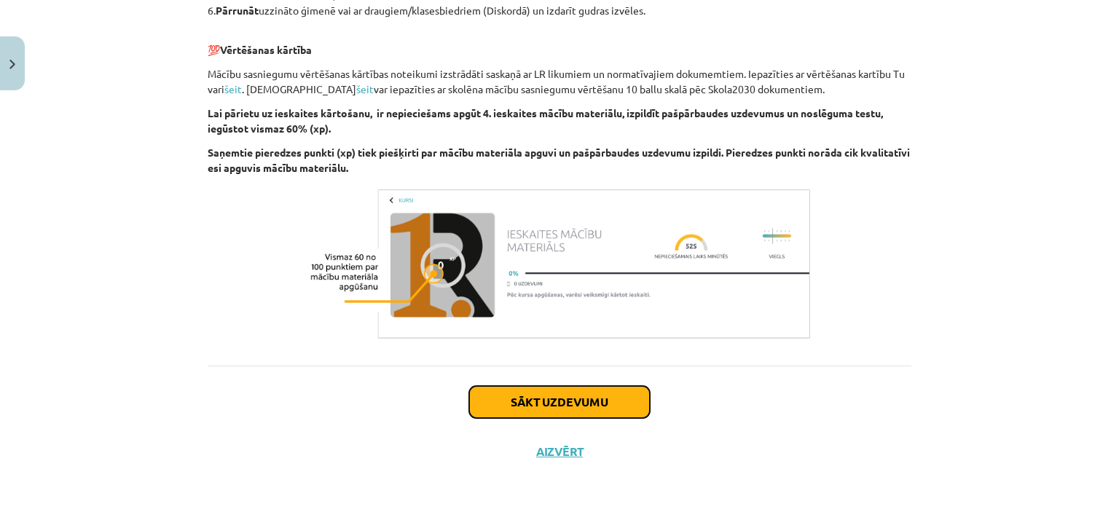
click at [560, 399] on button "Sākt uzdevumu" at bounding box center [559, 402] width 181 height 32
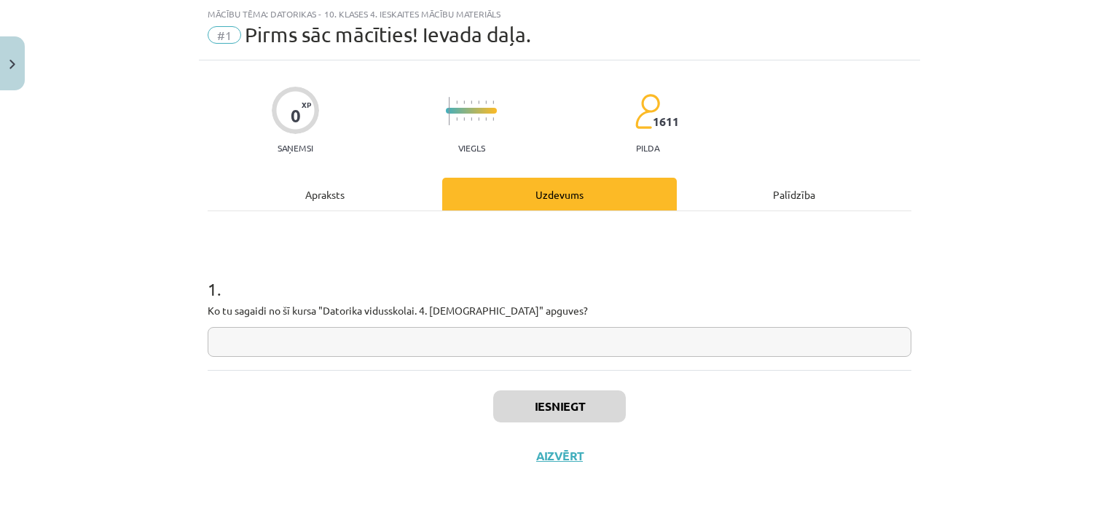
click at [448, 349] on input "text" at bounding box center [560, 342] width 704 height 30
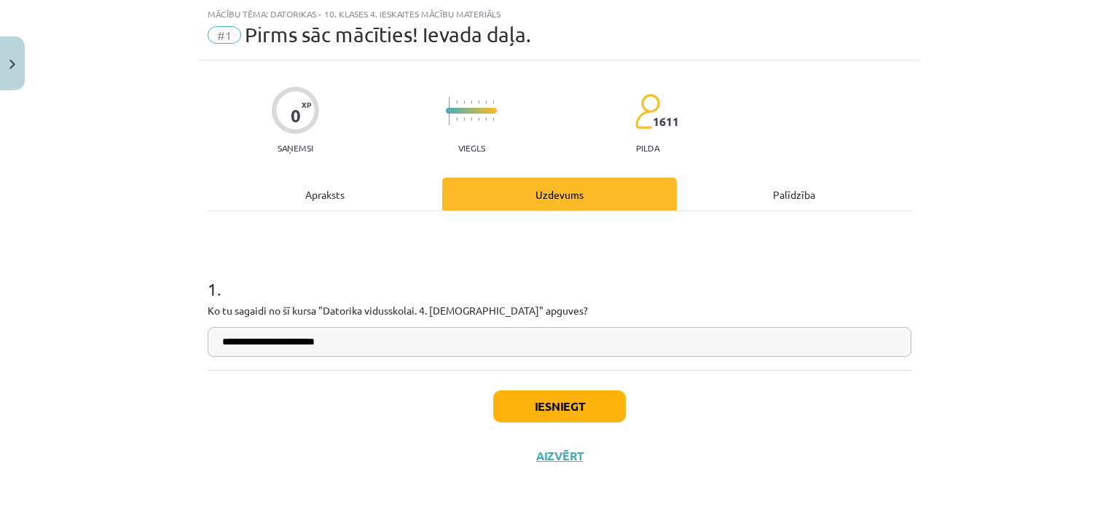
type input "**********"
click at [547, 413] on button "Iesniegt" at bounding box center [559, 407] width 133 height 32
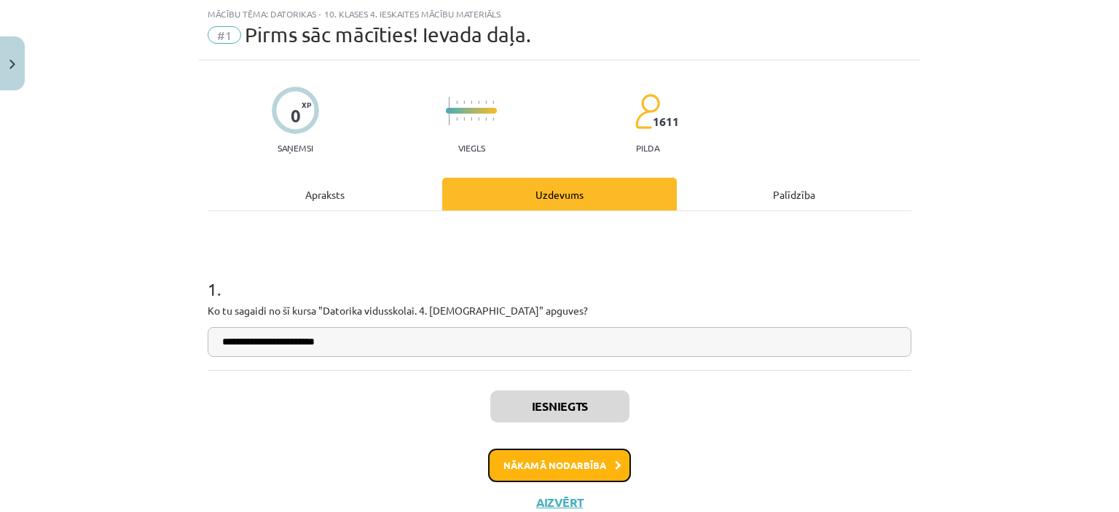
click at [593, 467] on button "Nākamā nodarbība" at bounding box center [559, 466] width 143 height 34
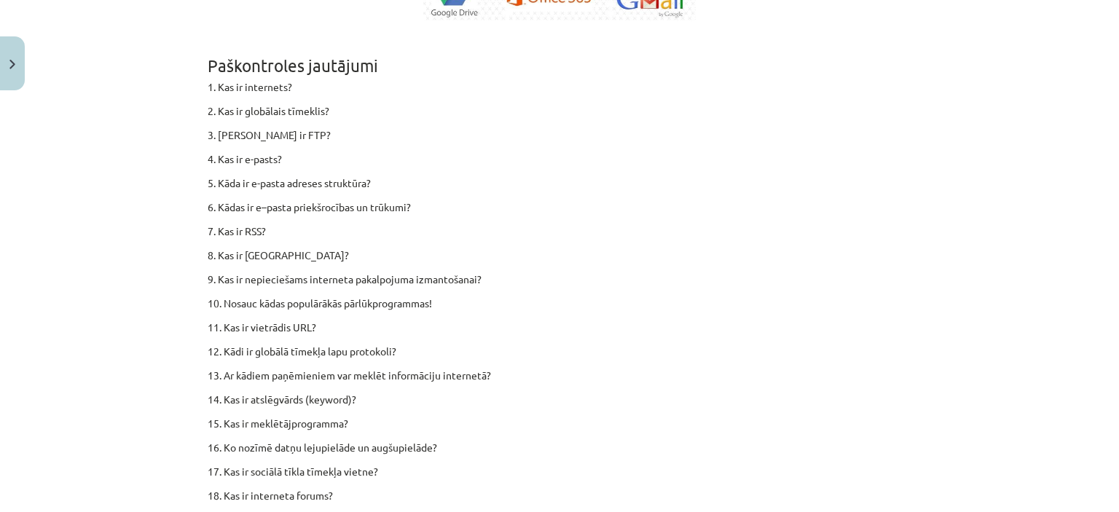
scroll to position [9066, 0]
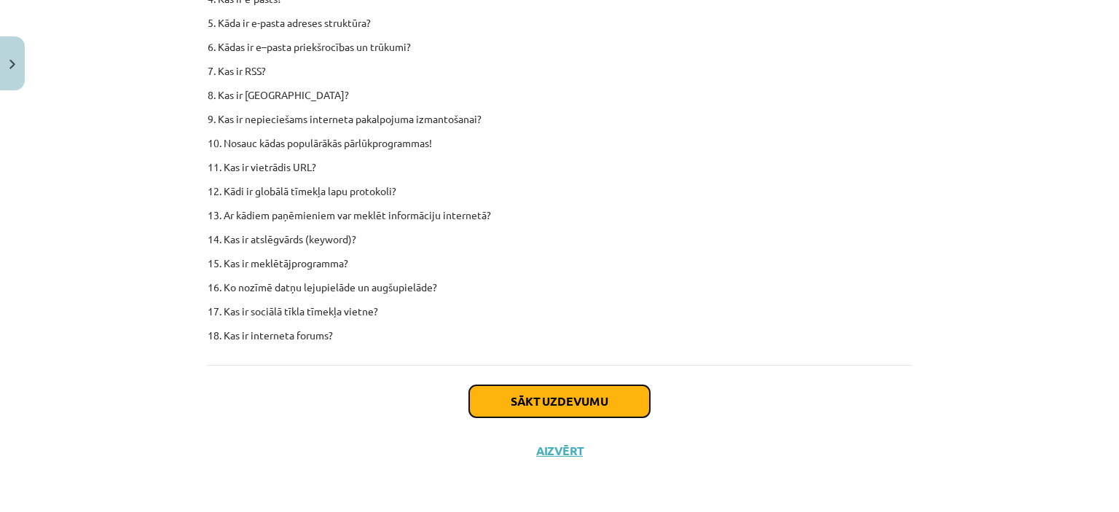
click at [561, 399] on button "Sākt uzdevumu" at bounding box center [559, 402] width 181 height 32
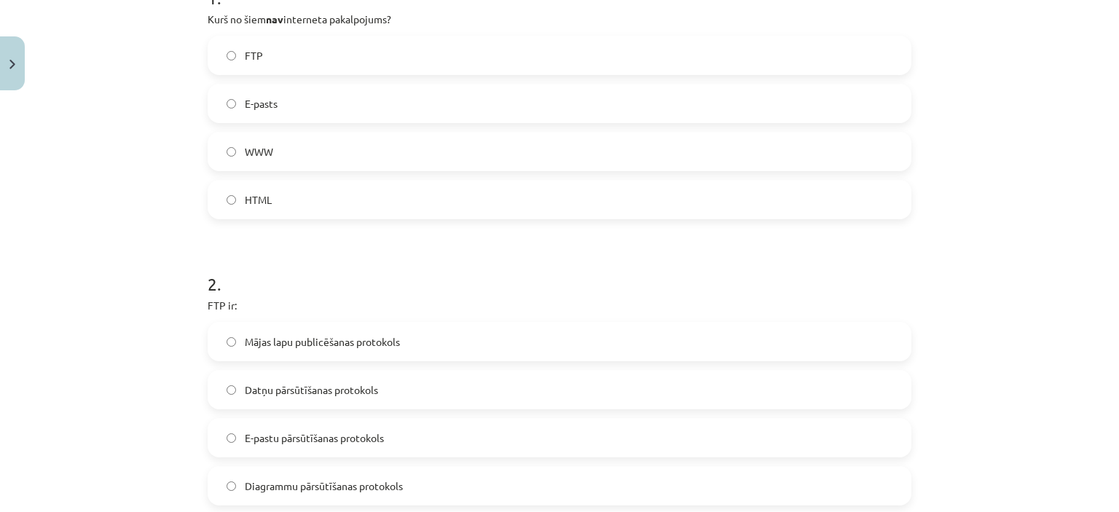
scroll to position [255, 0]
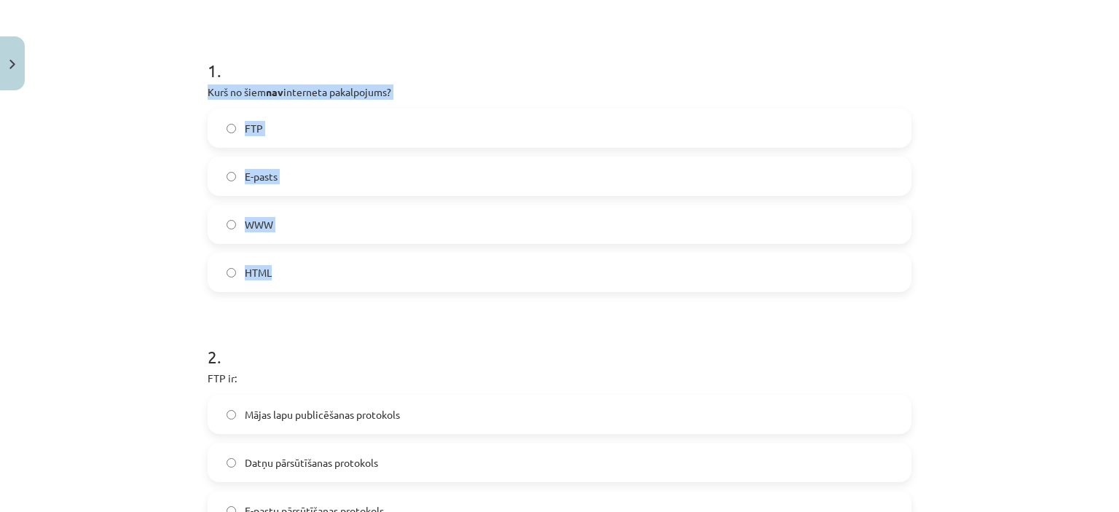
drag, startPoint x: 195, startPoint y: 86, endPoint x: 290, endPoint y: 276, distance: 212.5
copy div "Kurš no šiem nav interneta pakalpojums? FTP E-pasts WWW HTML"
click at [150, 166] on div "Mācību tēma: Datorikas - 10. klases 4. ieskaites mācību materiāls #2 1. informā…" at bounding box center [559, 256] width 1119 height 512
click at [280, 267] on label "HTML" at bounding box center [559, 272] width 701 height 36
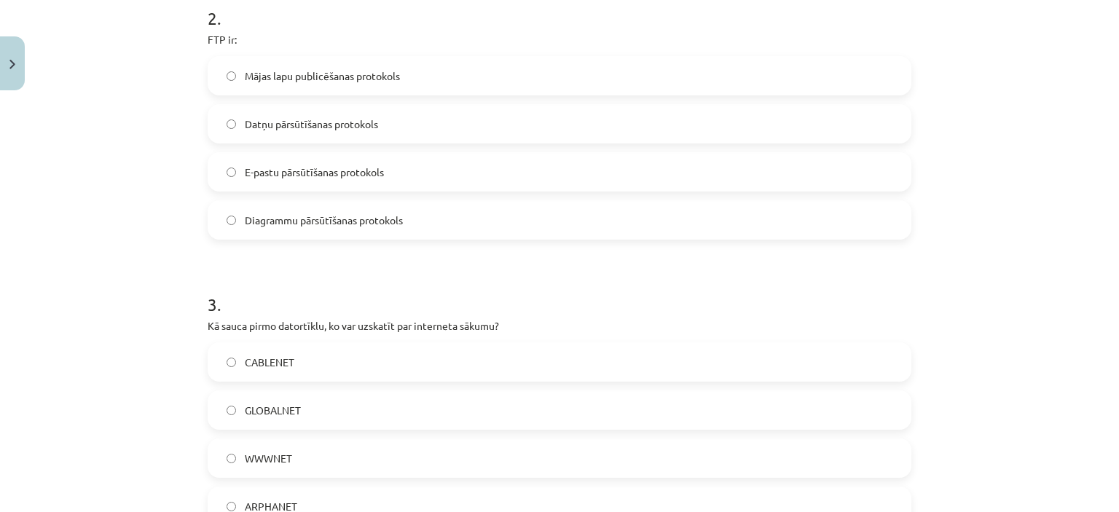
scroll to position [619, 0]
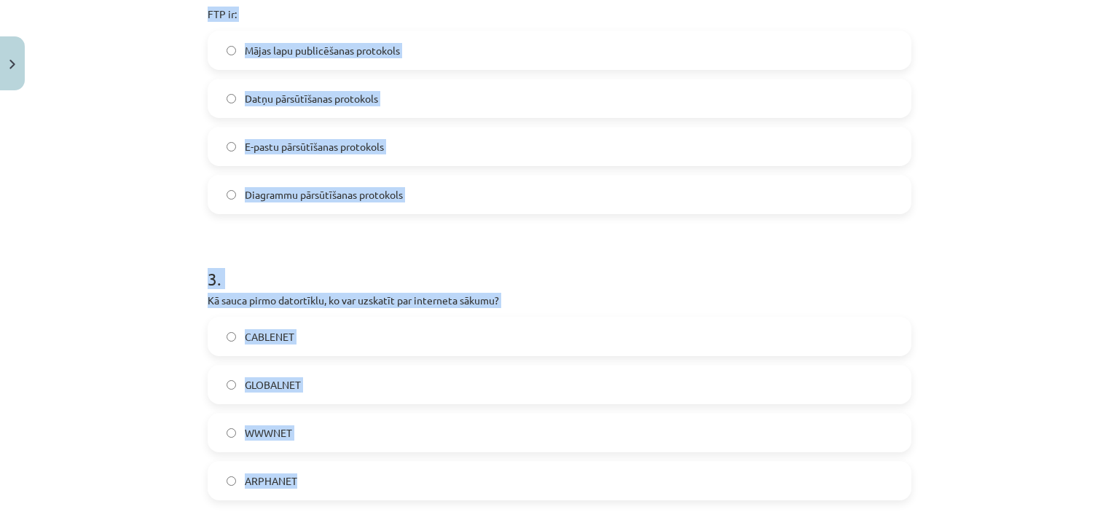
drag, startPoint x: 195, startPoint y: 11, endPoint x: 348, endPoint y: 469, distance: 483.3
click at [348, 469] on div "18 XP Saņemsi Grūts 1611 pilda Apraksts Uzdevums Palīdzība 1 . Kurš no šiem nav…" at bounding box center [560, 341] width 722 height 1729
copy form "FTP ir: Mājas lapu publicēšanas protokols Datņu pārsūtīšanas protokols E-pastu …"
click at [139, 122] on div "Mācību tēma: Datorikas - 10. klases 4. ieskaites mācību materiāls #2 1. informā…" at bounding box center [559, 256] width 1119 height 512
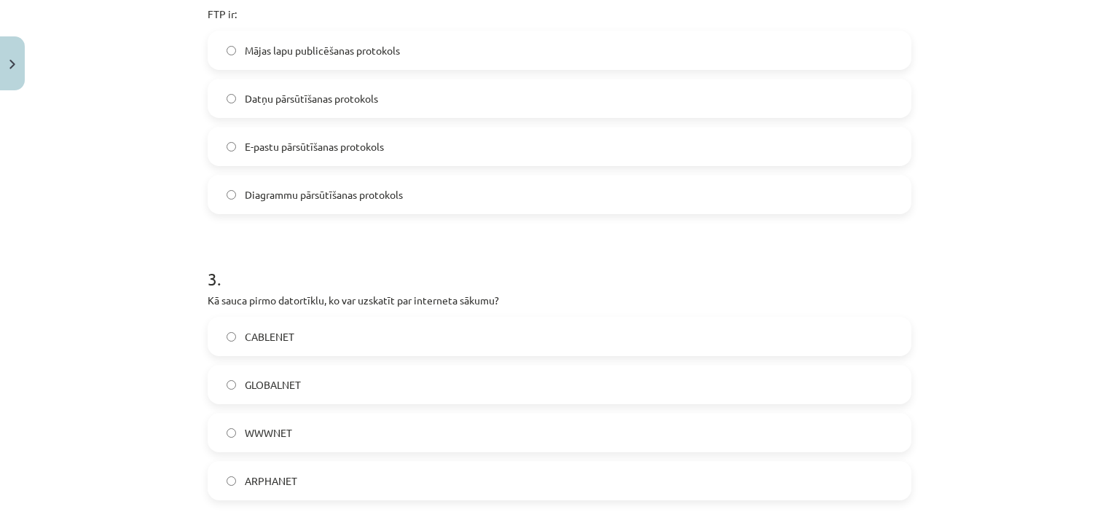
click at [274, 98] on span "Datņu pārsūtīšanas protokols" at bounding box center [311, 98] width 133 height 15
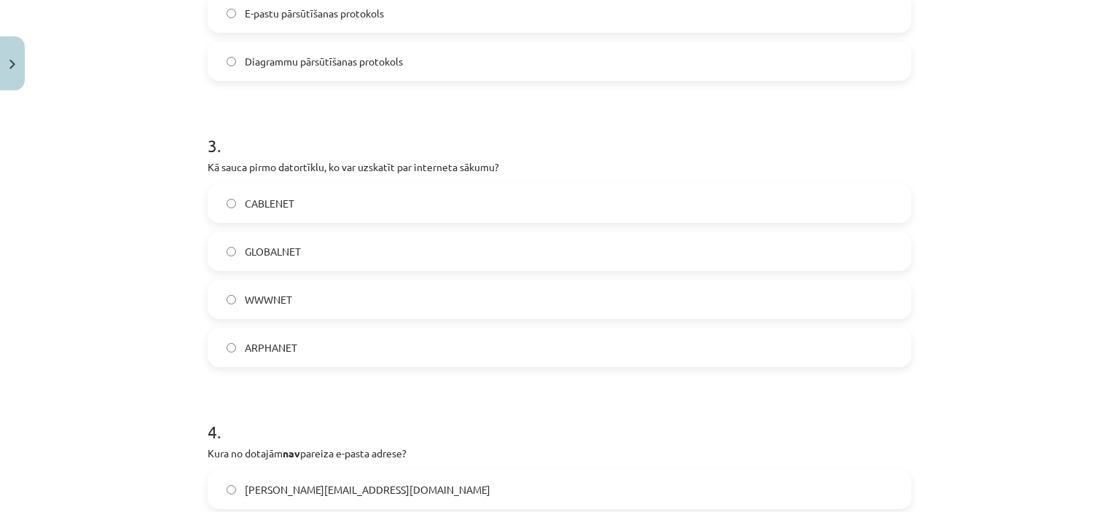
scroll to position [765, 0]
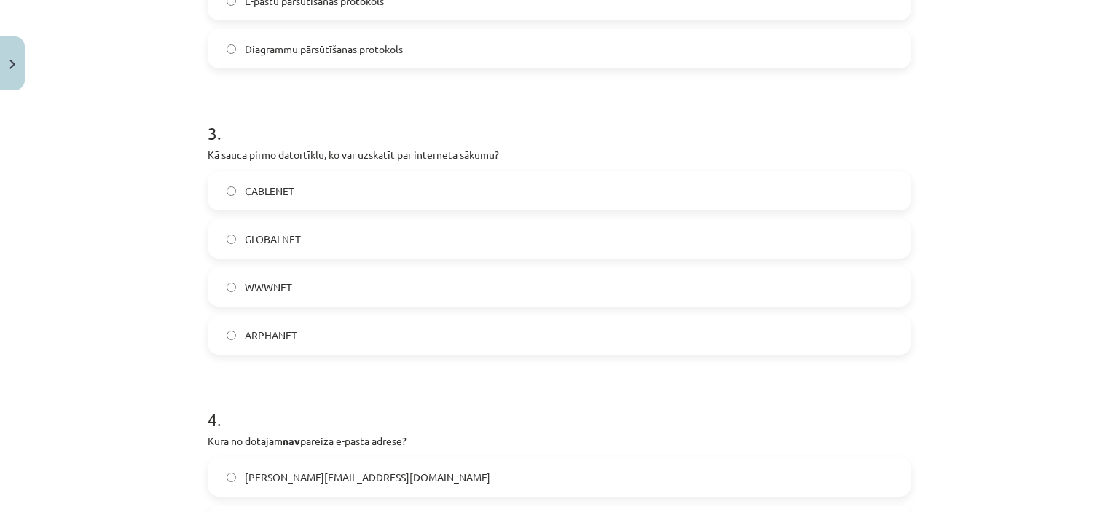
click at [253, 335] on span "ARPHANET" at bounding box center [271, 335] width 52 height 15
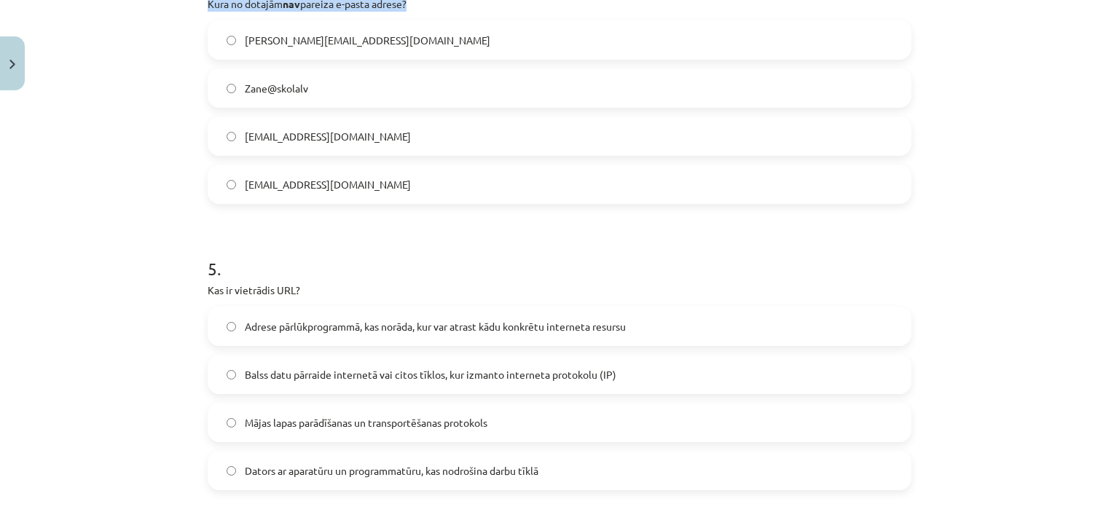
scroll to position [1198, 0]
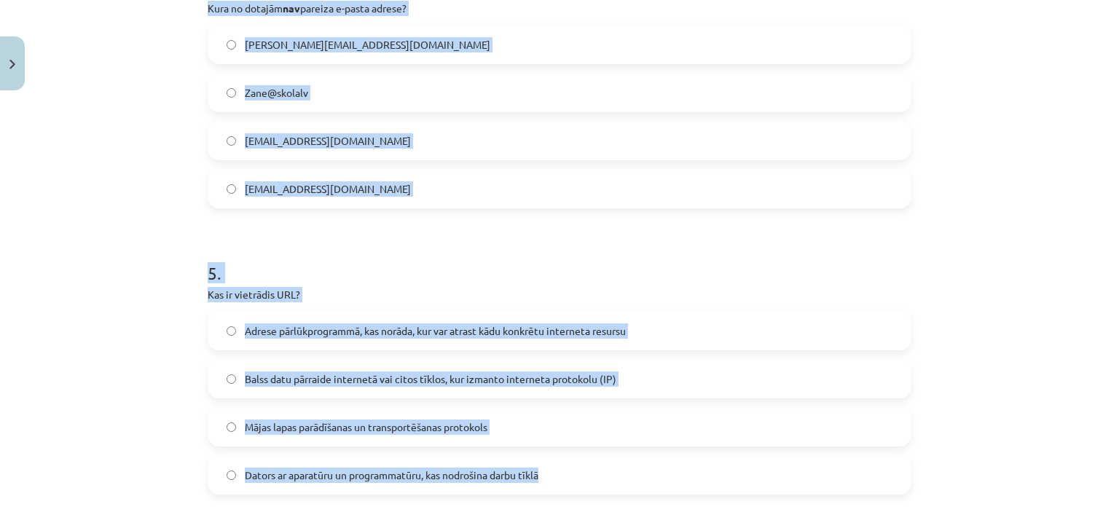
drag, startPoint x: 195, startPoint y: 3, endPoint x: 576, endPoint y: 496, distance: 623.0
copy form "Kura no dotajām nav pareiza e-pasta adrese? JANIS@skola.lv Zane@skolalv linda@s…"
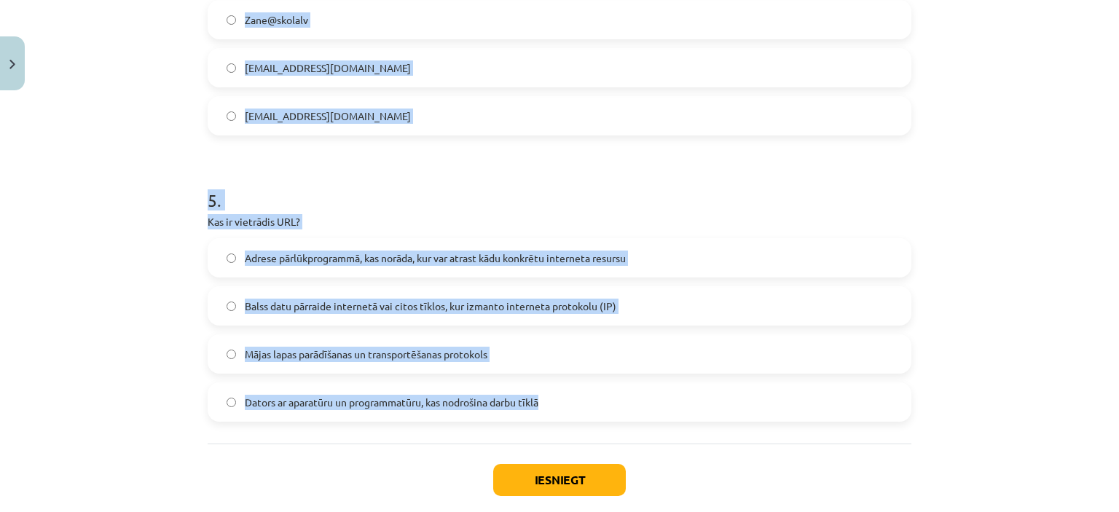
click at [149, 329] on div "Mācību tēma: Datorikas - 10. klases 4. ieskaites mācību materiāls #2 1. informā…" at bounding box center [559, 256] width 1119 height 512
click at [143, 57] on div "Mācību tēma: Datorikas - 10. klases 4. ieskaites mācību materiāls #2 1. informā…" at bounding box center [559, 256] width 1119 height 512
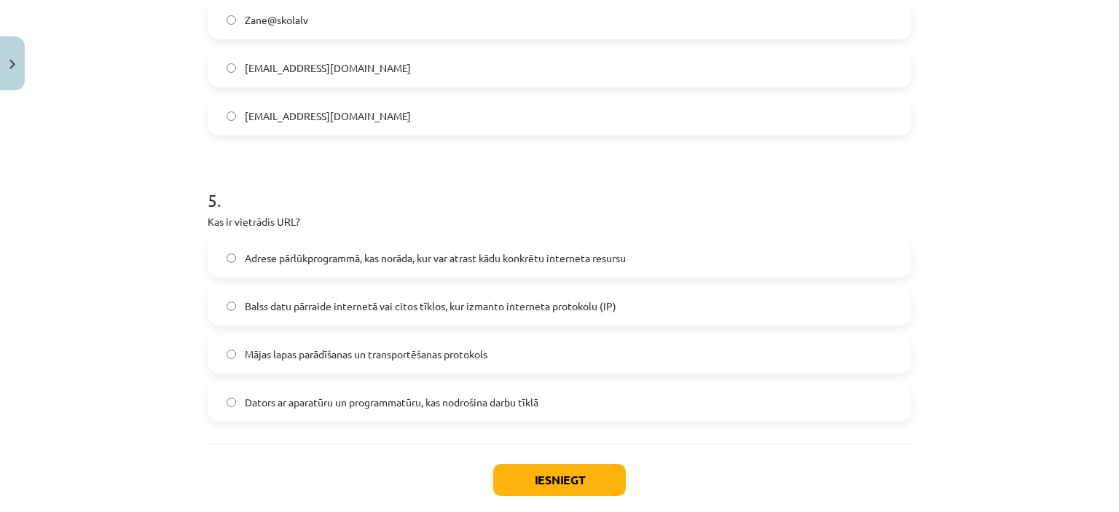
click at [69, 212] on div "Mācību tēma: Datorikas - 10. klases 4. ieskaites mācību materiāls #2 1. informā…" at bounding box center [559, 256] width 1119 height 512
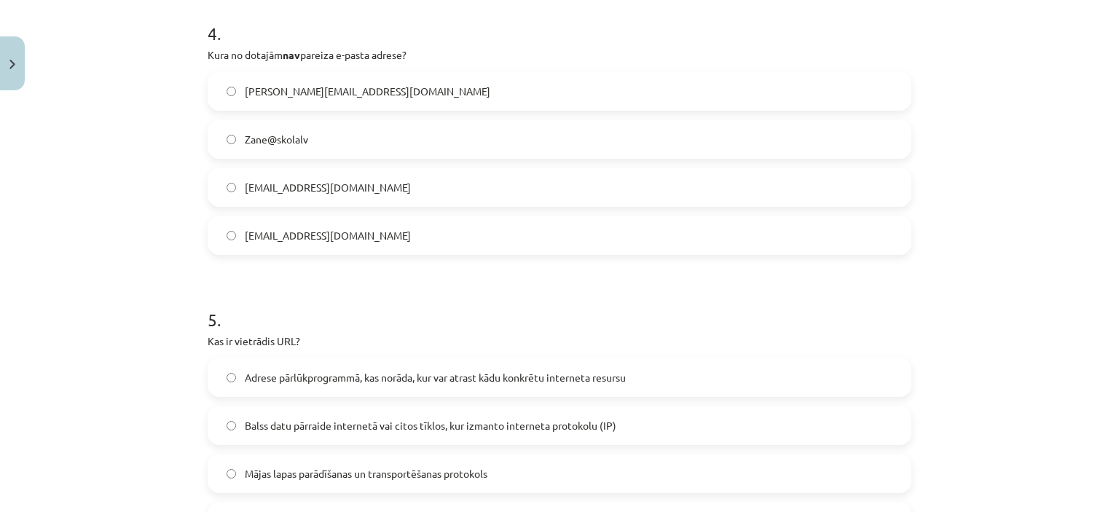
scroll to position [1125, 0]
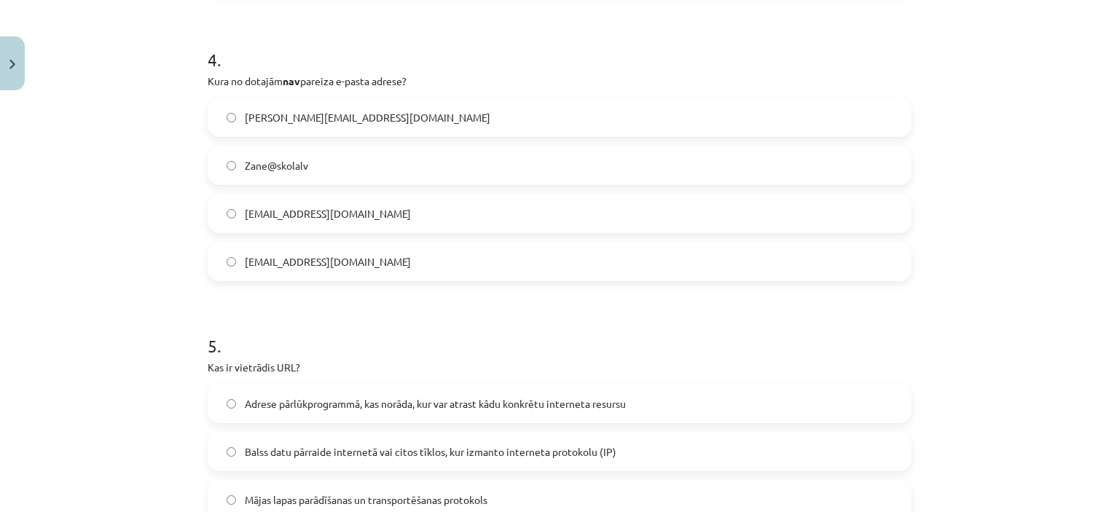
click at [267, 167] on span "Zane@skolalv" at bounding box center [276, 165] width 63 height 15
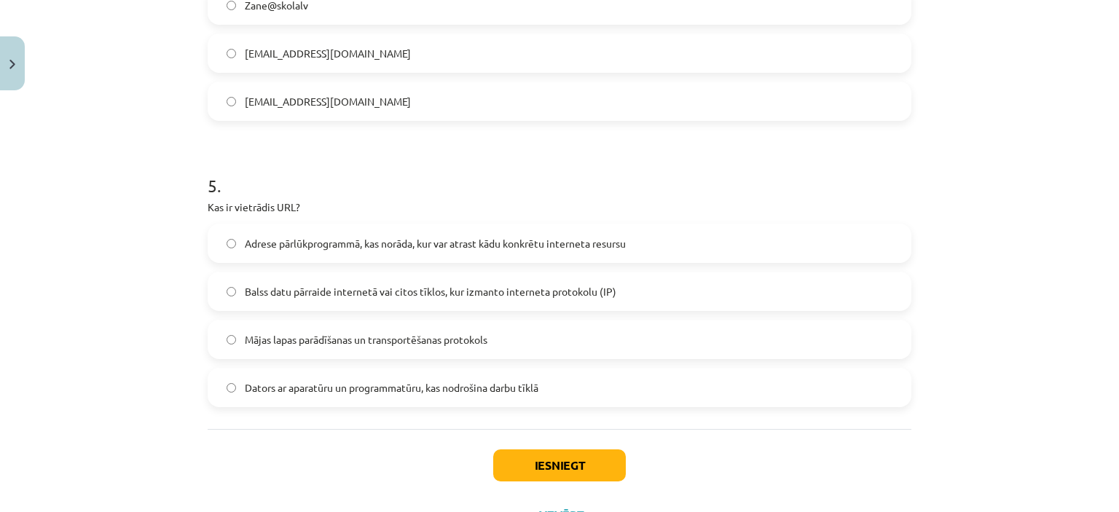
scroll to position [1344, 0]
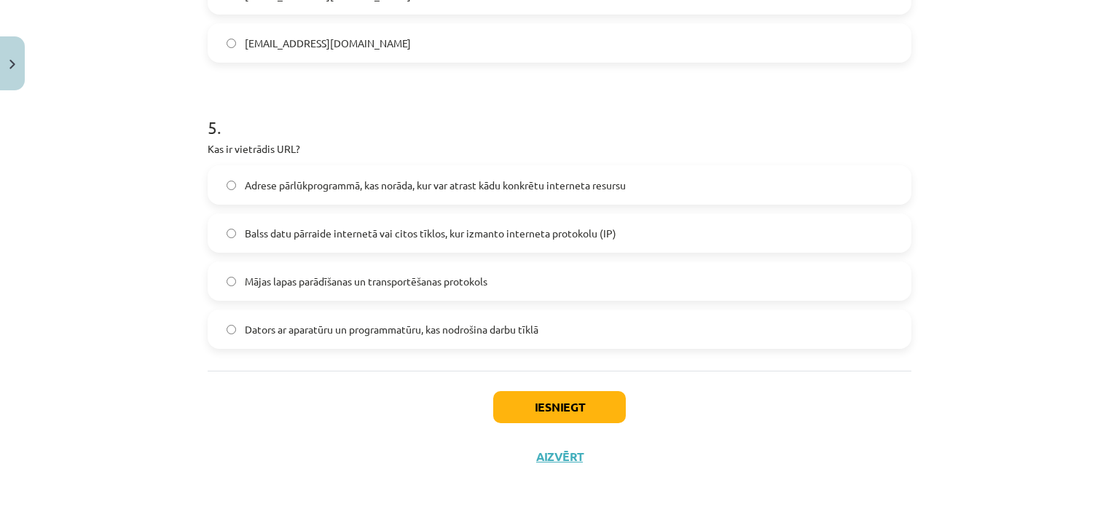
click at [291, 189] on span "Adrese pārlūkprogrammā, kas norāda, kur var atrast kādu konkrētu interneta resu…" at bounding box center [435, 185] width 381 height 15
click at [527, 404] on button "Iesniegt" at bounding box center [559, 407] width 133 height 32
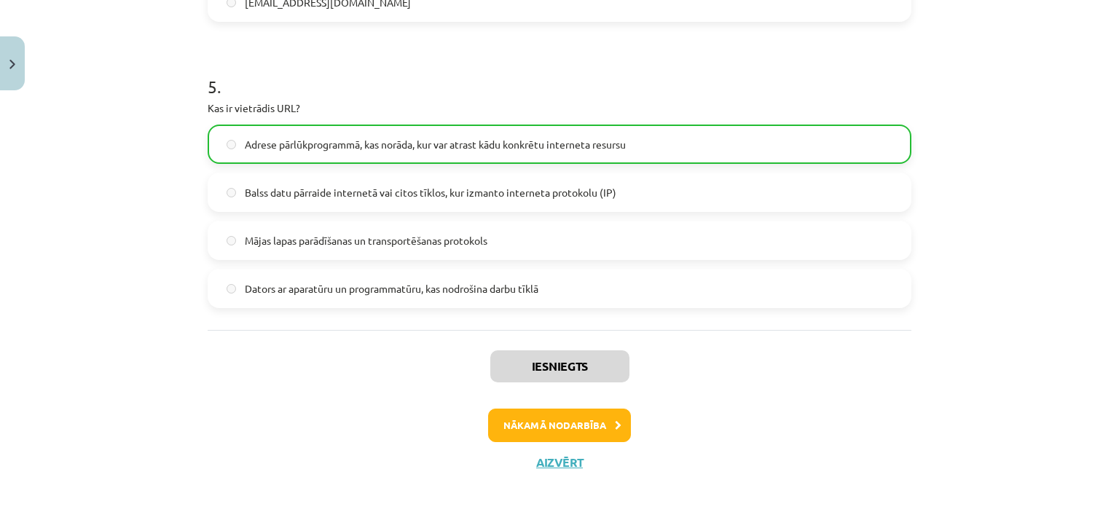
scroll to position [1395, 0]
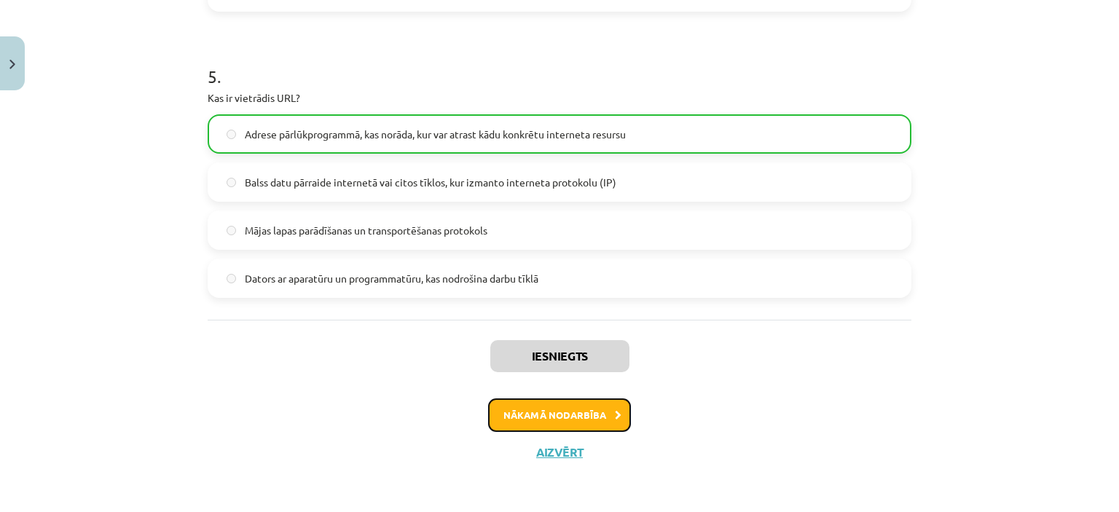
click at [554, 414] on button "Nākamā nodarbība" at bounding box center [559, 416] width 143 height 34
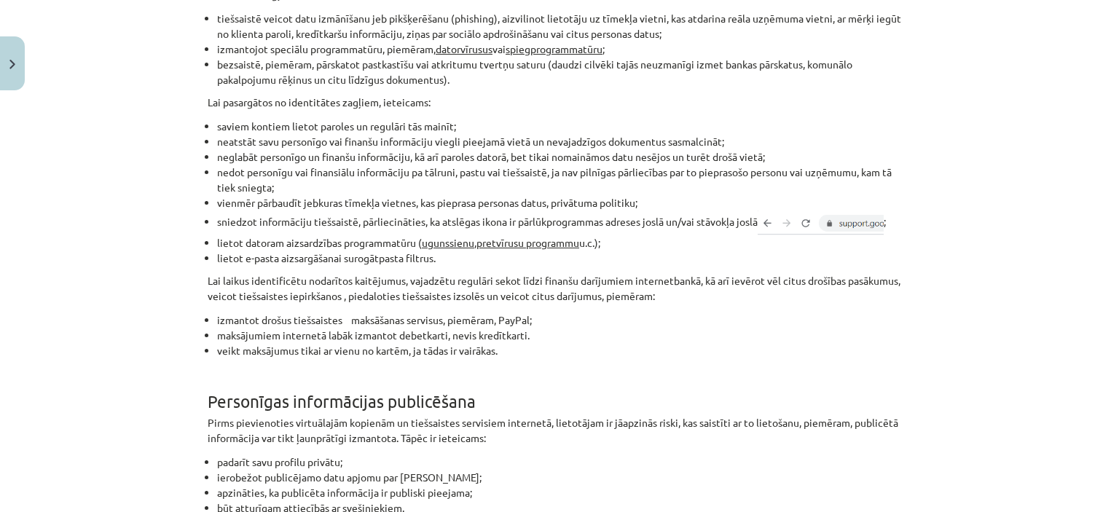
scroll to position [1211, 0]
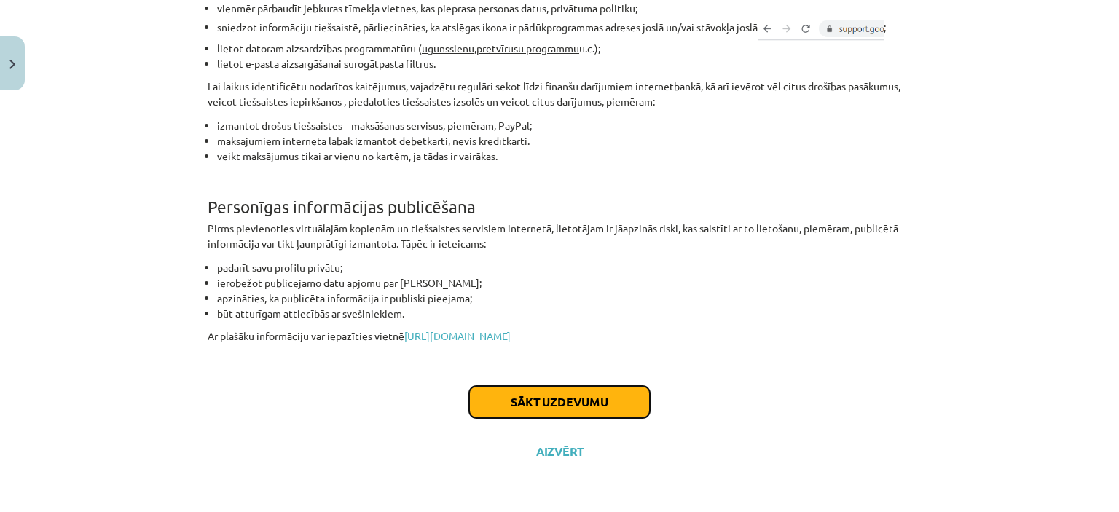
click at [533, 394] on button "Sākt uzdevumu" at bounding box center [559, 402] width 181 height 32
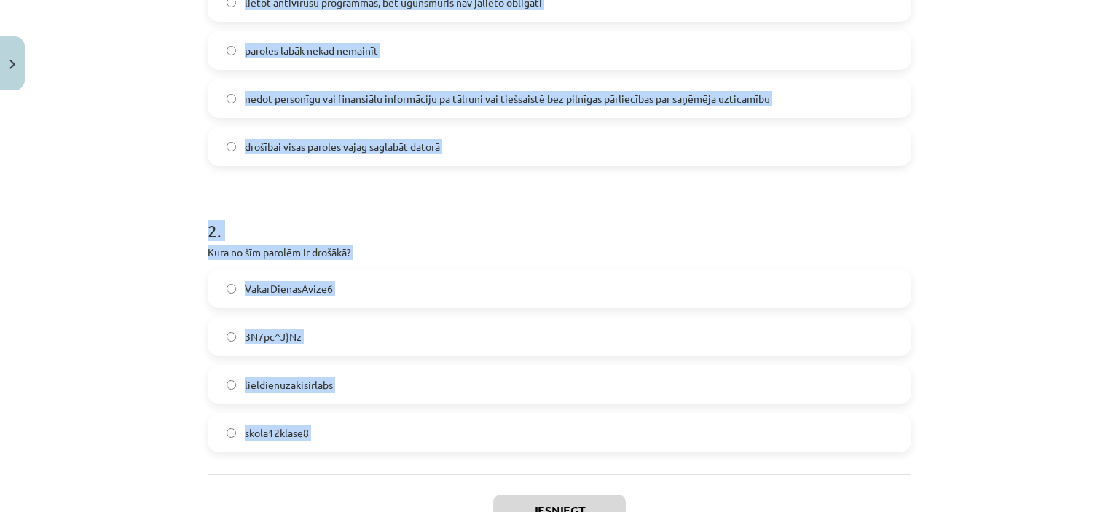
scroll to position [490, 0]
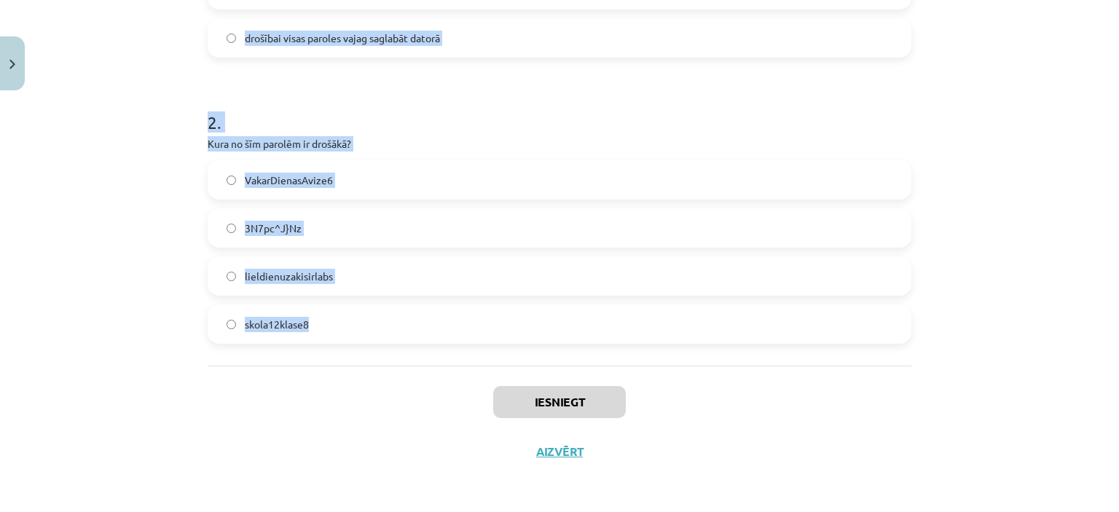
drag, startPoint x: 195, startPoint y: 87, endPoint x: 382, endPoint y: 343, distance: 316.6
click at [382, 343] on div "6 XP Saņemsi Viegls 1611 pilda Apraksts Uzdevums Palīdzība 1 . Kuru no dotajiem…" at bounding box center [560, 41] width 722 height 869
copy form "Kuru no dotajiem padomiem vajadzētu ievērot? lietot antivīrusu programmas, bet …"
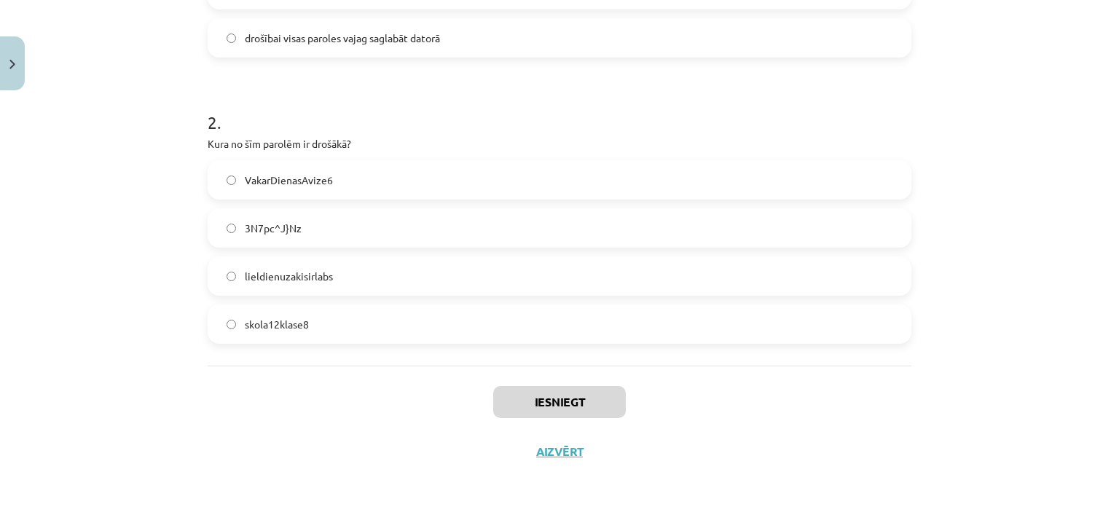
click at [264, 458] on div "Iesniegt Aizvērt" at bounding box center [560, 417] width 704 height 102
click at [85, 163] on div "Mācību tēma: Datorikas - 10. klases 4. ieskaites mācību materiāls #3 2. Drošība…" at bounding box center [559, 256] width 1119 height 512
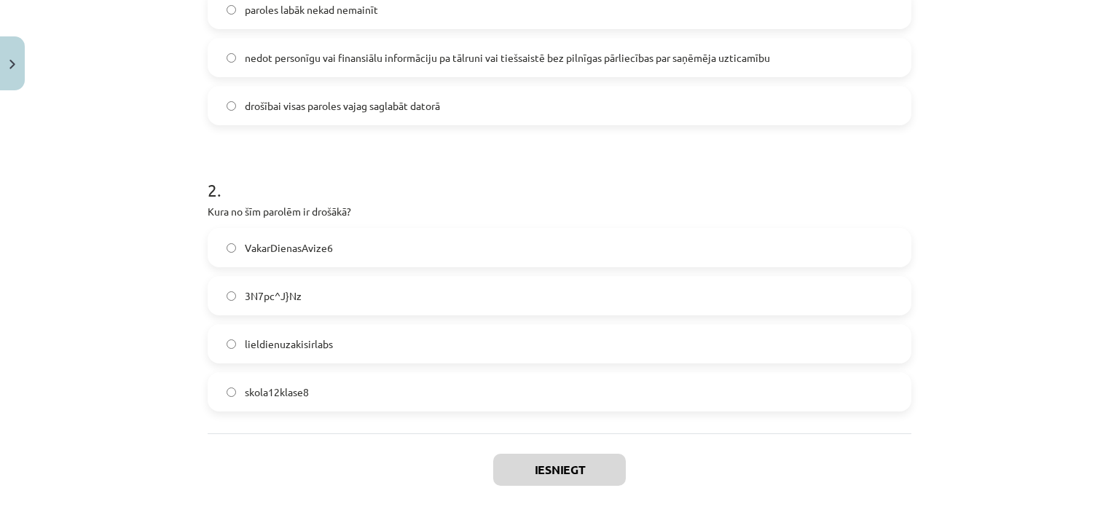
scroll to position [271, 0]
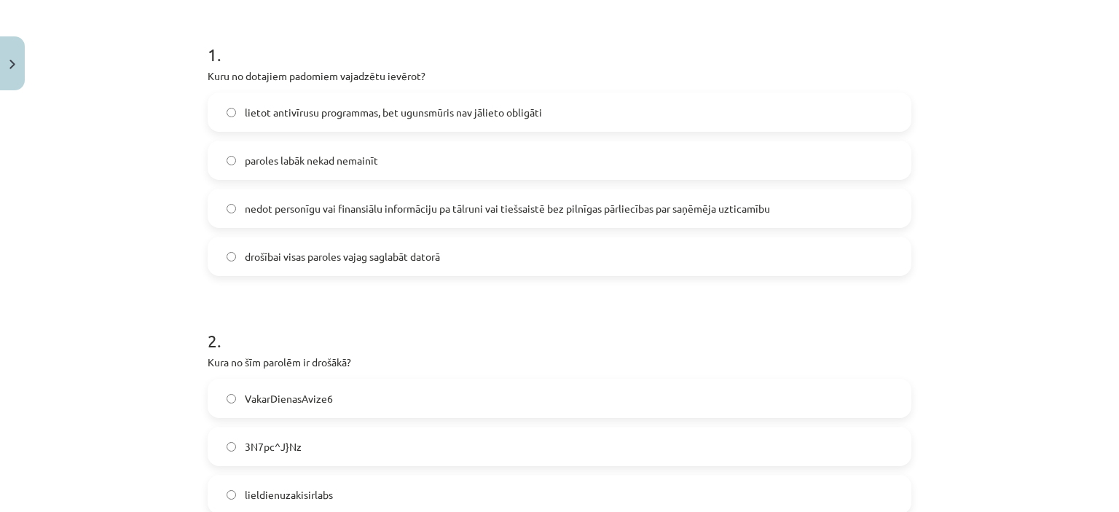
click at [259, 208] on span "nedot personīgu vai finansiālu informāciju pa tālruni vai tiešsaistē bez pilnīg…" at bounding box center [507, 208] width 525 height 15
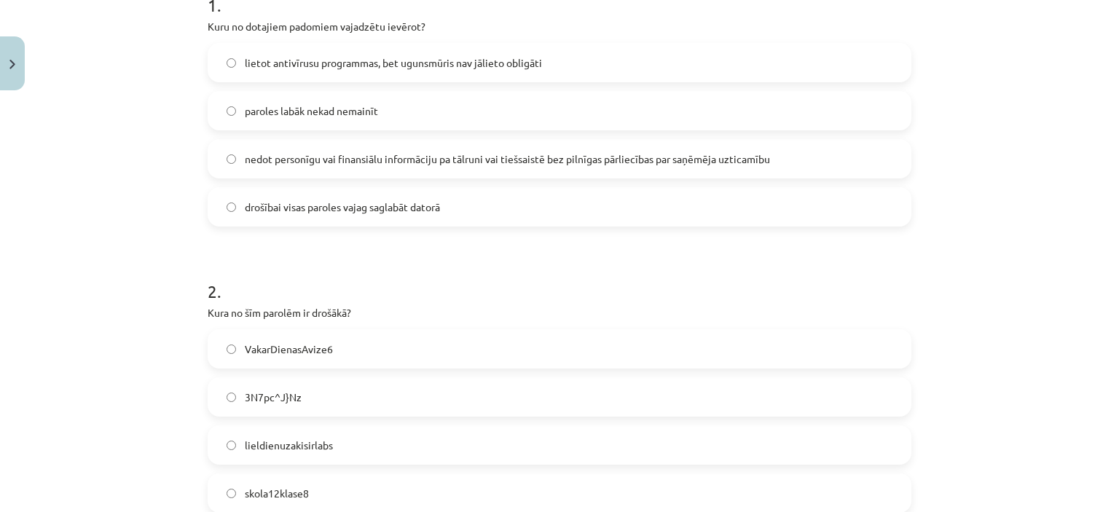
scroll to position [490, 0]
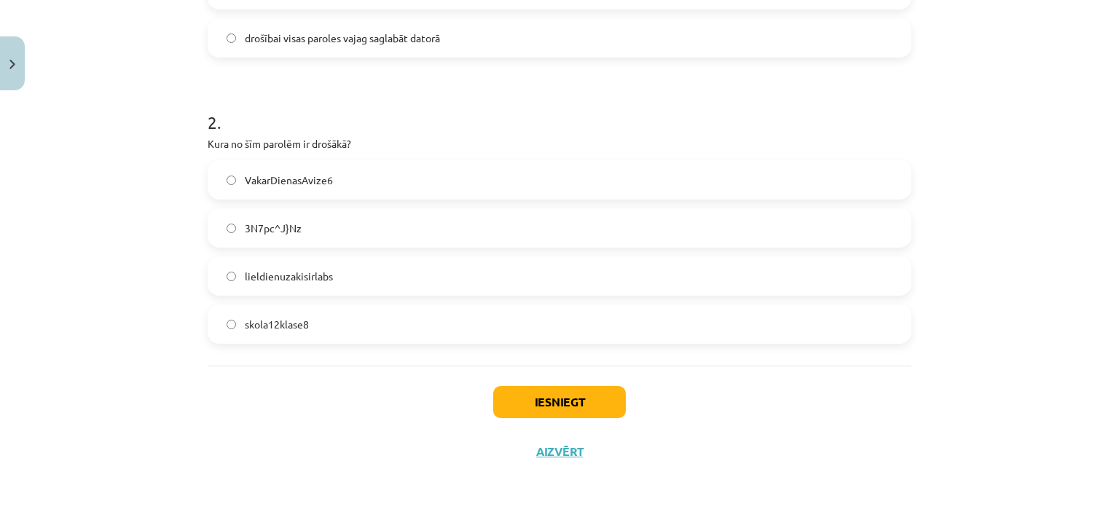
click at [269, 227] on span "3N7pc^J}Nz" at bounding box center [273, 228] width 57 height 15
click at [519, 398] on button "Iesniegt" at bounding box center [559, 402] width 133 height 32
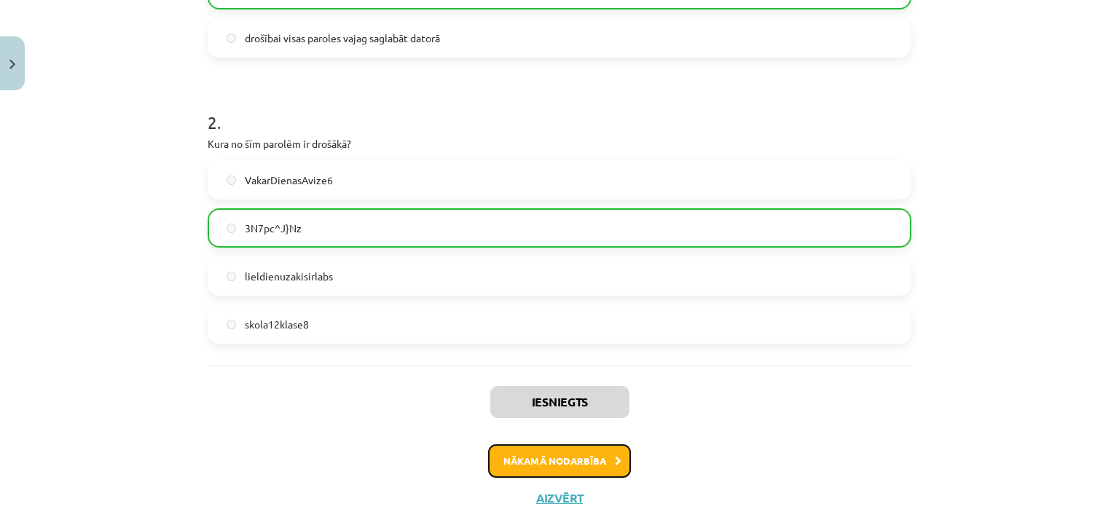
click at [555, 458] on button "Nākamā nodarbība" at bounding box center [559, 462] width 143 height 34
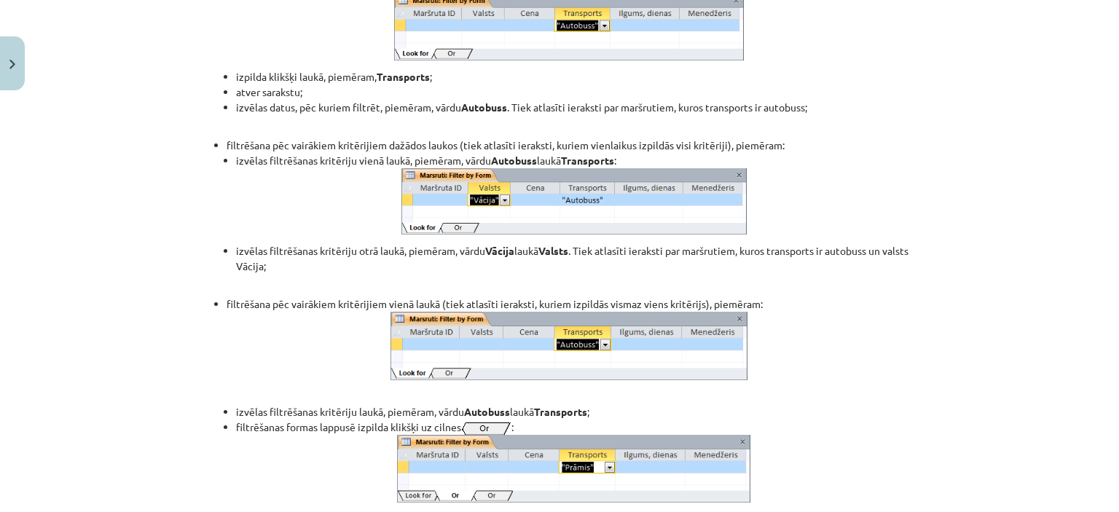
scroll to position [13386, 0]
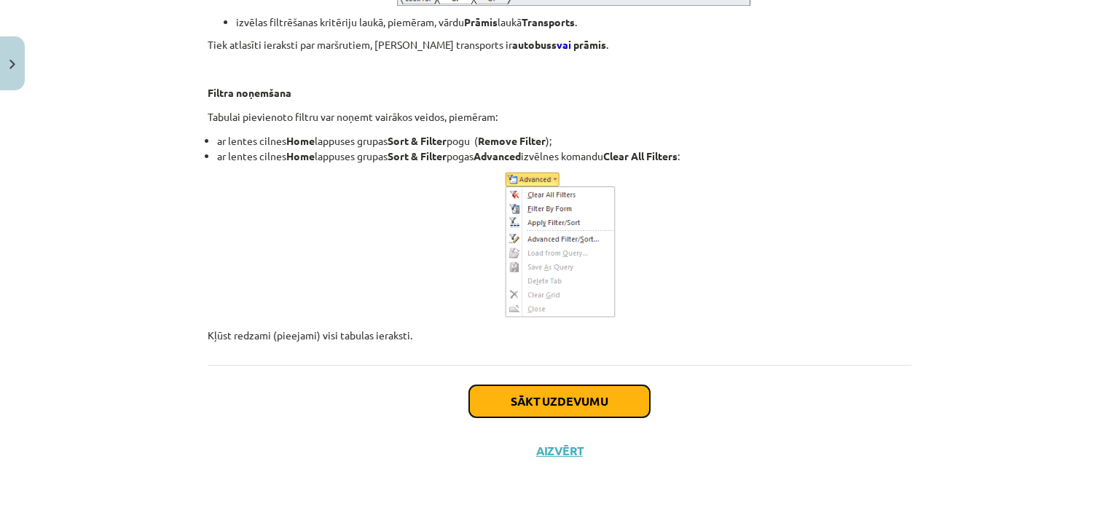
click at [606, 399] on button "Sākt uzdevumu" at bounding box center [559, 402] width 181 height 32
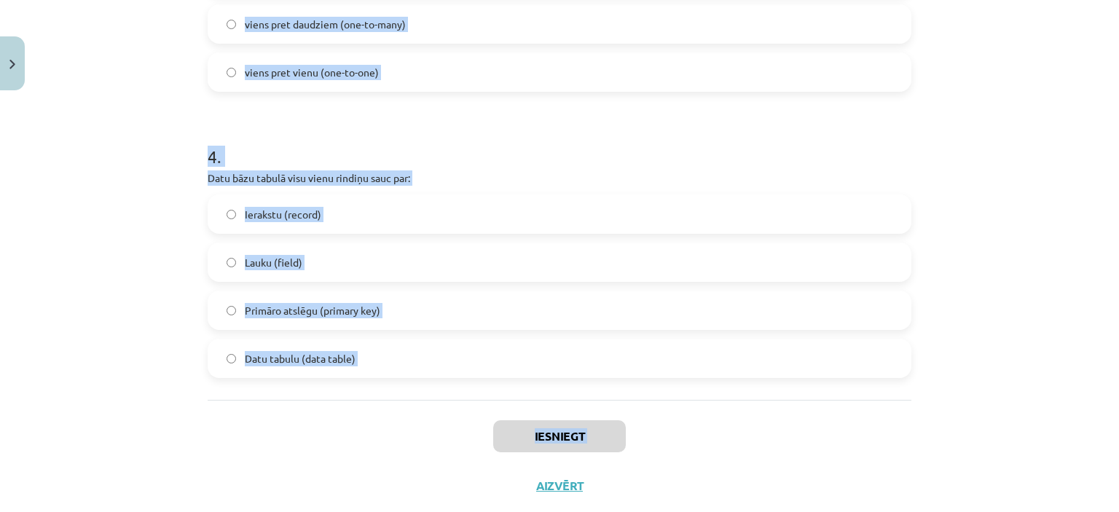
scroll to position [1063, 0]
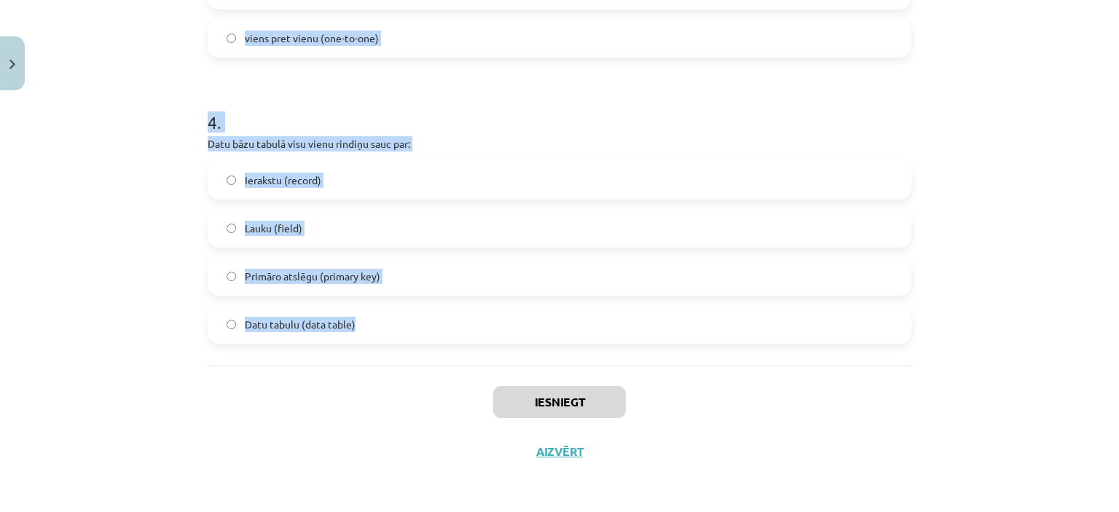
drag, startPoint x: 195, startPoint y: 86, endPoint x: 468, endPoint y: 345, distance: 376.3
copy form "Kura no dotajām funkcijām datu bāzei nav starp galvenajām? datu ievadīšana, red…"
click at [144, 193] on div "Mācību tēma: Datorikas - 10. klases 4. ieskaites mācību materiāls #4 3. Datu bā…" at bounding box center [559, 256] width 1119 height 512
click at [122, 133] on div "Mācību tēma: Datorikas - 10. klases 4. ieskaites mācību materiāls #4 3. Datu bā…" at bounding box center [559, 256] width 1119 height 512
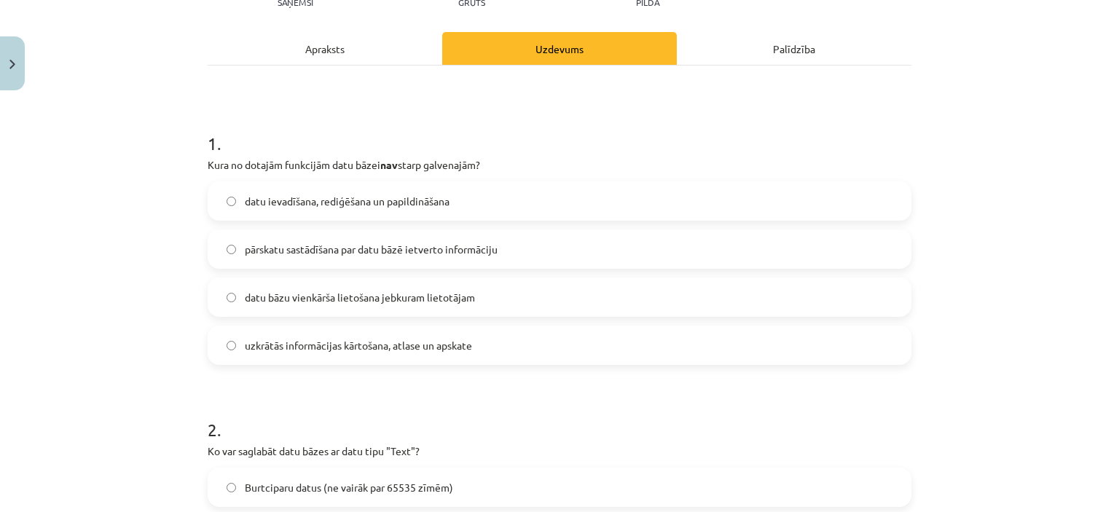
scroll to position [261, 0]
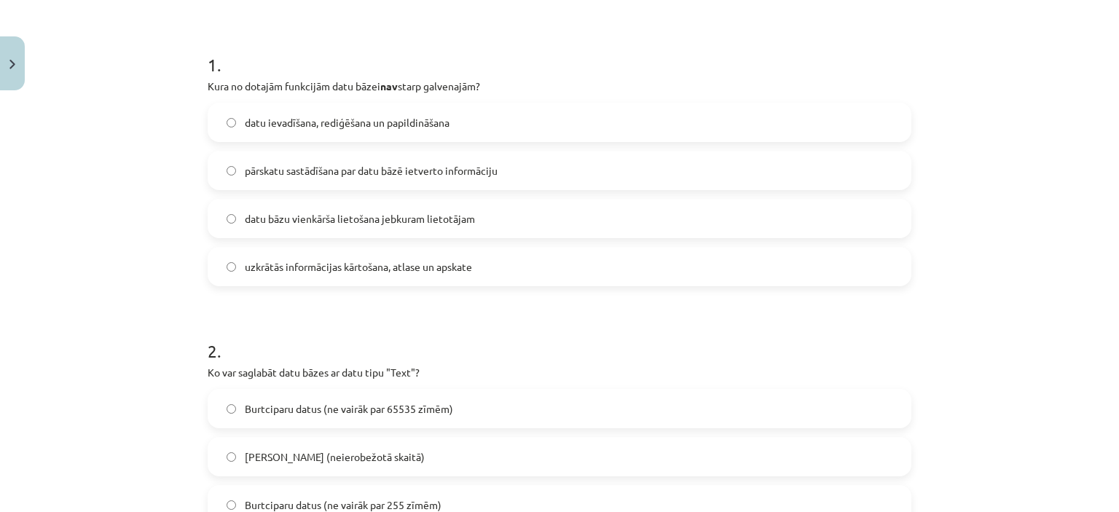
click at [298, 217] on span "datu bāzu vienkārša lietošana jebkuram lietotājam" at bounding box center [360, 218] width 230 height 15
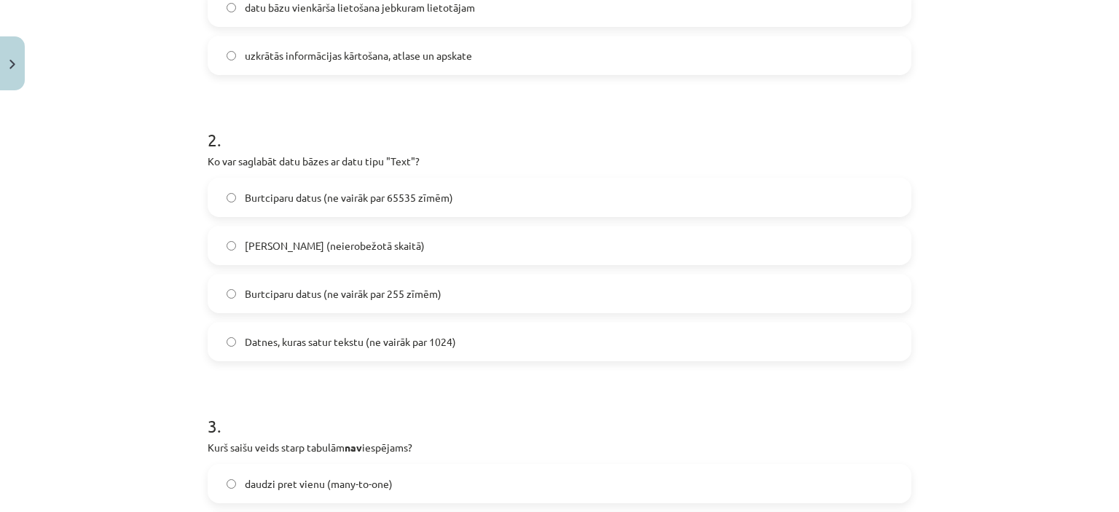
scroll to position [480, 0]
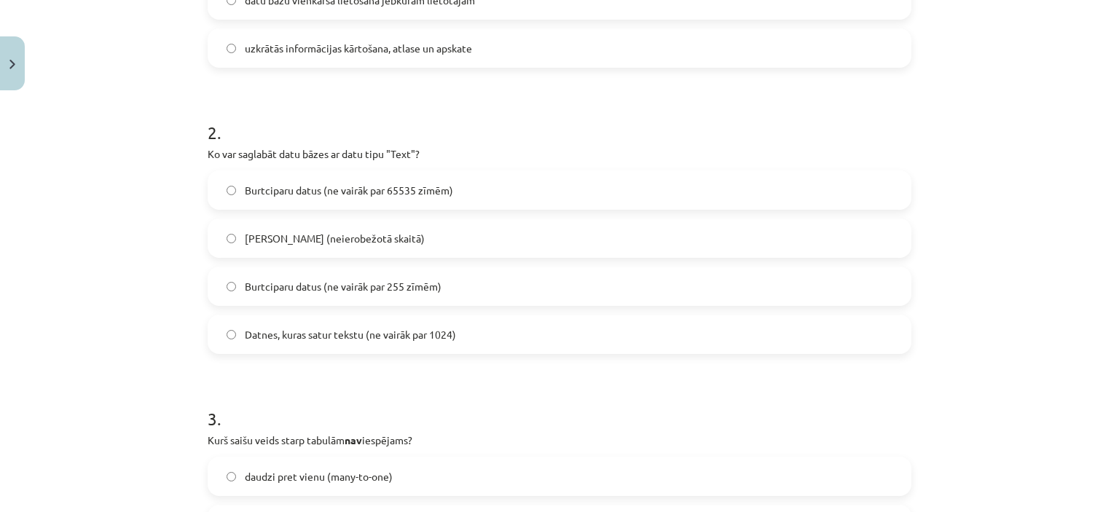
click at [344, 281] on span "Burtciparu datus (ne vairāk par 255 zīmēm)" at bounding box center [343, 286] width 197 height 15
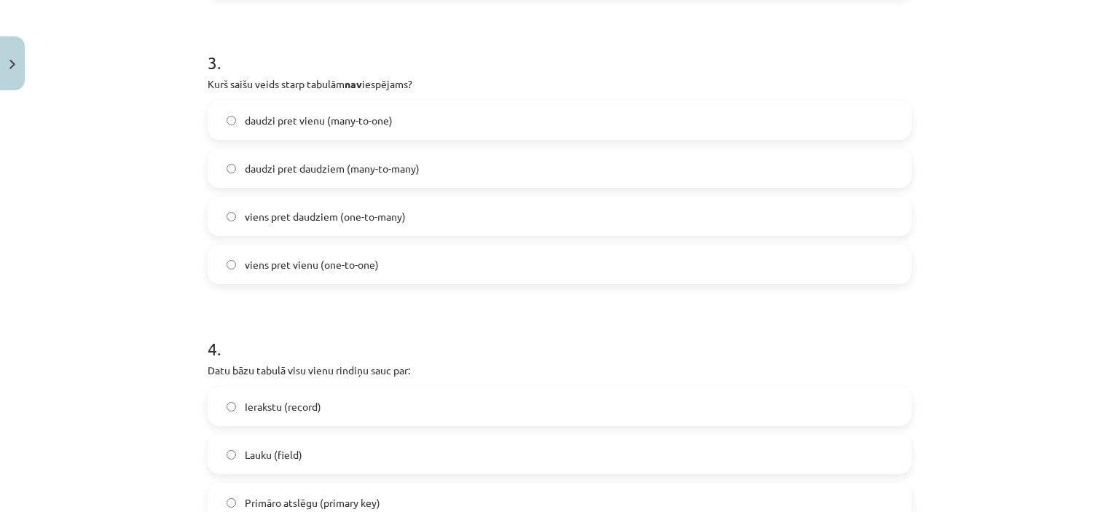
scroll to position [844, 0]
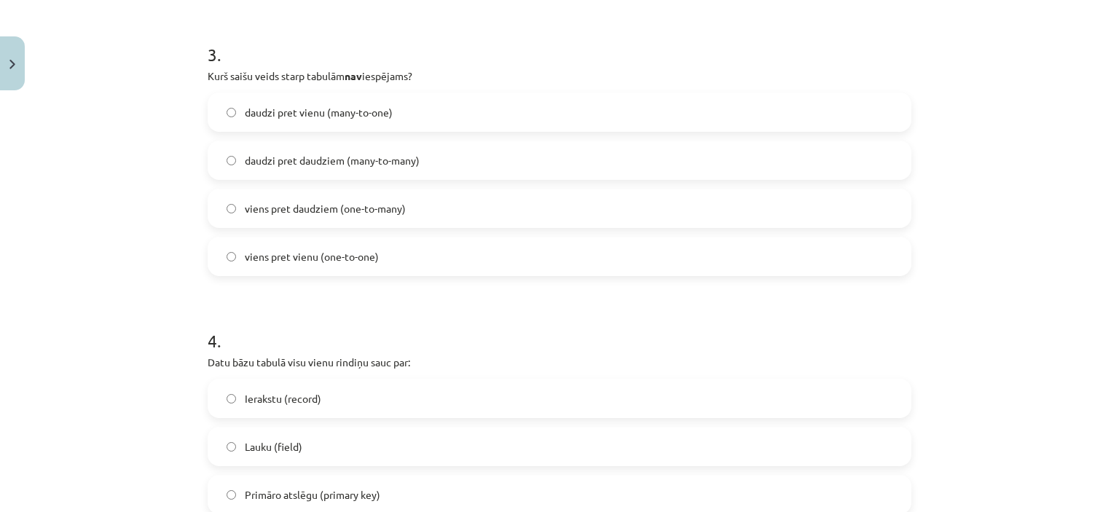
click at [275, 109] on span "daudzi pret vienu (many-to-one)" at bounding box center [319, 112] width 148 height 15
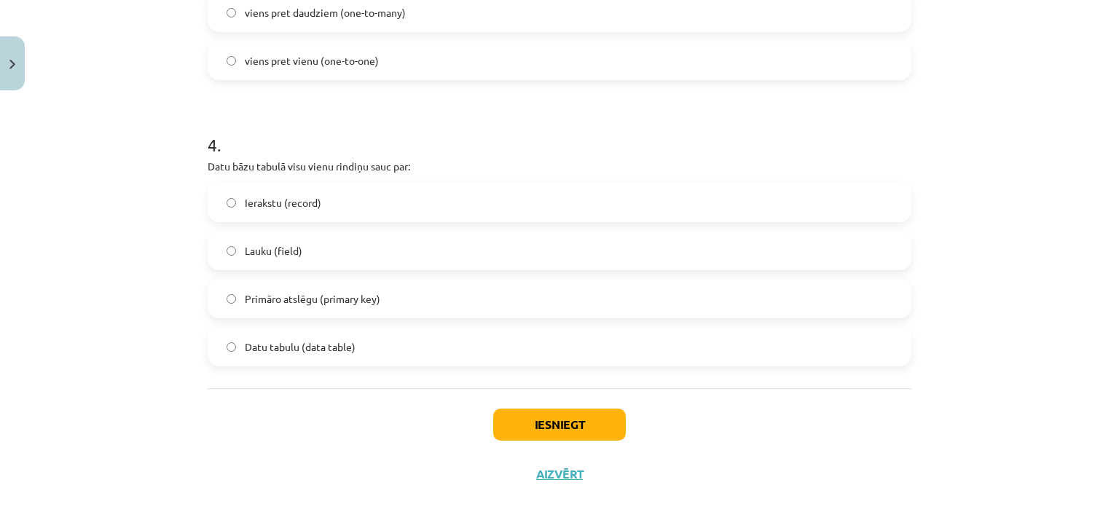
scroll to position [1063, 0]
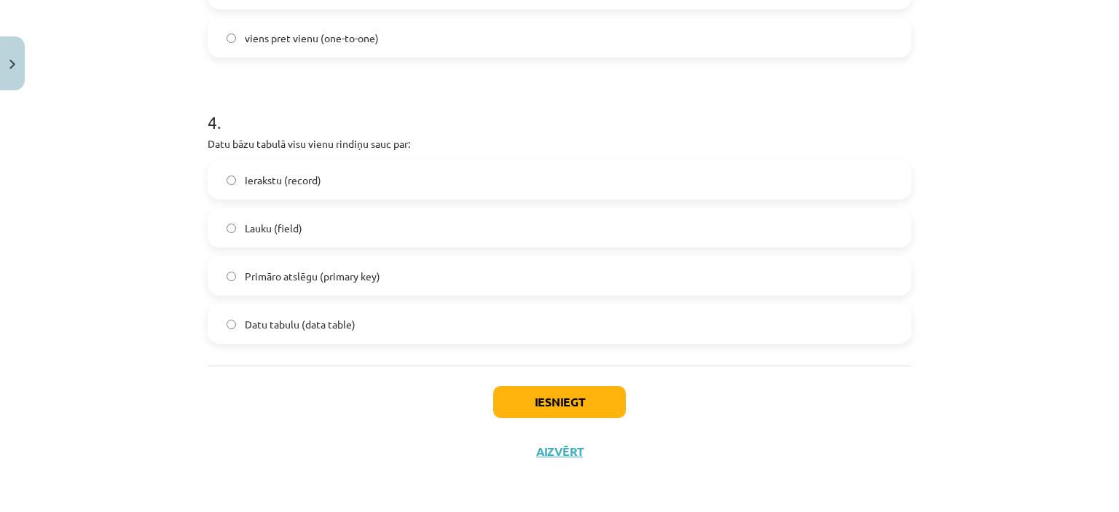
click at [288, 181] on span "Ierakstu (record)" at bounding box center [283, 180] width 77 height 15
click at [563, 409] on button "Iesniegt" at bounding box center [559, 402] width 133 height 32
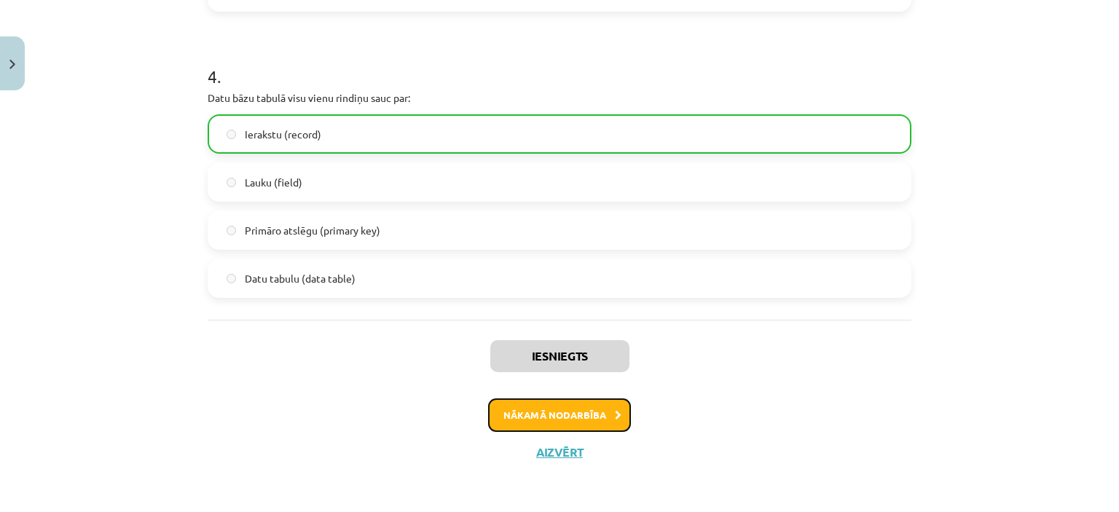
click at [598, 412] on button "Nākamā nodarbība" at bounding box center [559, 416] width 143 height 34
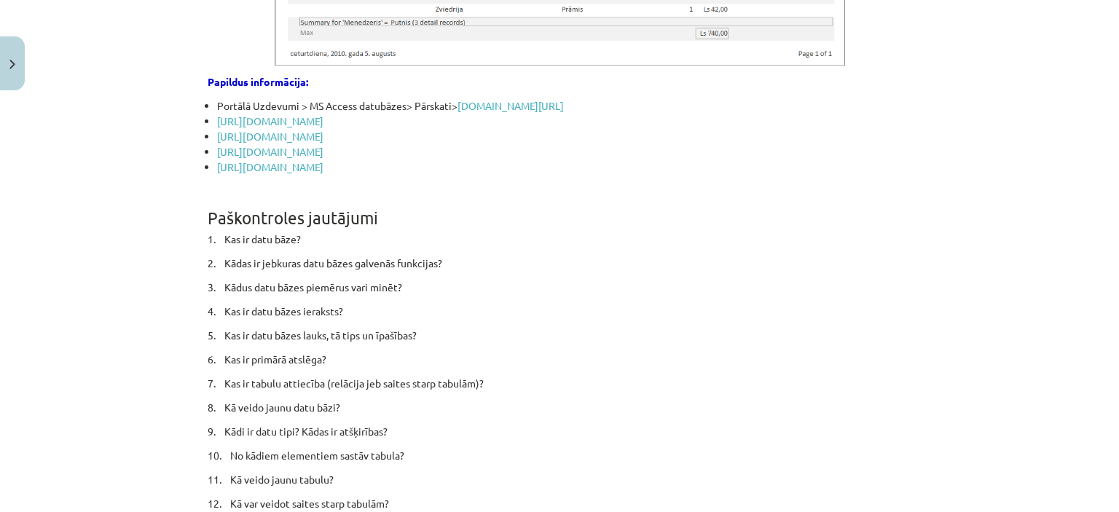
scroll to position [8905, 0]
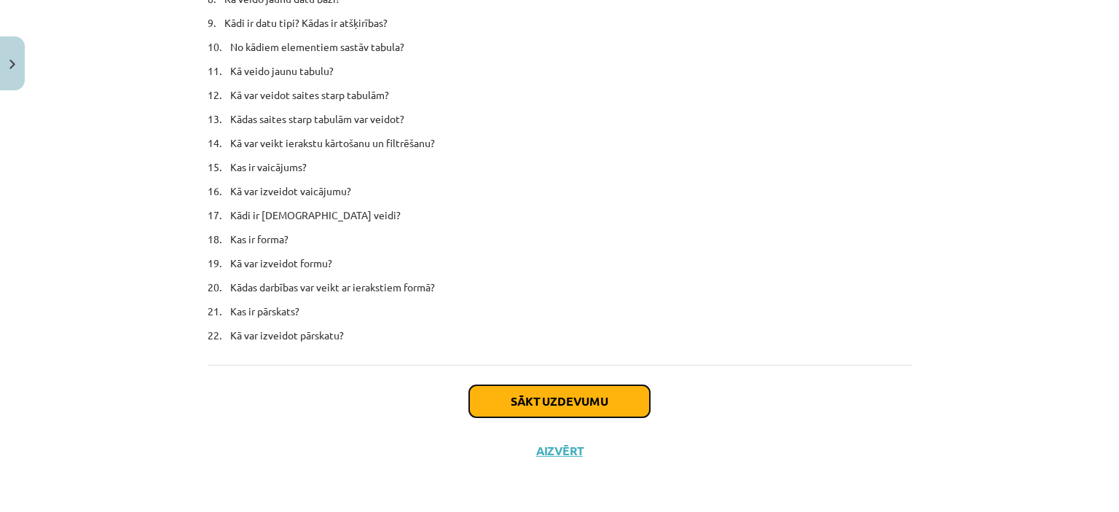
click at [593, 399] on button "Sākt uzdevumu" at bounding box center [559, 402] width 181 height 32
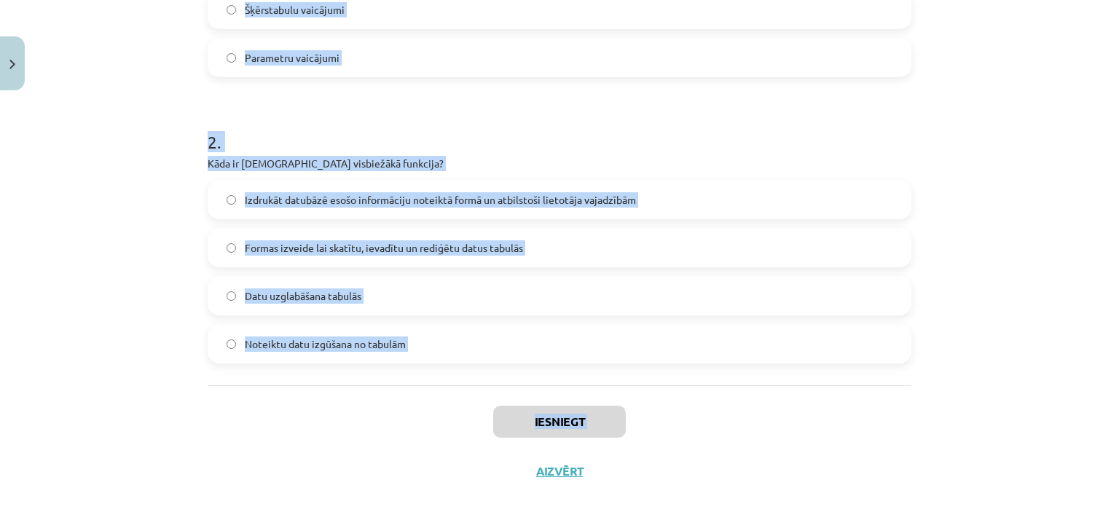
scroll to position [490, 0]
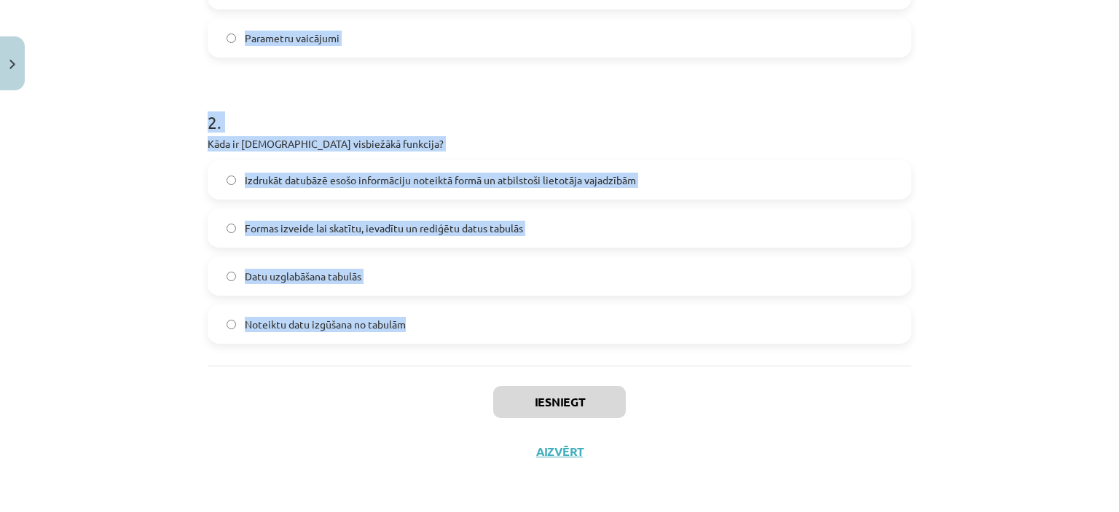
drag, startPoint x: 204, startPoint y: 164, endPoint x: 440, endPoint y: 327, distance: 286.7
click at [440, 327] on form "1 . Ar kuru vaicājuma tipu var arī izmainīt datus tabulās? Atlases vaicājumi Da…" at bounding box center [560, 72] width 704 height 544
copy form "Ar kuru vaicājuma tipu var arī izmainīt datus tabulās? Atlases vaicājumi Darbīb…"
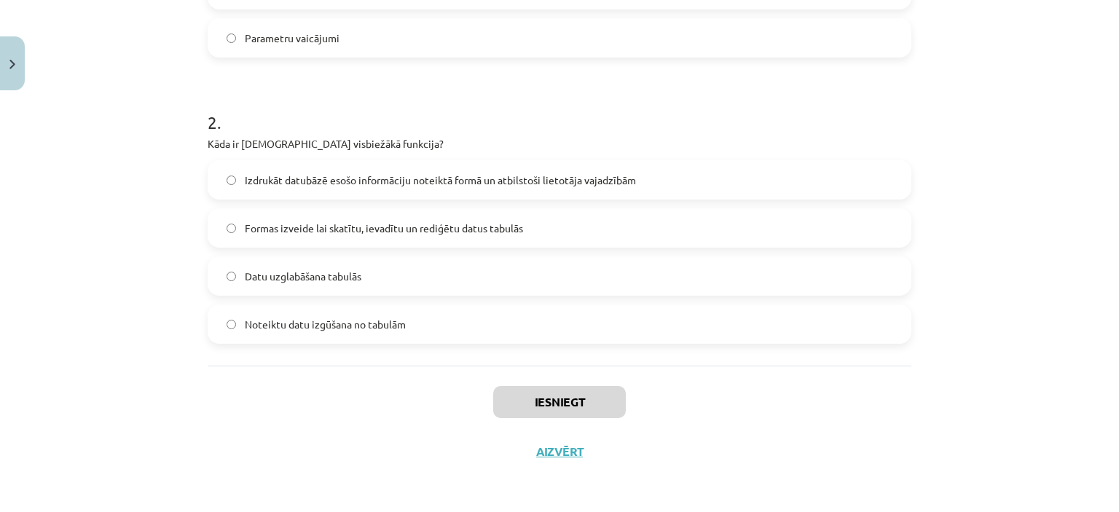
click at [383, 410] on div "Iesniegt Aizvērt" at bounding box center [560, 417] width 704 height 102
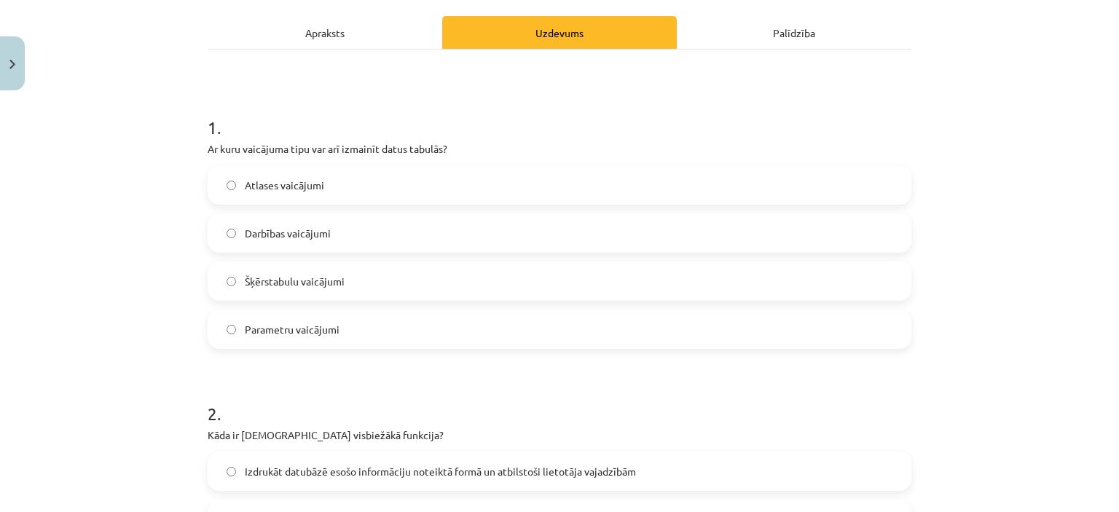
click at [334, 235] on label "Darbības vaicājumi" at bounding box center [559, 233] width 701 height 36
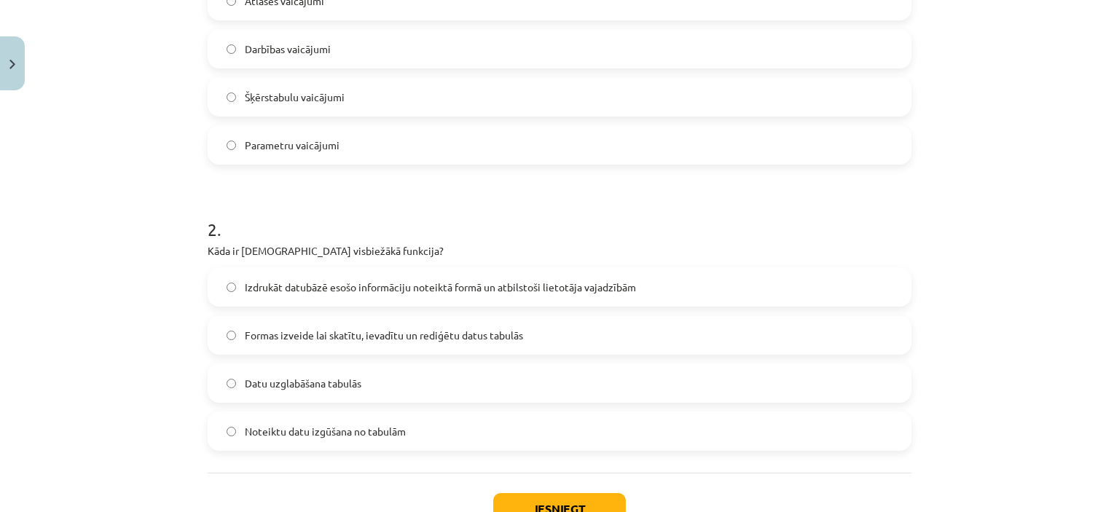
scroll to position [417, 0]
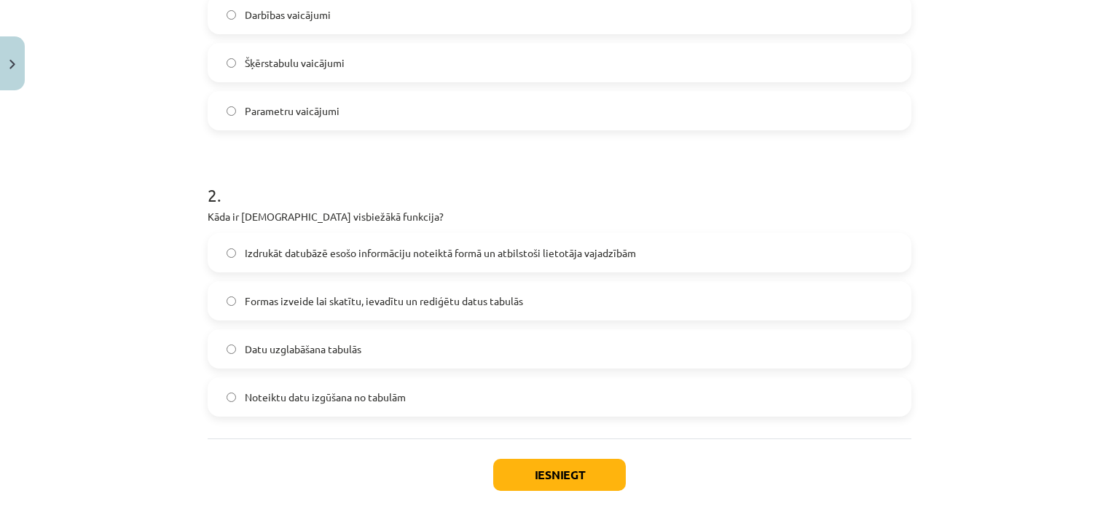
click at [324, 406] on label "Noteiktu datu izgūšana no tabulām" at bounding box center [559, 397] width 701 height 36
click at [566, 480] on button "Iesniegt" at bounding box center [559, 475] width 133 height 32
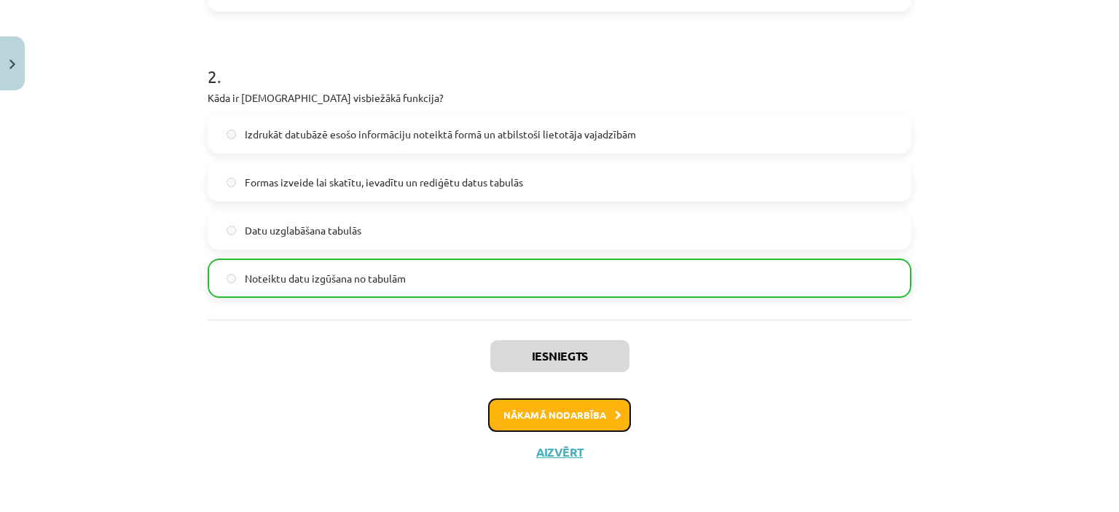
click at [563, 415] on button "Nākamā nodarbība" at bounding box center [559, 416] width 143 height 34
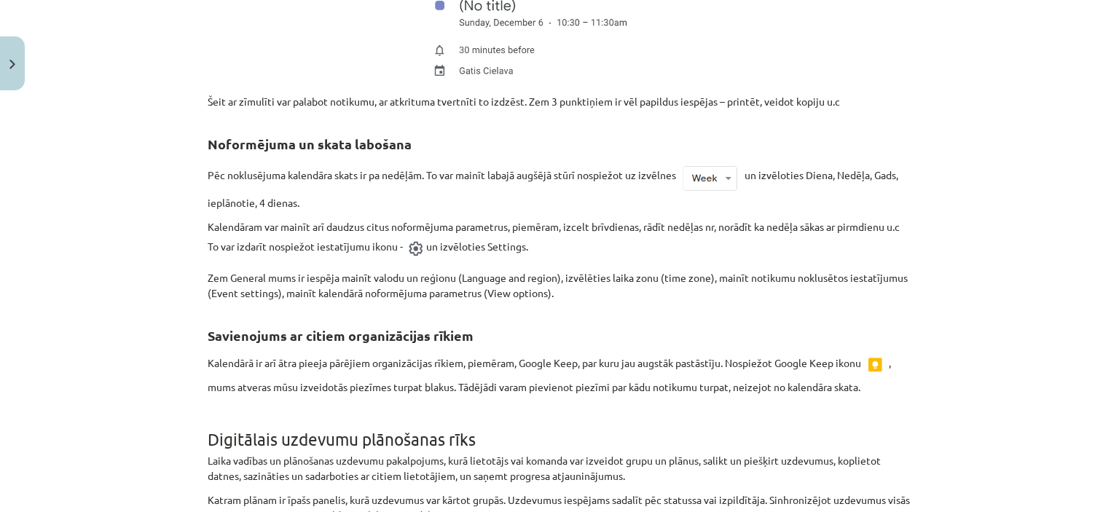
scroll to position [3451, 0]
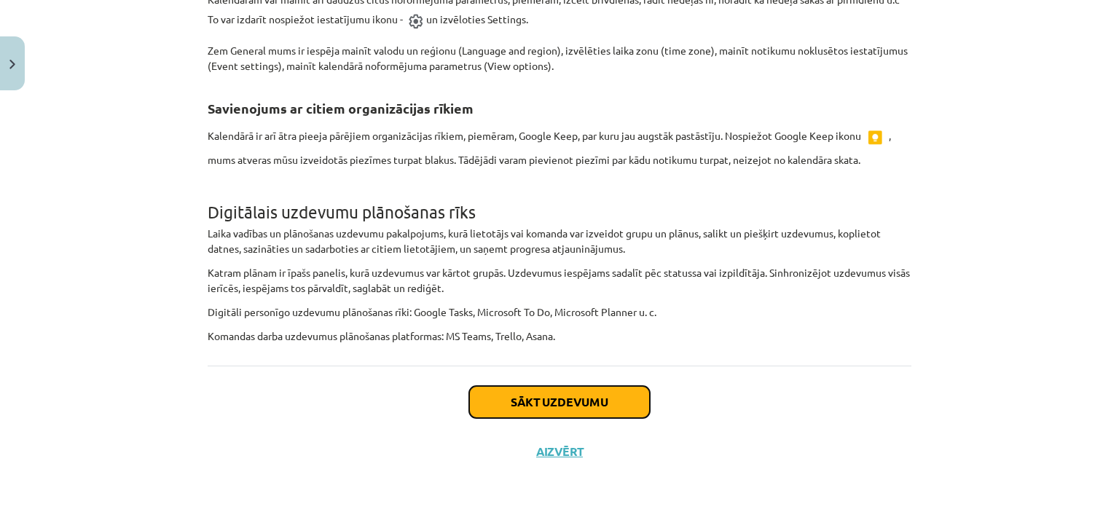
click at [577, 404] on button "Sākt uzdevumu" at bounding box center [559, 402] width 181 height 32
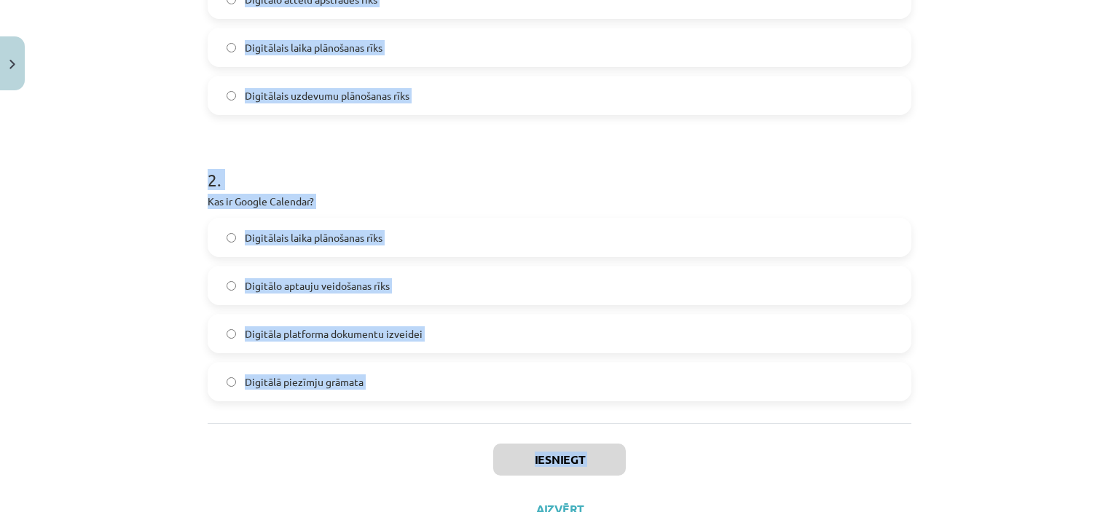
scroll to position [490, 0]
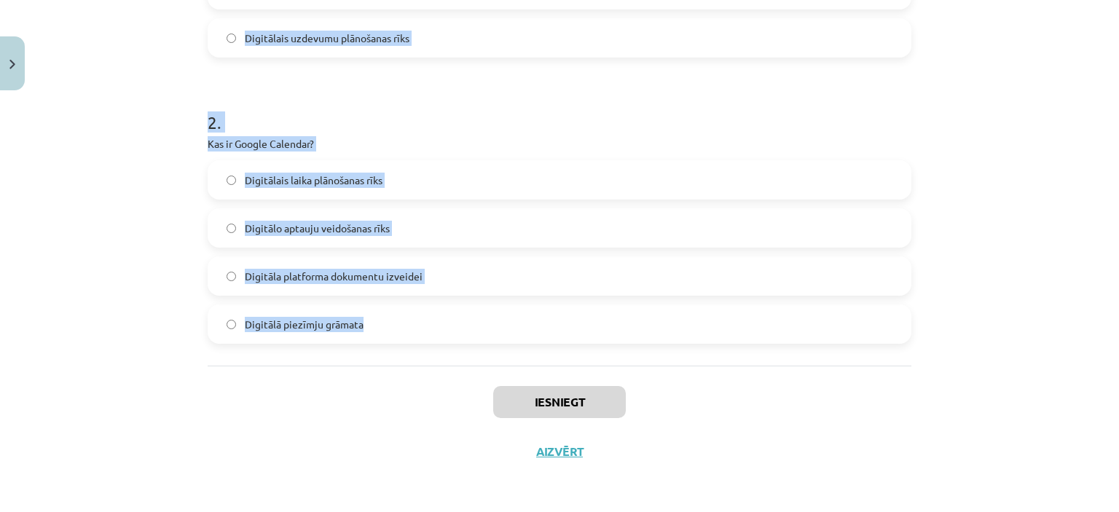
drag, startPoint x: 192, startPoint y: 86, endPoint x: 425, endPoint y: 343, distance: 346.7
click at [425, 343] on div "Mācību tēma: Datorikas - 10. klases 4. ieskaites mācību materiāls #6 5. Darba o…" at bounding box center [559, 256] width 1119 height 512
copy form "Kas ir Google Keep? Digitālā piezīmju grāmata Digitālo attēlu apstrādes rīks Di…"
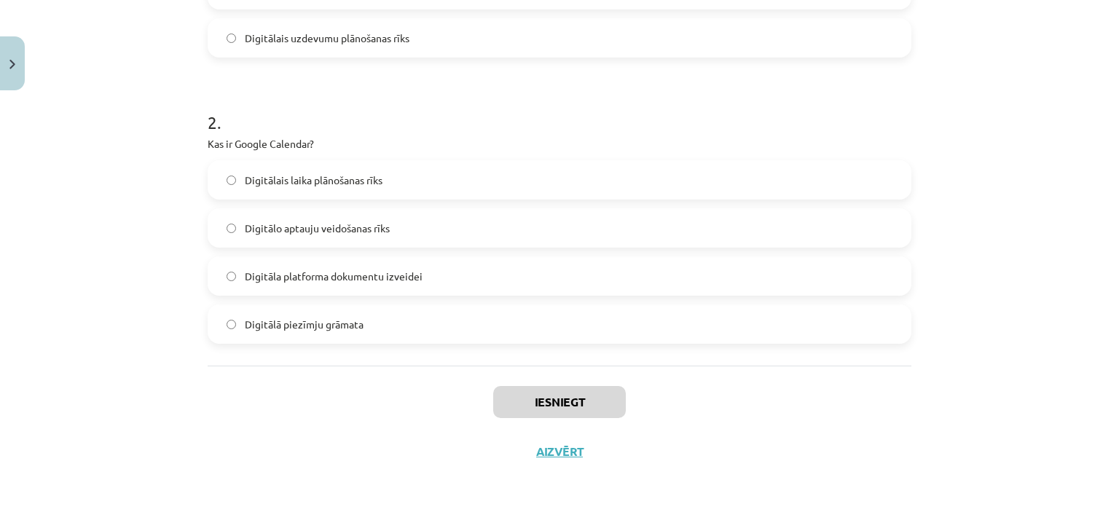
drag, startPoint x: 342, startPoint y: 401, endPoint x: 313, endPoint y: 75, distance: 327.1
click at [341, 397] on div "Iesniegt Aizvērt" at bounding box center [560, 417] width 704 height 102
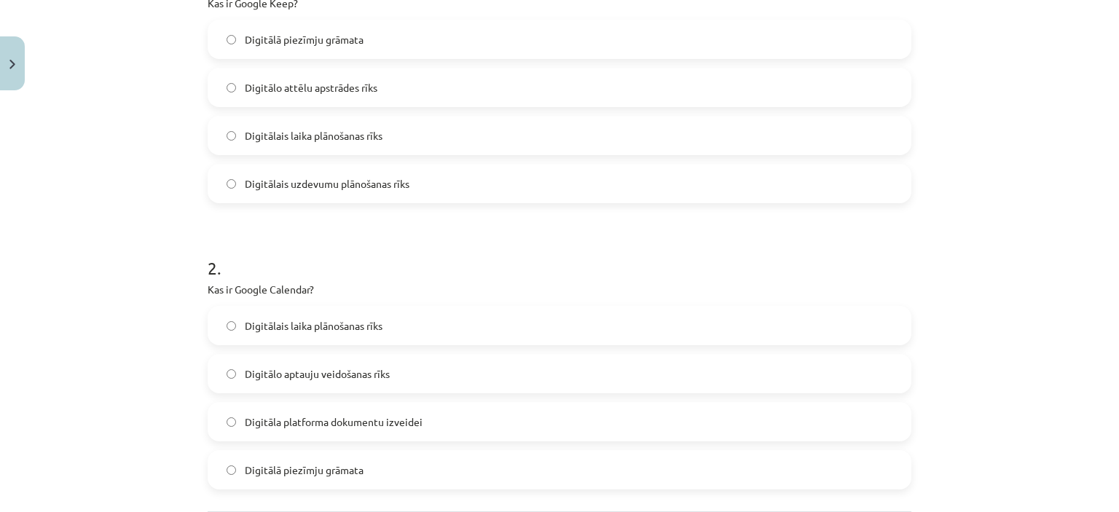
scroll to position [271, 0]
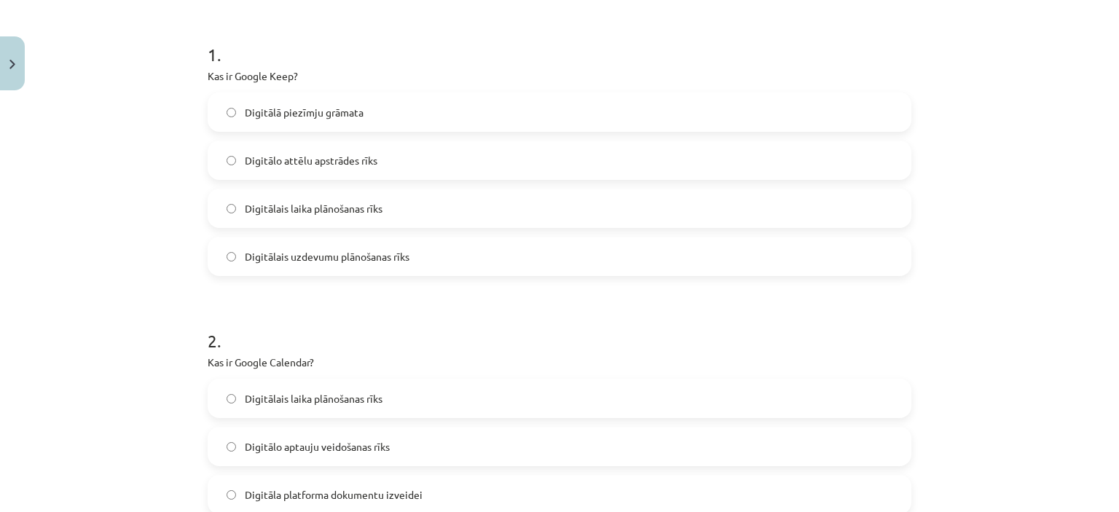
click at [280, 112] on span "Digitālā piezīmju grāmata" at bounding box center [304, 112] width 119 height 15
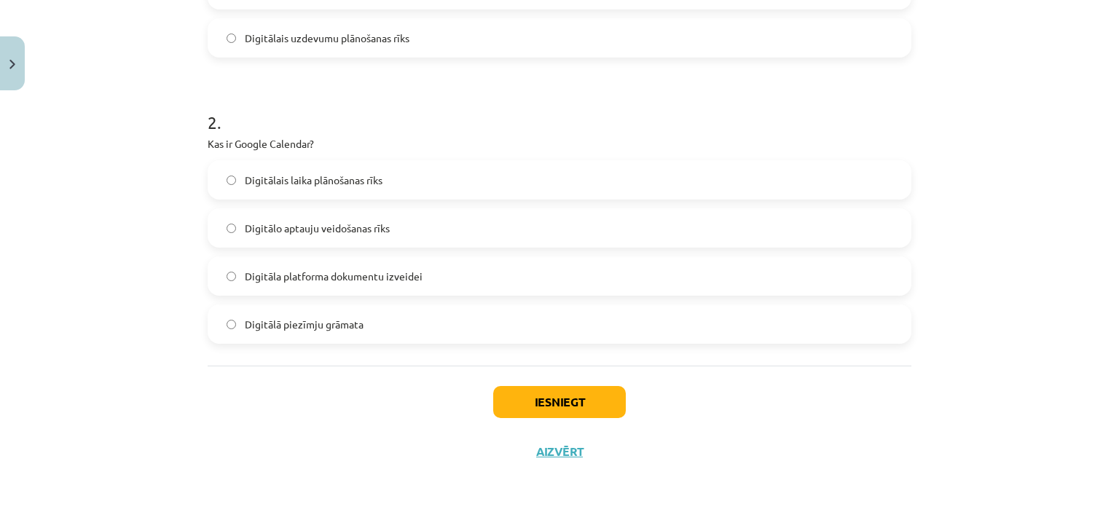
click at [292, 182] on span "Digitālais laika plānošanas rīks" at bounding box center [314, 180] width 138 height 15
click at [547, 399] on button "Iesniegt" at bounding box center [559, 402] width 133 height 32
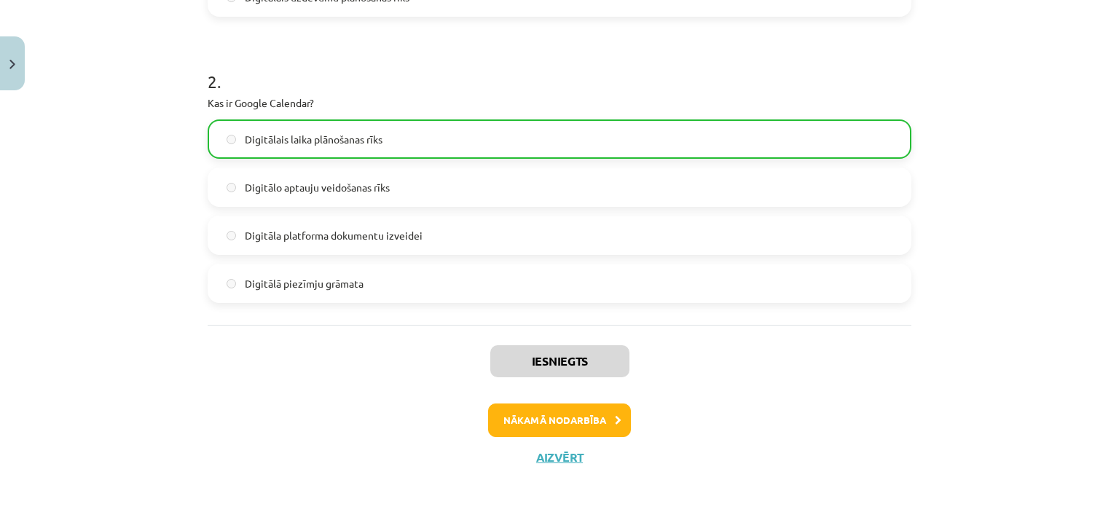
scroll to position [536, 0]
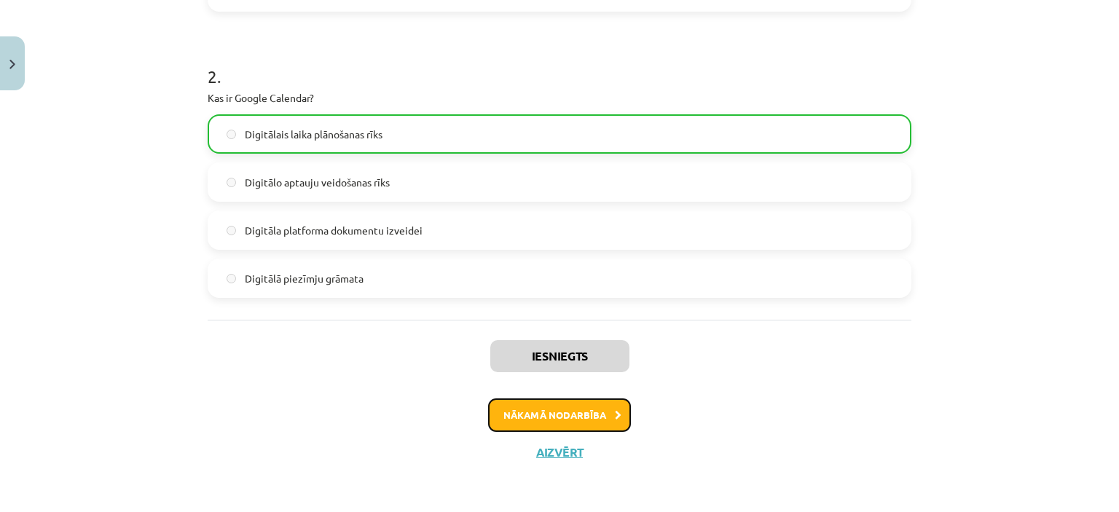
click at [570, 413] on button "Nākamā nodarbība" at bounding box center [559, 416] width 143 height 34
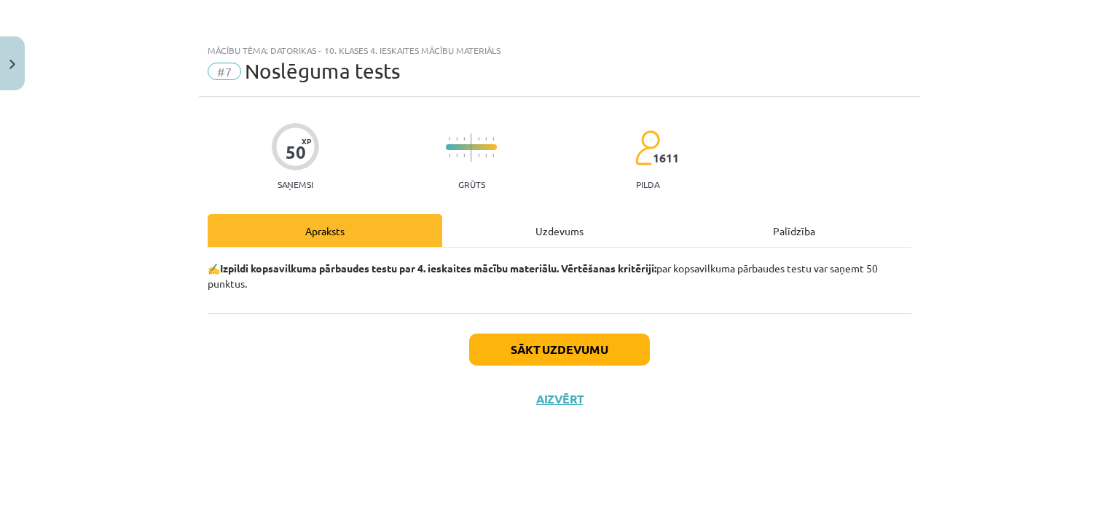
scroll to position [0, 0]
click at [568, 359] on button "Sākt uzdevumu" at bounding box center [559, 350] width 181 height 32
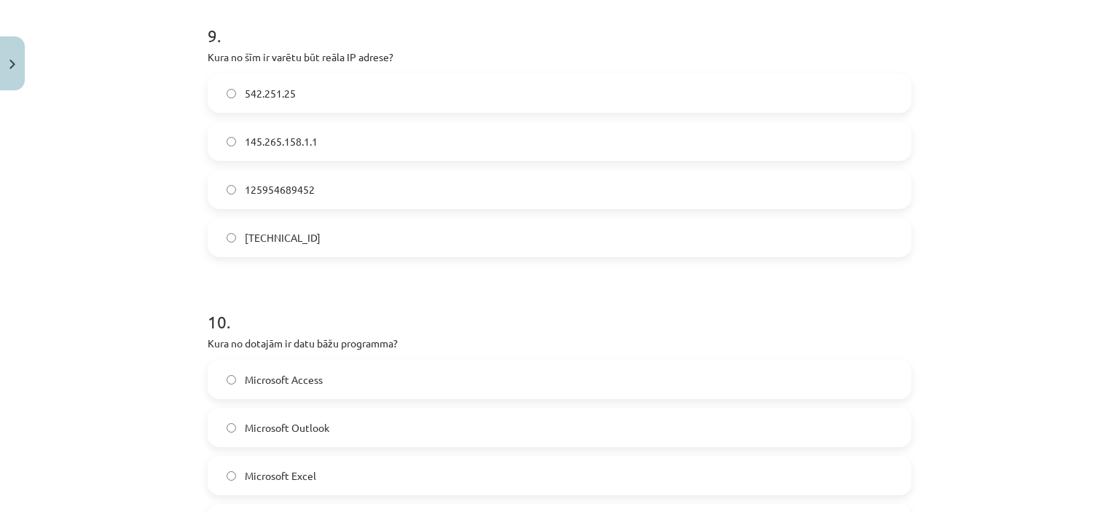
scroll to position [2781, 0]
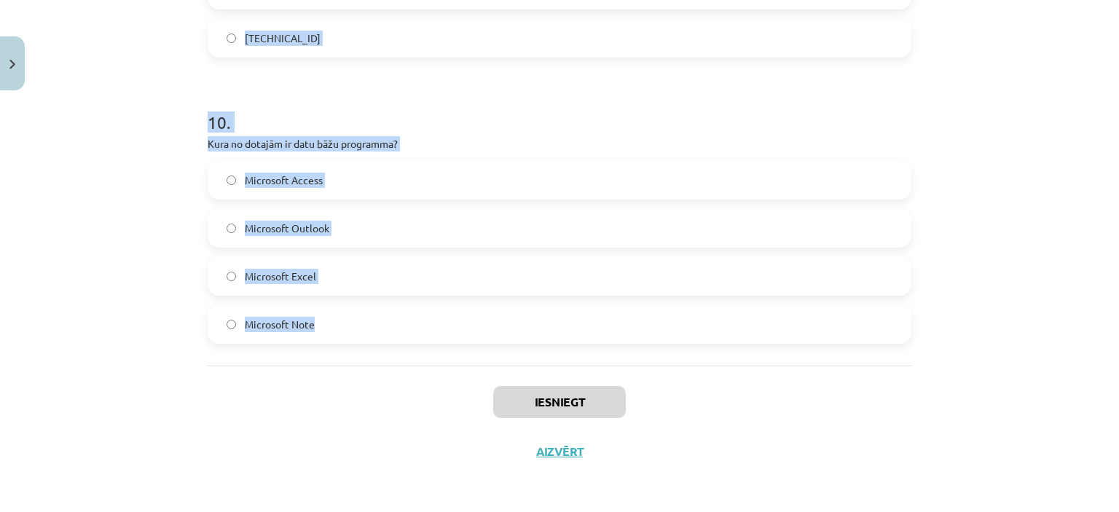
drag, startPoint x: 198, startPoint y: 52, endPoint x: 448, endPoint y: 343, distance: 384.5
copy form "Kas ir internets? Internets ir e-pastu pakalpojums Internets ir globāls vispasa…"
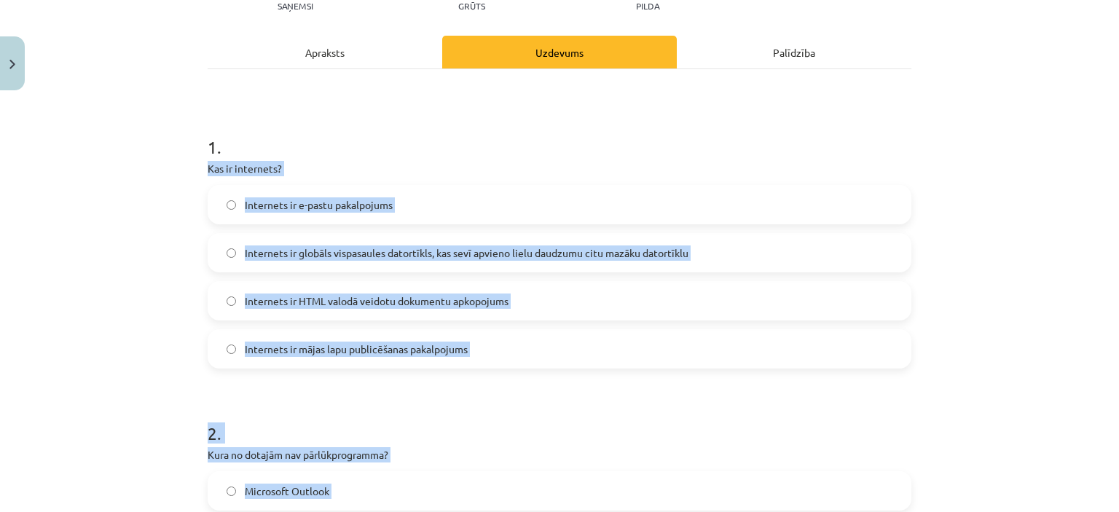
scroll to position [157, 0]
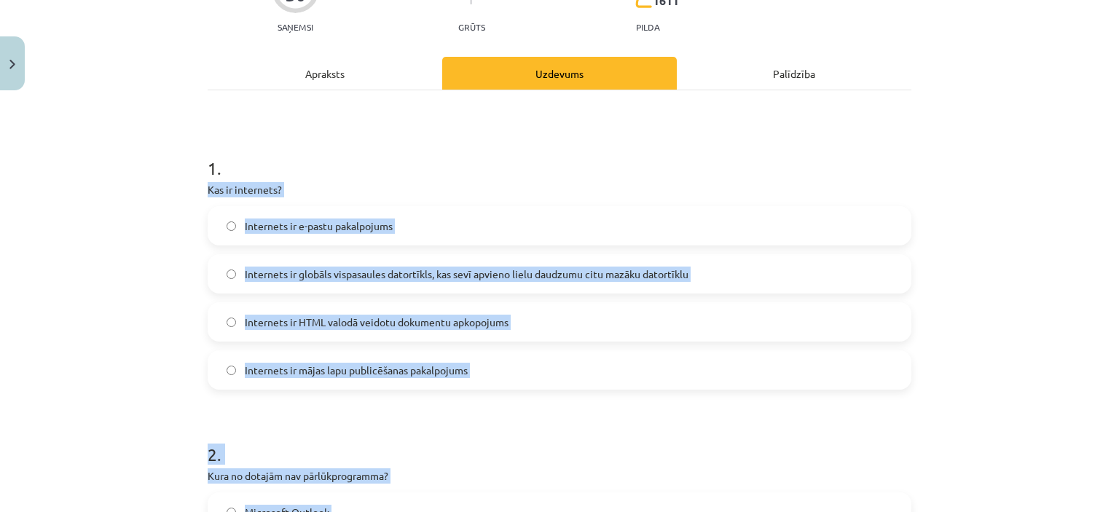
click at [93, 273] on div "Mācību tēma: Datorikas - 10. klases 4. ieskaites mācību materiāls #7 Noslēguma …" at bounding box center [559, 256] width 1119 height 512
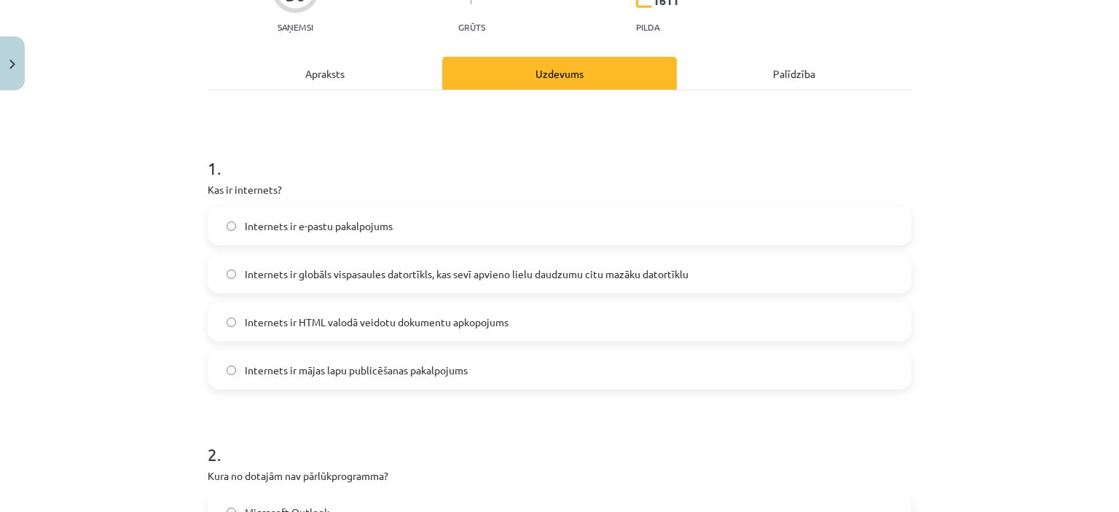
click at [583, 273] on span "Internets ir globāls vispasaules datortīkls, kas sevī apvieno lielu daudzumu ci…" at bounding box center [467, 274] width 444 height 15
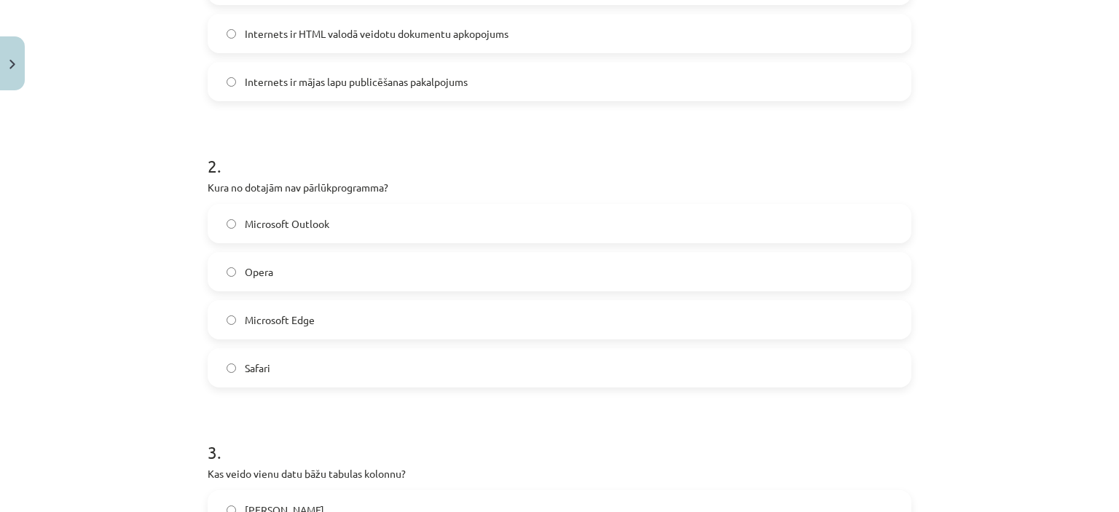
scroll to position [522, 0]
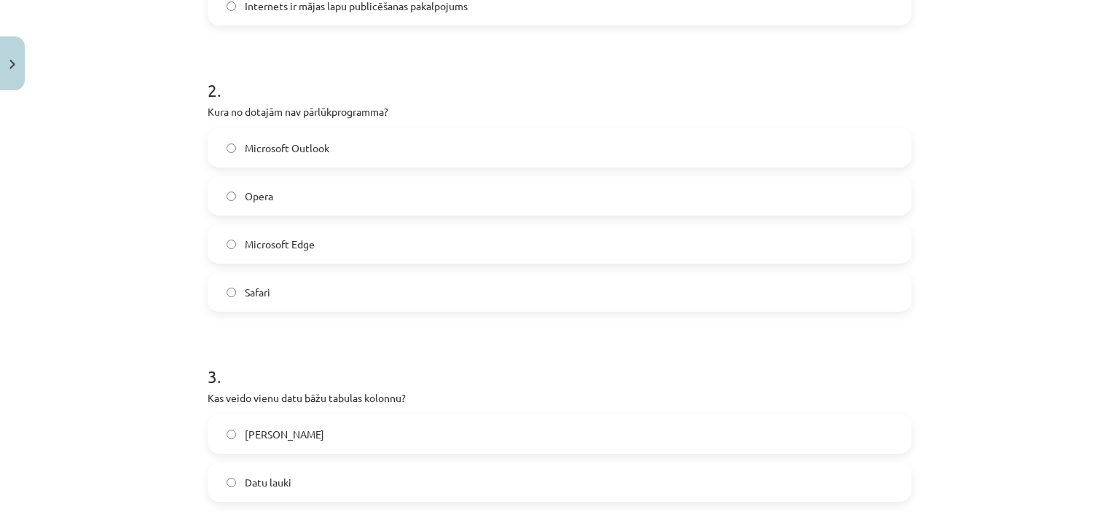
click at [316, 145] on span "Microsoft Outlook" at bounding box center [287, 148] width 85 height 15
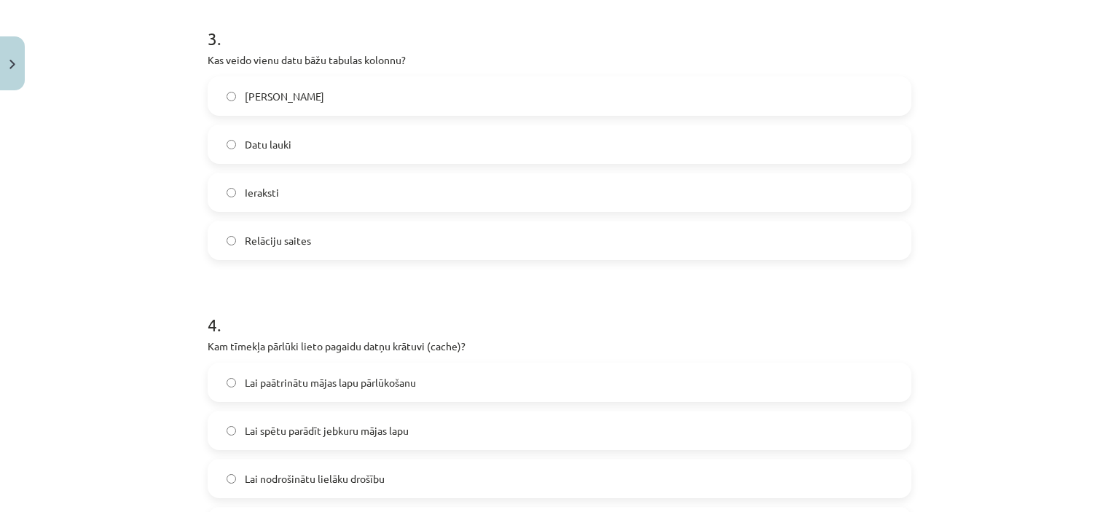
scroll to position [886, 0]
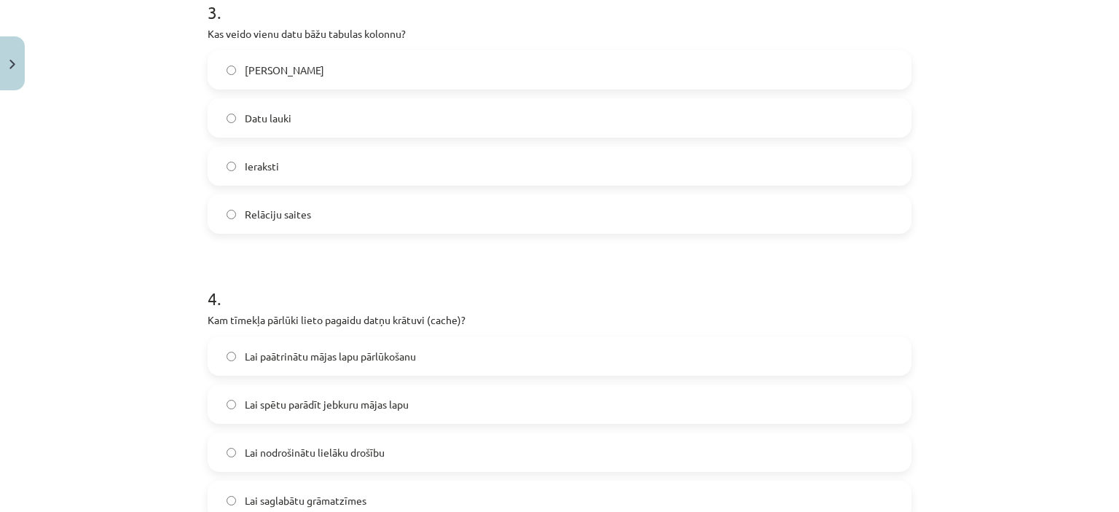
click at [274, 121] on span "Datu lauki" at bounding box center [268, 118] width 47 height 15
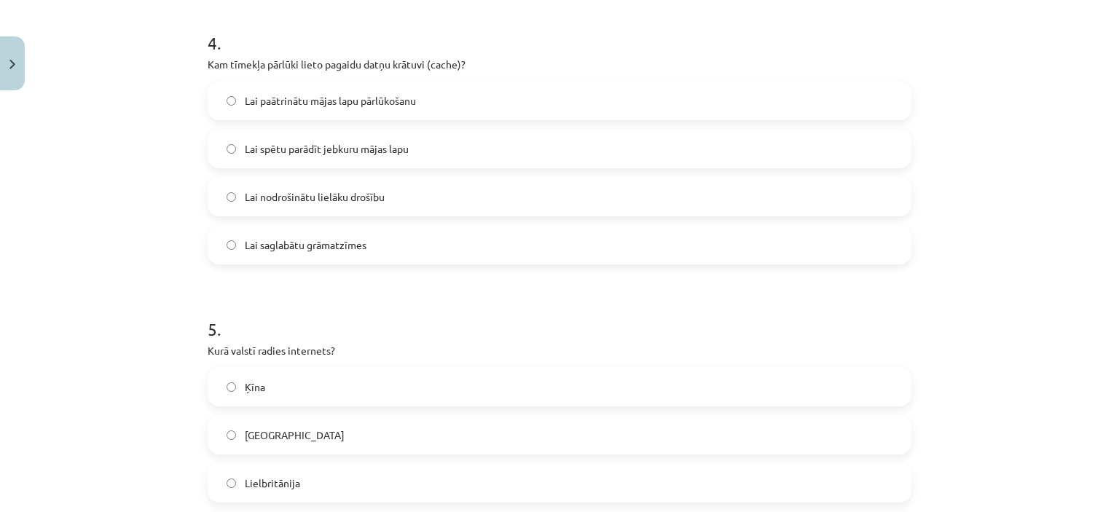
scroll to position [1178, 0]
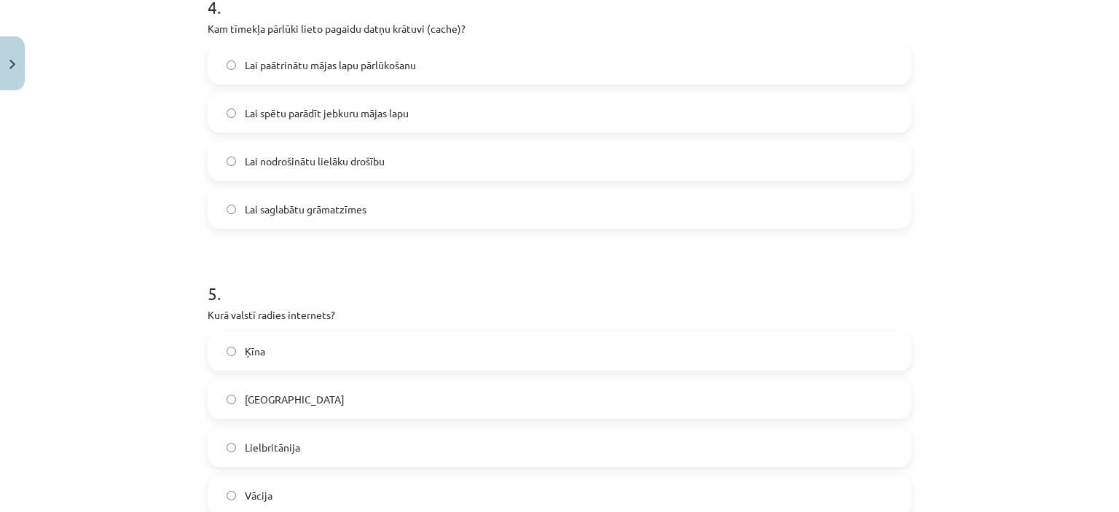
click at [262, 69] on span "Lai paātrinātu mājas lapu pārlūkošanu" at bounding box center [330, 65] width 171 height 15
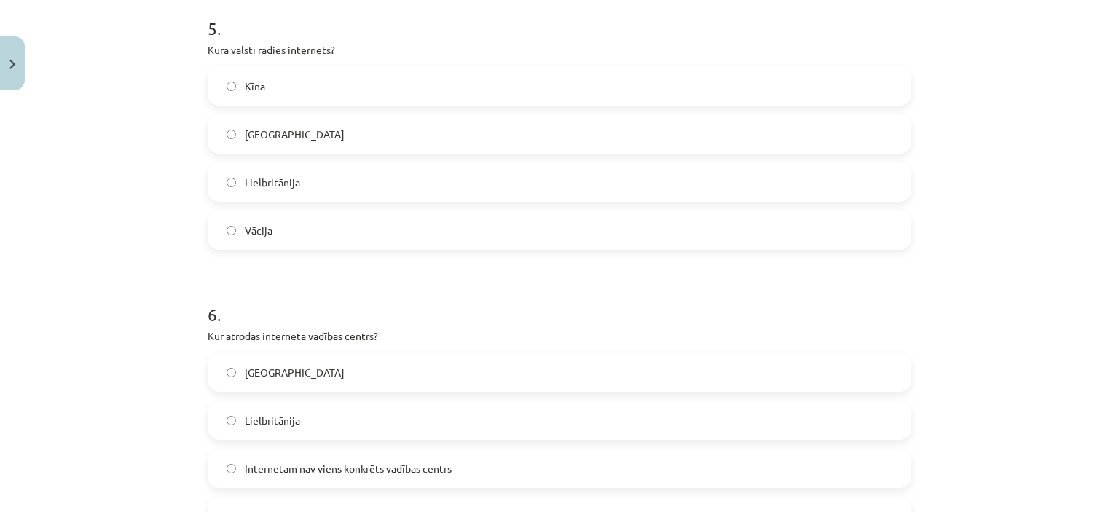
scroll to position [1469, 0]
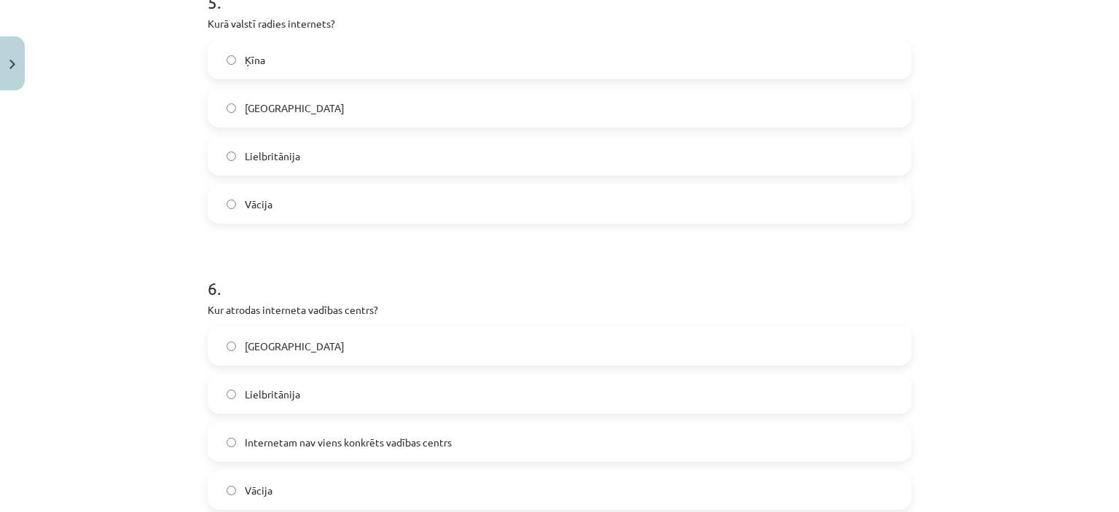
click at [255, 106] on span "ASV" at bounding box center [295, 108] width 100 height 15
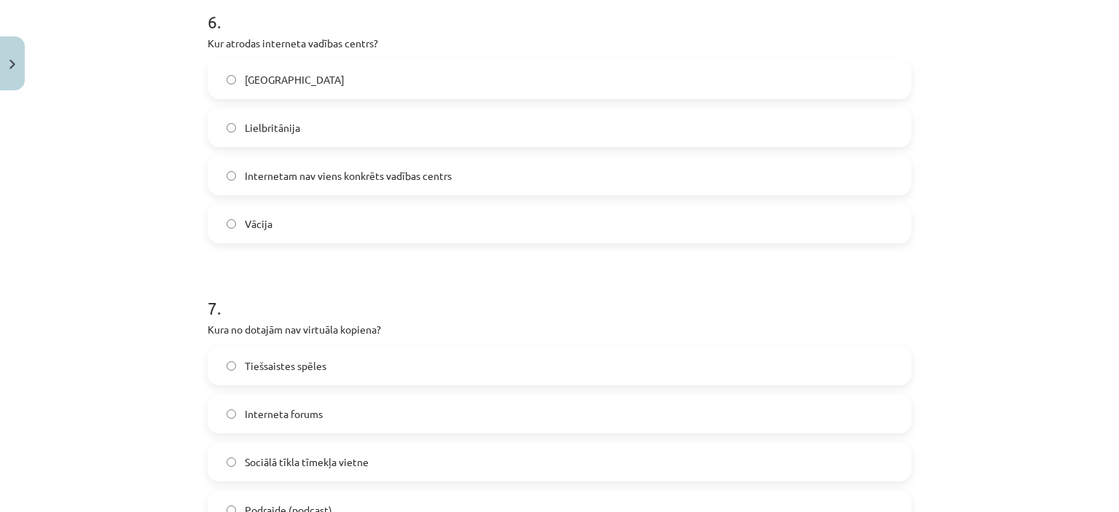
scroll to position [1761, 0]
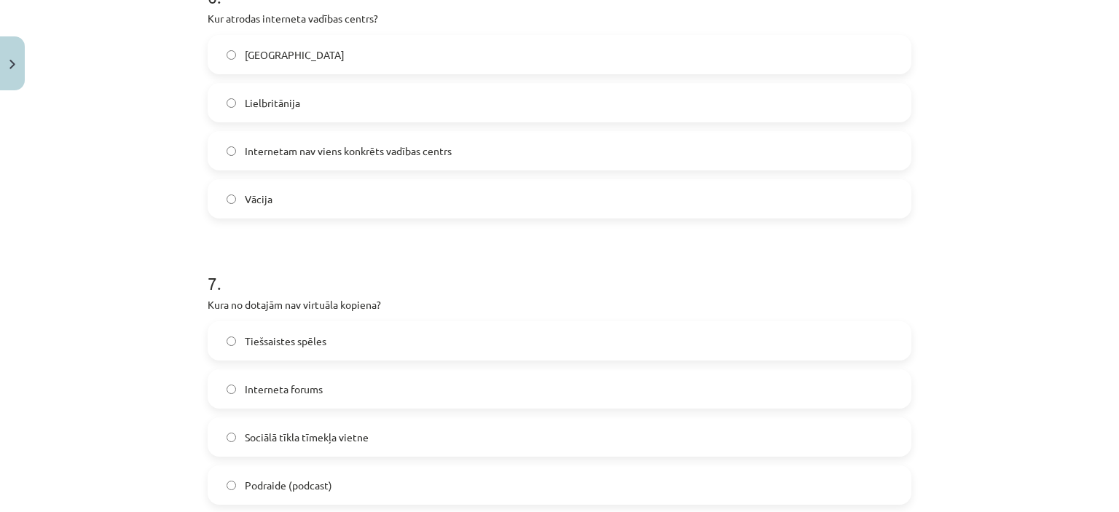
click at [269, 154] on span "Internetam nav viens konkrēts vadības centrs" at bounding box center [348, 151] width 207 height 15
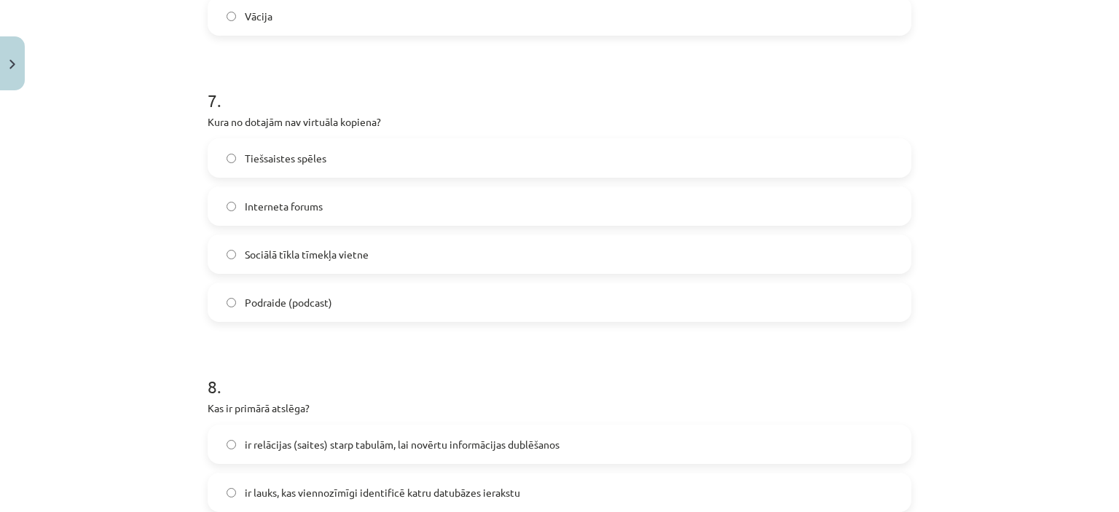
scroll to position [1979, 0]
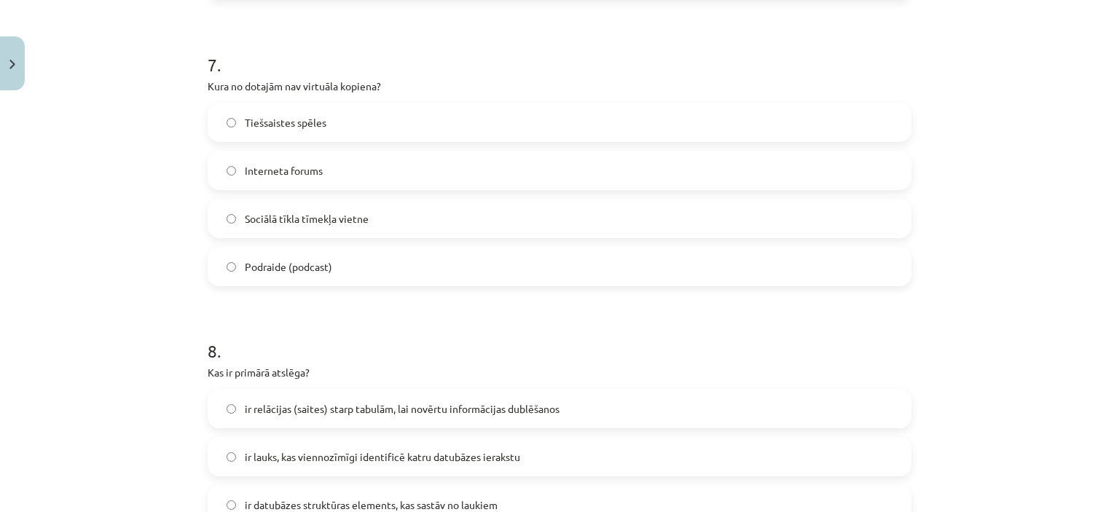
click at [278, 271] on span "Podraide (podcast)" at bounding box center [288, 266] width 87 height 15
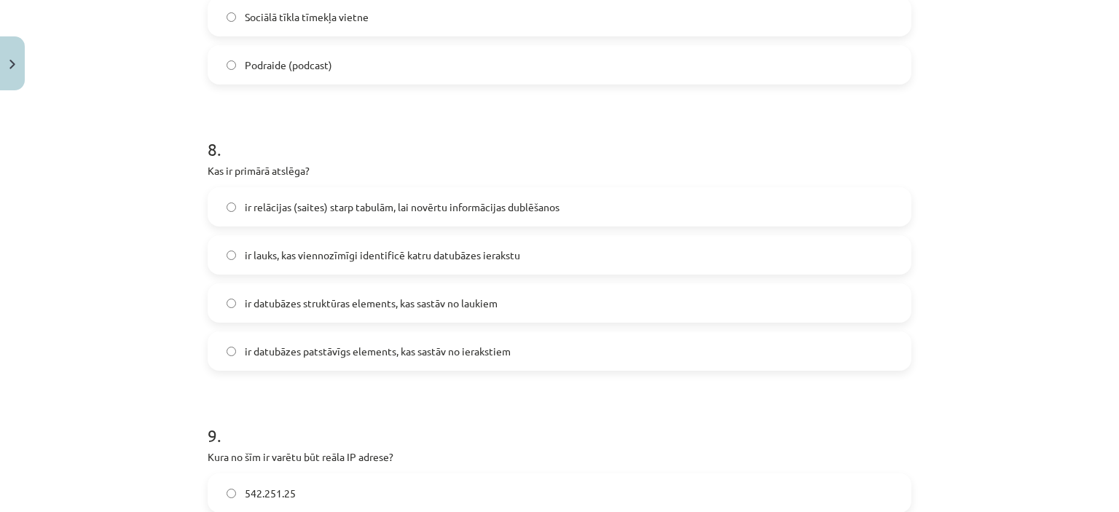
scroll to position [2271, 0]
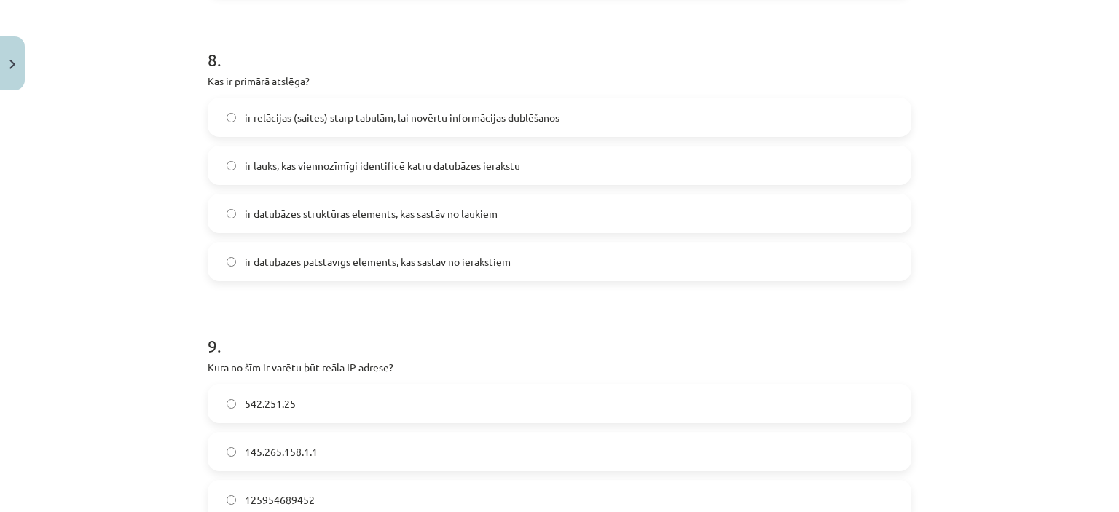
click at [485, 163] on span "ir lauks, kas viennozīmīgi identificē katru datubāzes ierakstu" at bounding box center [382, 165] width 275 height 15
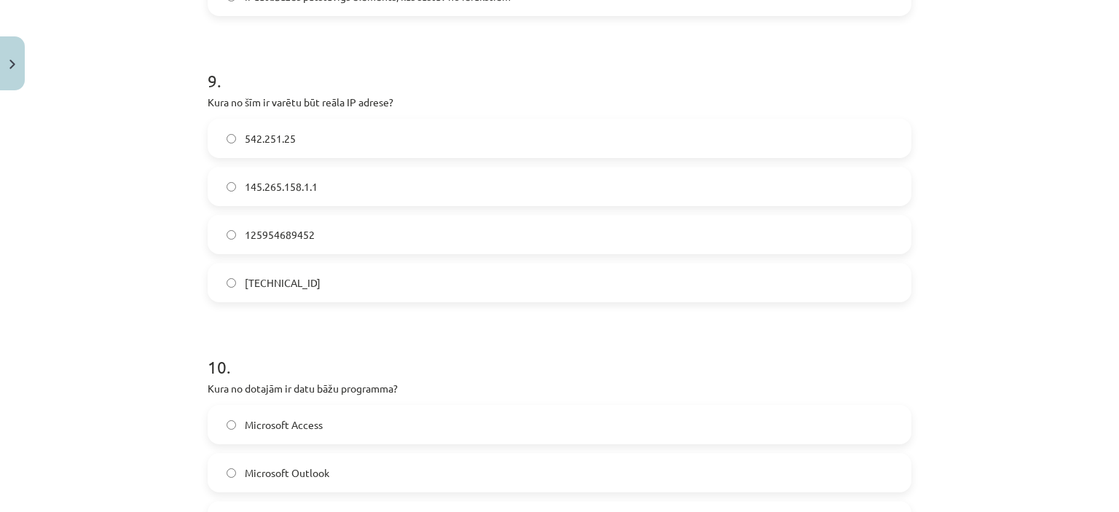
scroll to position [2562, 0]
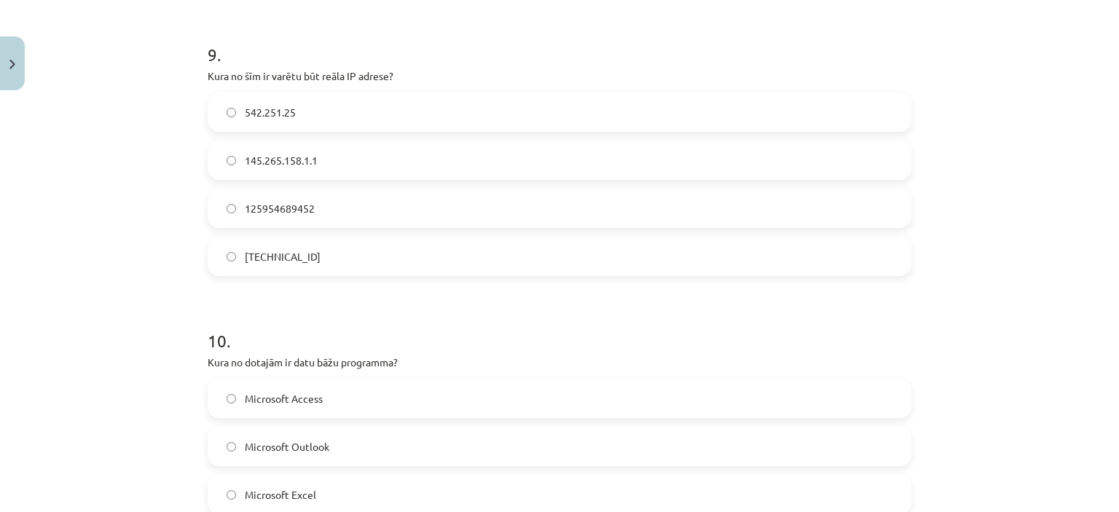
click at [269, 259] on span "158.12.159.1" at bounding box center [283, 256] width 76 height 15
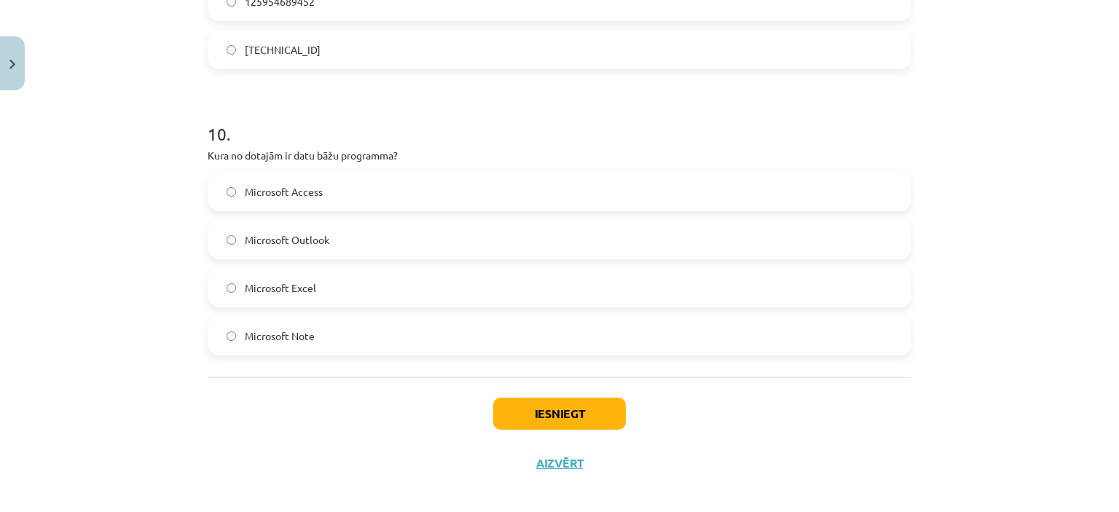
scroll to position [2781, 0]
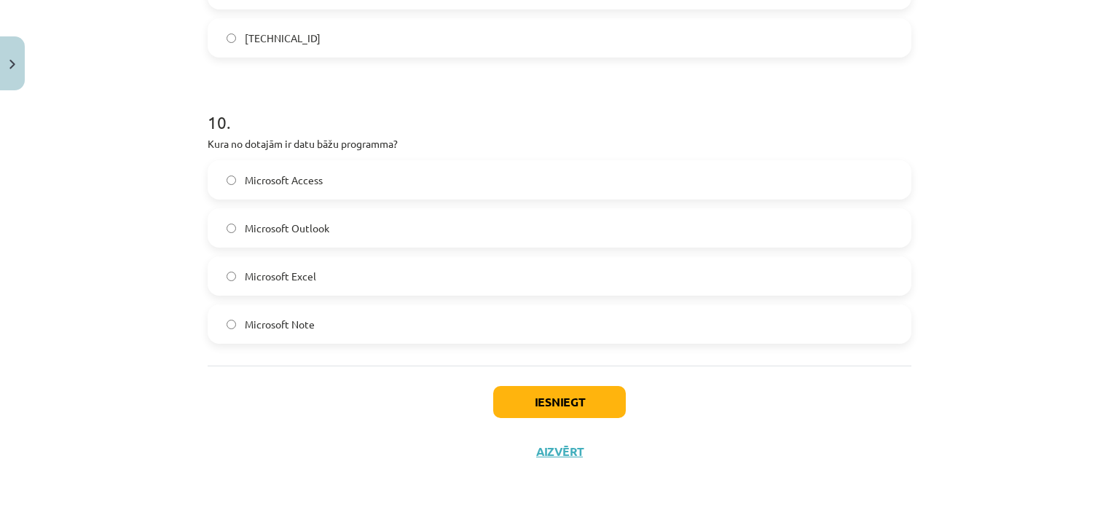
click at [329, 179] on label "Microsoft Access" at bounding box center [559, 180] width 701 height 36
click at [503, 409] on button "Iesniegt" at bounding box center [559, 402] width 133 height 32
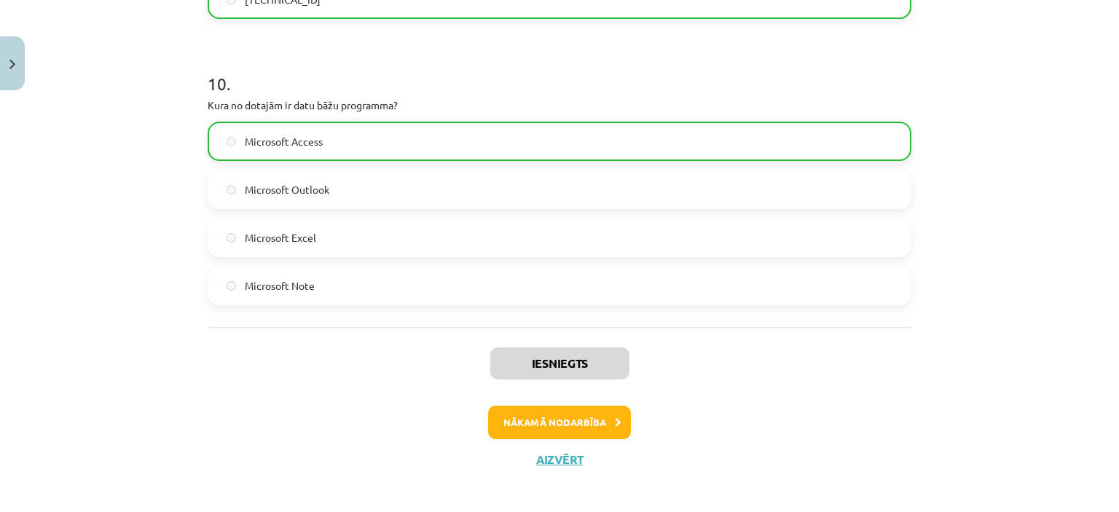
scroll to position [2827, 0]
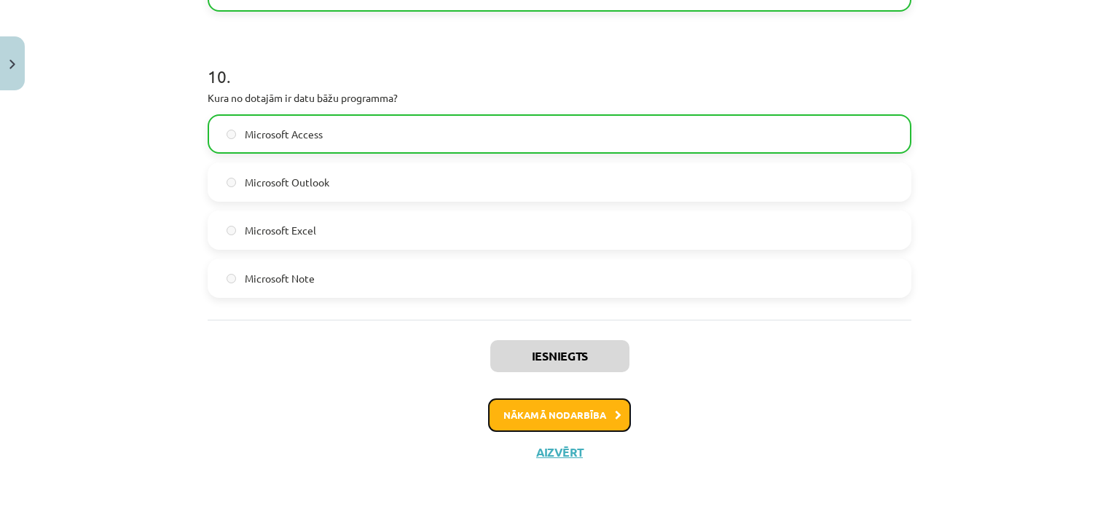
click at [573, 416] on button "Nākamā nodarbība" at bounding box center [559, 416] width 143 height 34
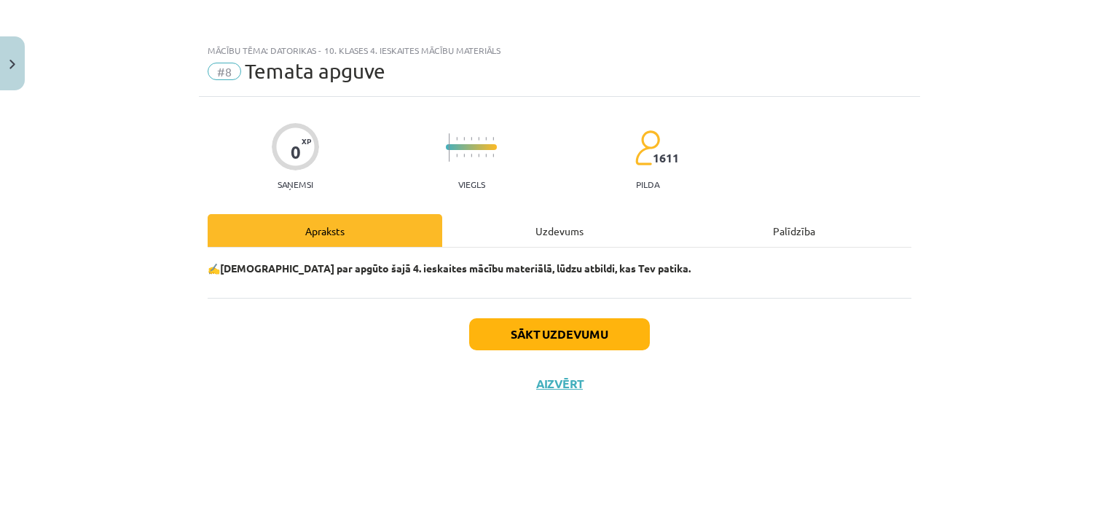
scroll to position [0, 0]
click at [545, 334] on button "Sākt uzdevumu" at bounding box center [559, 334] width 181 height 32
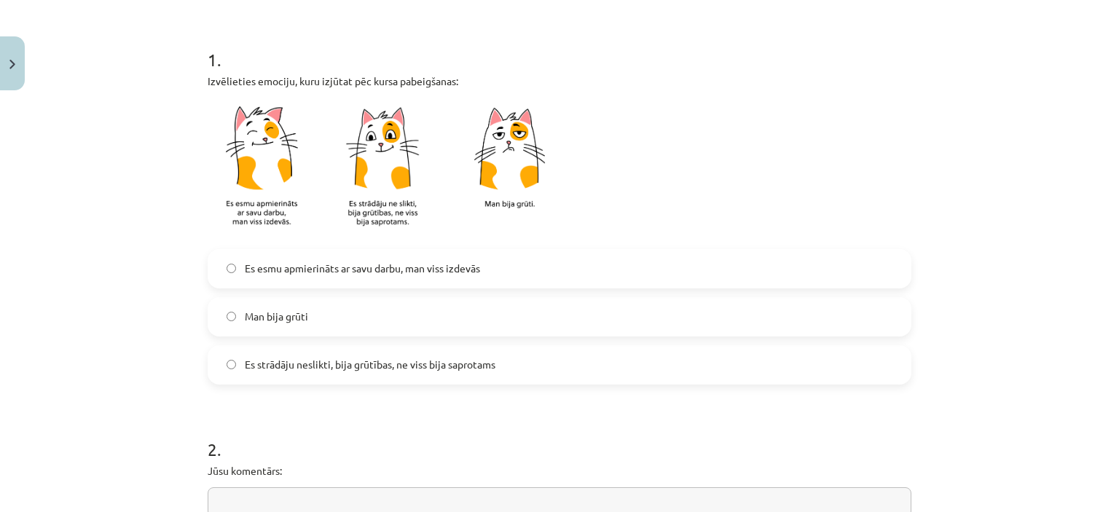
scroll to position [292, 0]
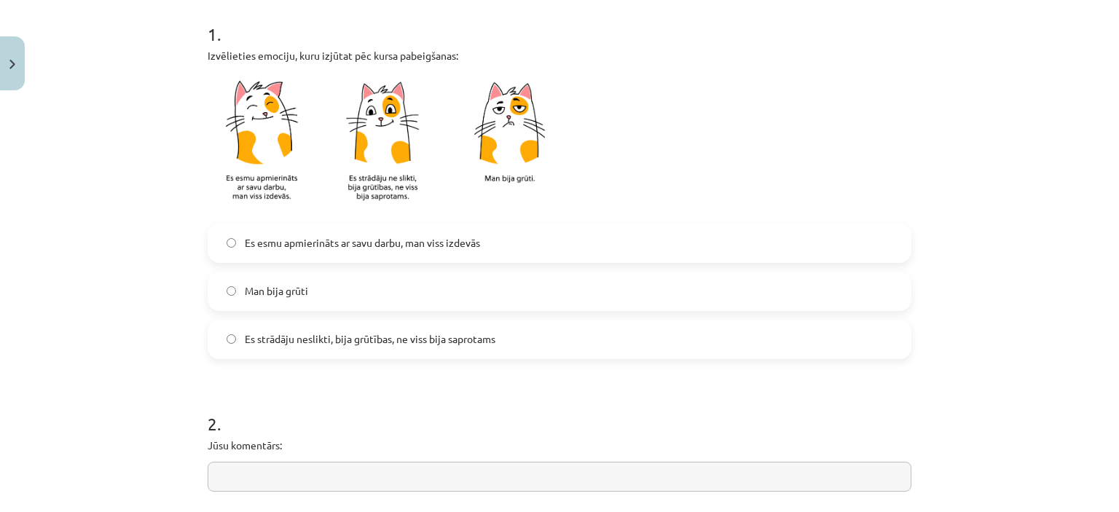
click at [506, 245] on label "Es esmu apmierināts ar savu darbu, man viss izdevās" at bounding box center [559, 243] width 701 height 36
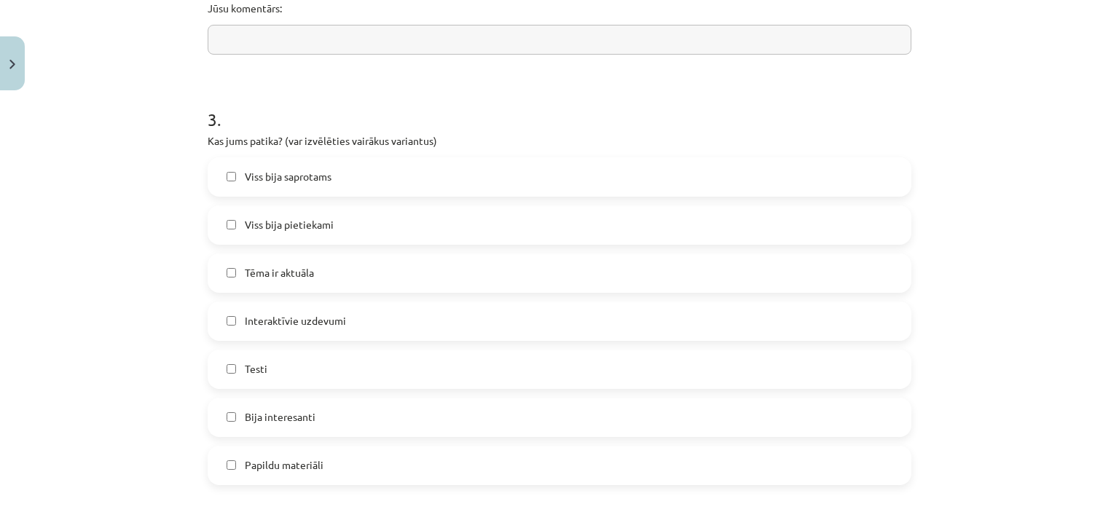
scroll to position [802, 0]
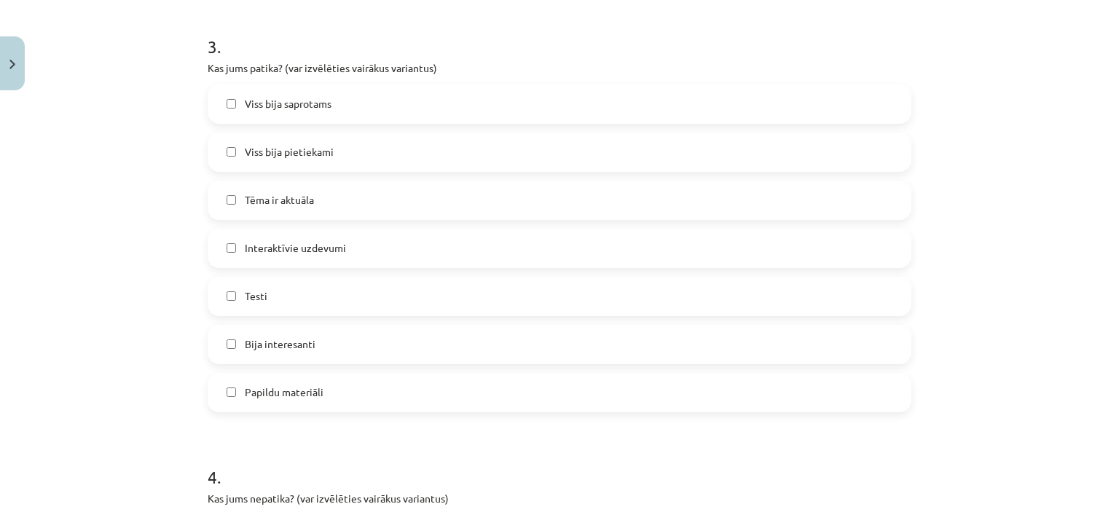
click at [411, 145] on label "Viss bija pietiekami" at bounding box center [559, 152] width 701 height 36
click at [396, 198] on label "Tēma ir aktuāla" at bounding box center [559, 200] width 701 height 36
click at [394, 243] on label "Interaktīvie uzdevumi" at bounding box center [559, 248] width 701 height 36
click at [360, 352] on label "Bija interesanti" at bounding box center [559, 345] width 701 height 36
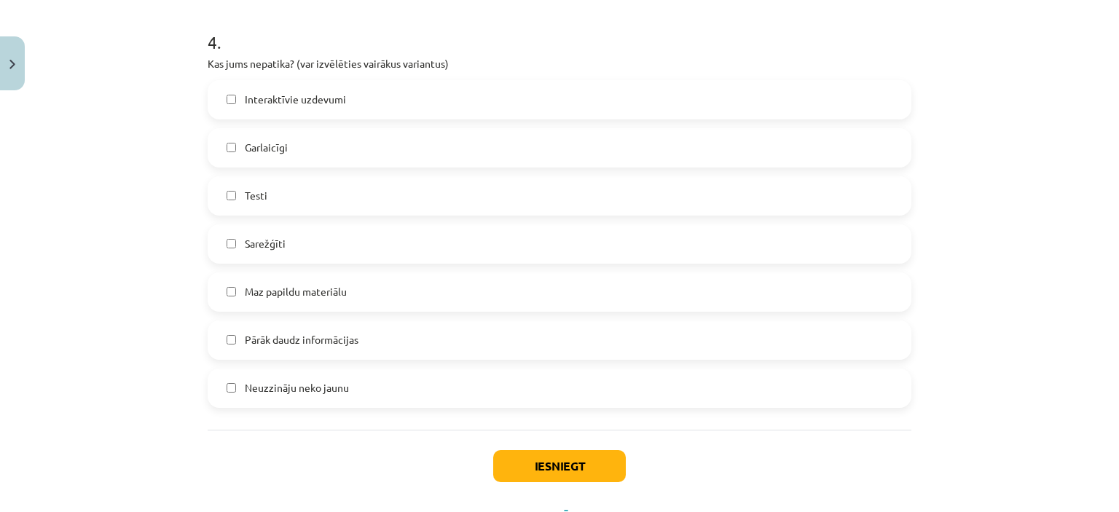
scroll to position [1239, 0]
click at [394, 342] on label "Pārāk daudz informācijas" at bounding box center [559, 338] width 701 height 36
click at [361, 96] on label "Interaktīvie uzdevumi" at bounding box center [559, 97] width 701 height 36
click at [544, 472] on button "Iesniegt" at bounding box center [559, 464] width 133 height 32
